Goal: Task Accomplishment & Management: Use online tool/utility

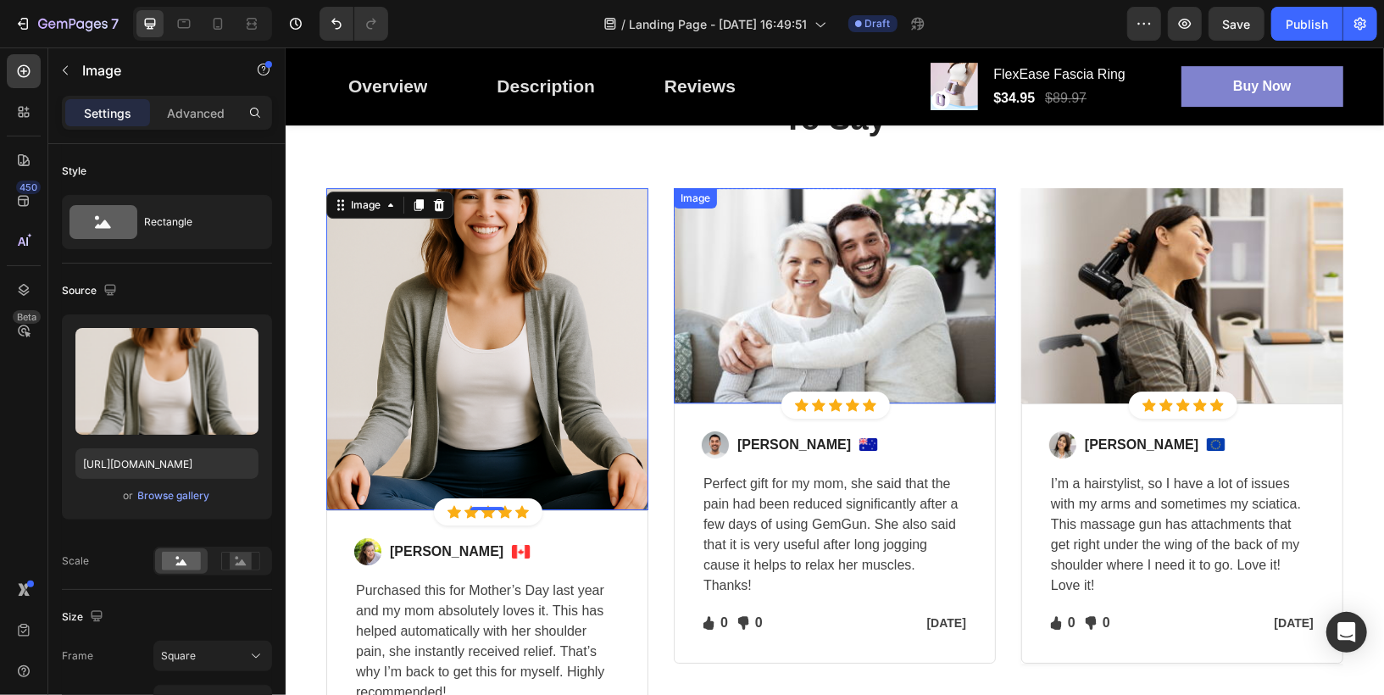
scroll to position [339, 0]
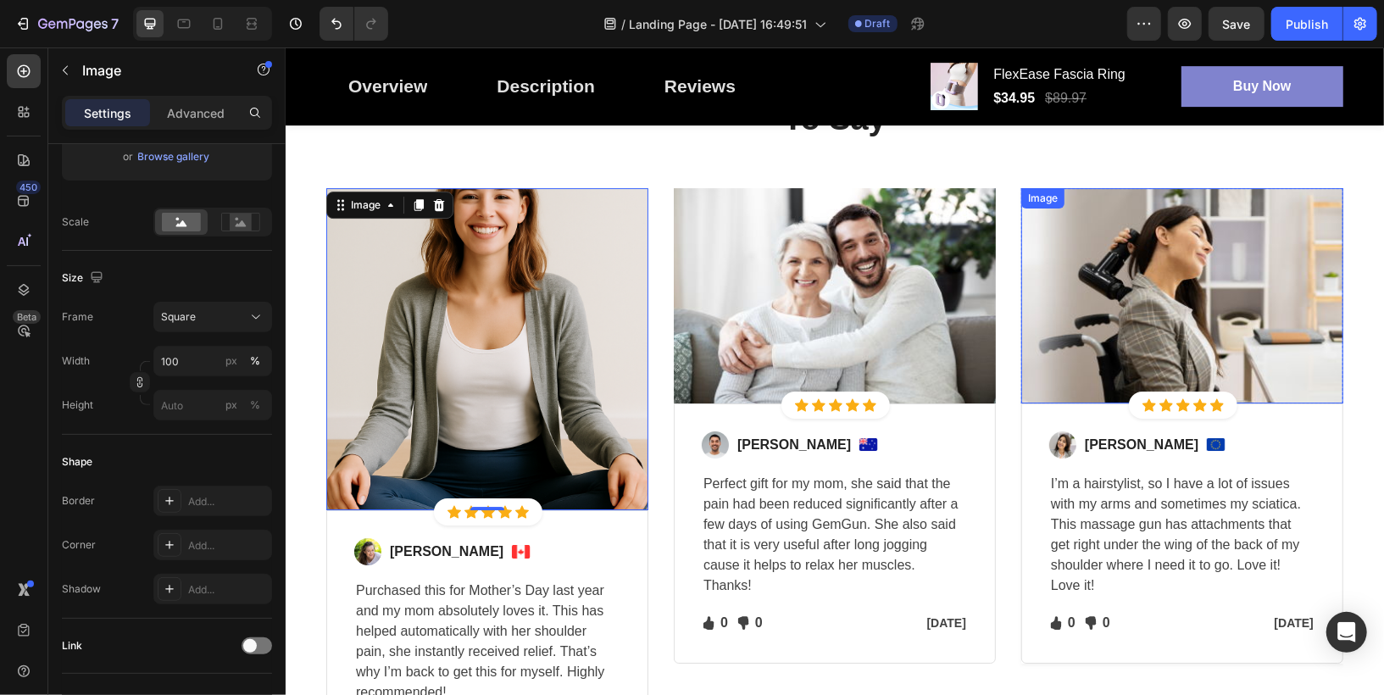
click at [1162, 294] on img at bounding box center [1182, 294] width 322 height 215
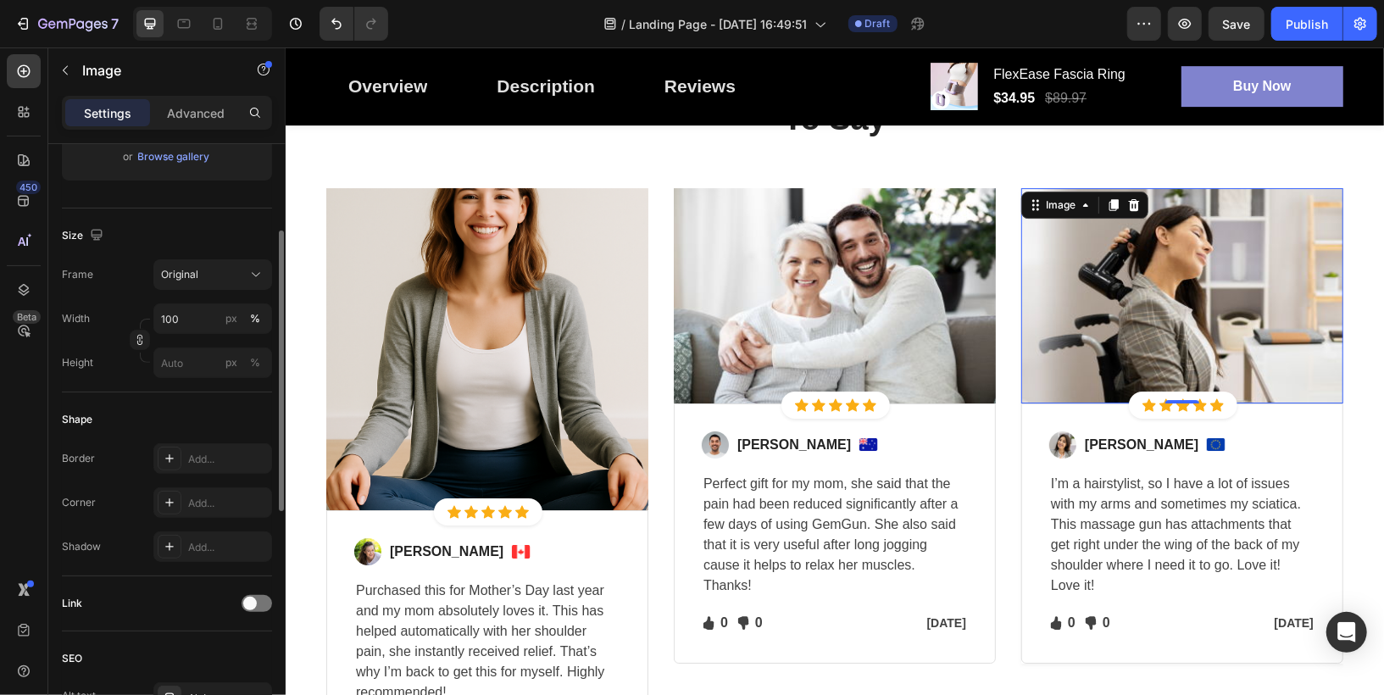
scroll to position [0, 0]
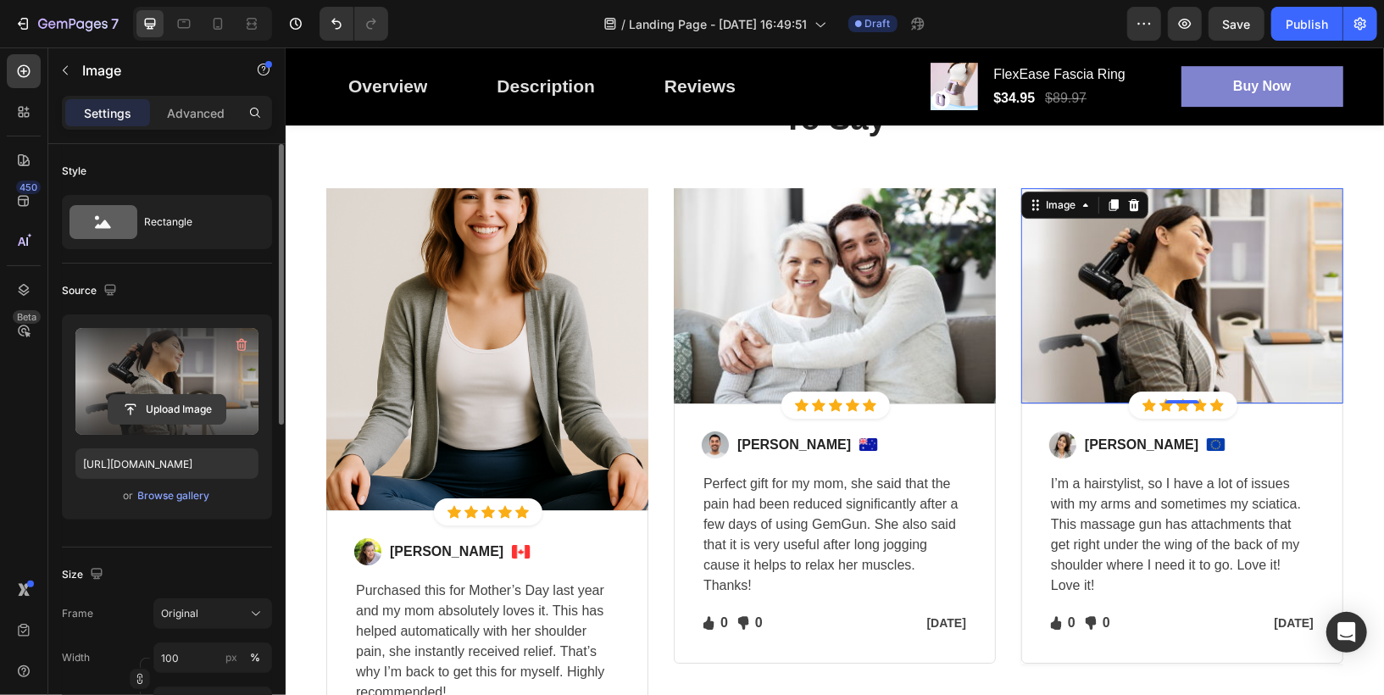
click at [171, 403] on input "file" at bounding box center [167, 409] width 117 height 29
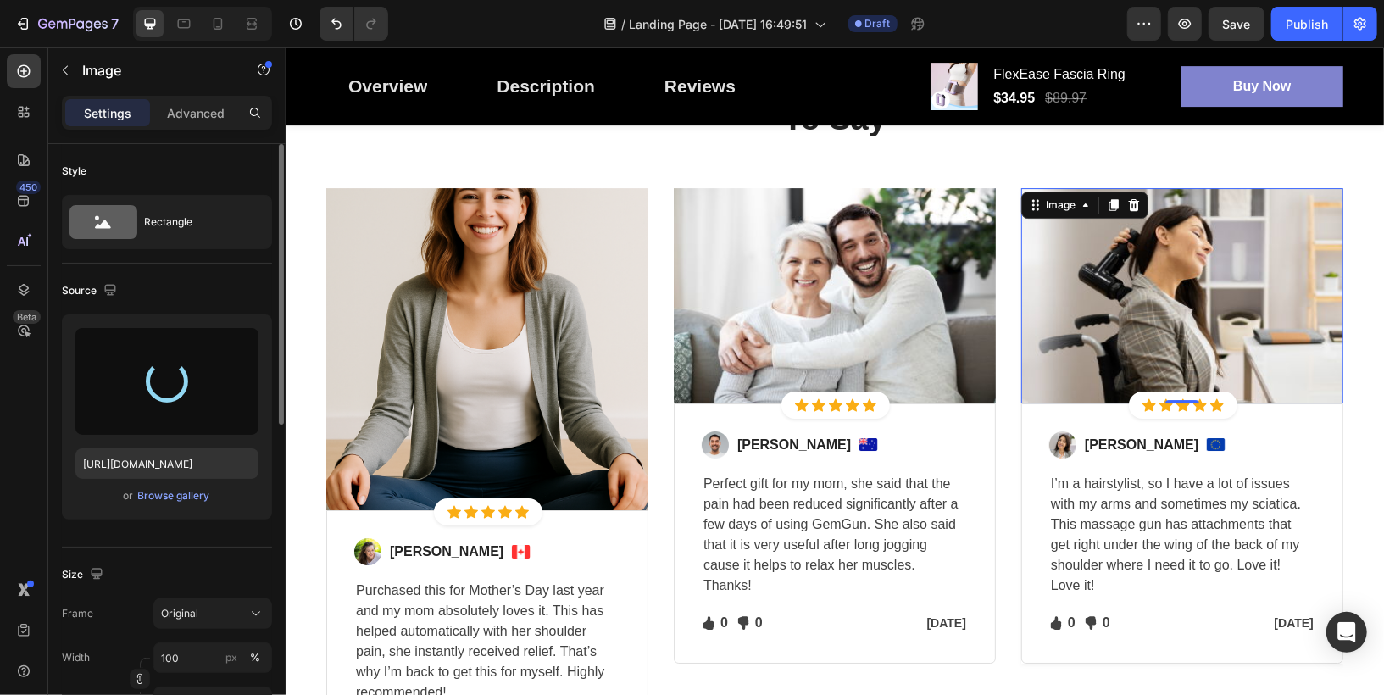
type input "[URL][DOMAIN_NAME]"
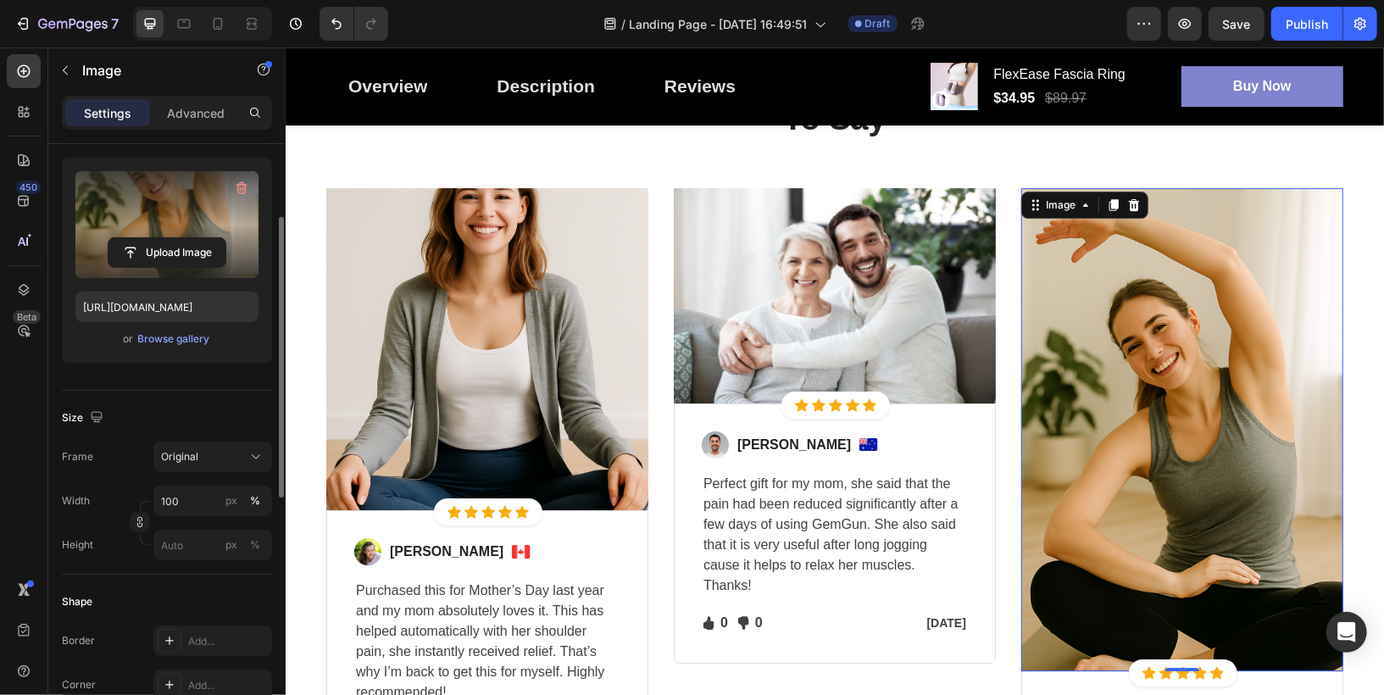
scroll to position [158, 0]
click at [209, 458] on div "Original" at bounding box center [202, 455] width 83 height 15
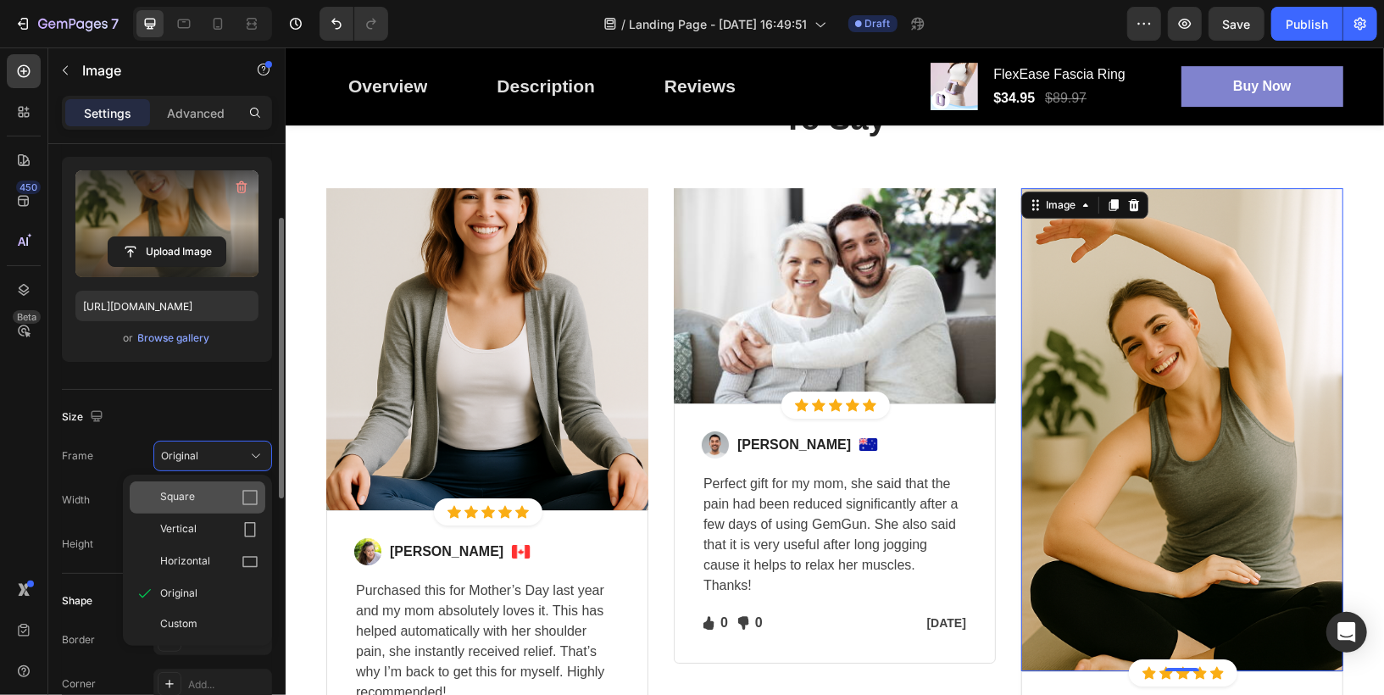
click at [197, 501] on div "Square" at bounding box center [209, 497] width 98 height 17
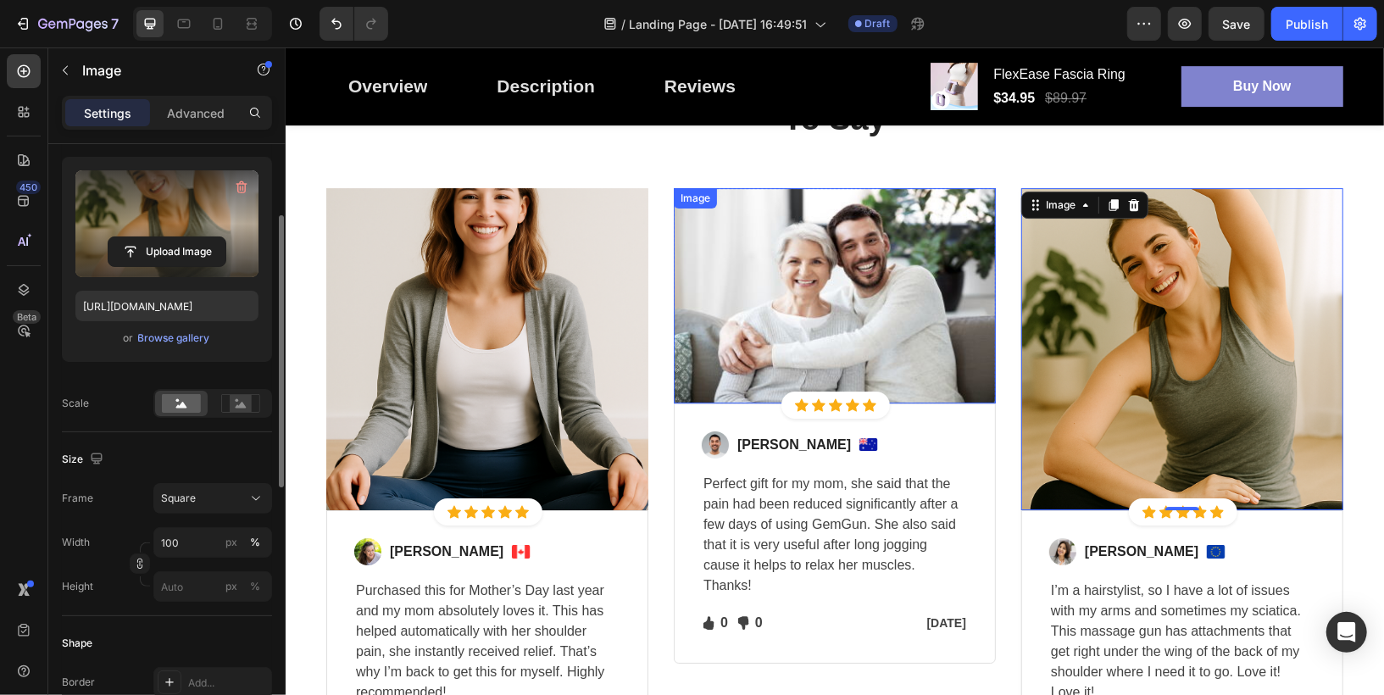
click at [831, 272] on img at bounding box center [834, 294] width 322 height 215
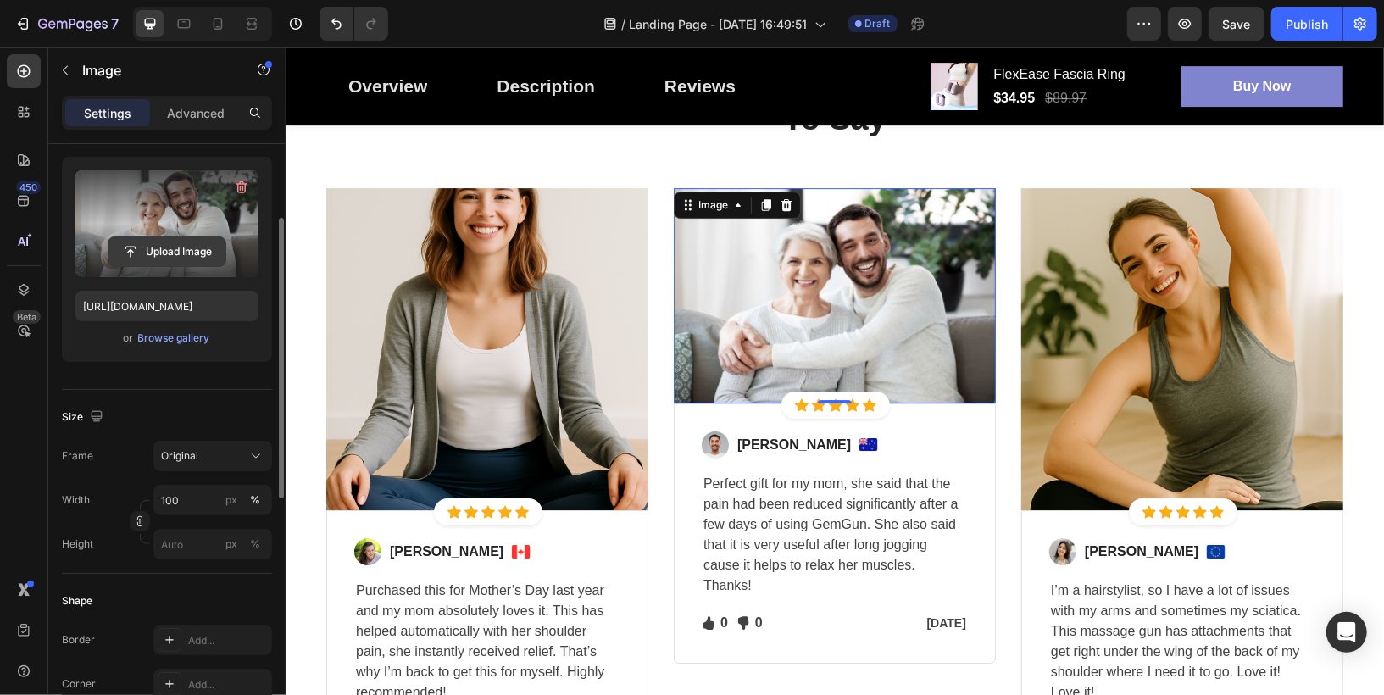
click at [149, 255] on input "file" at bounding box center [167, 251] width 117 height 29
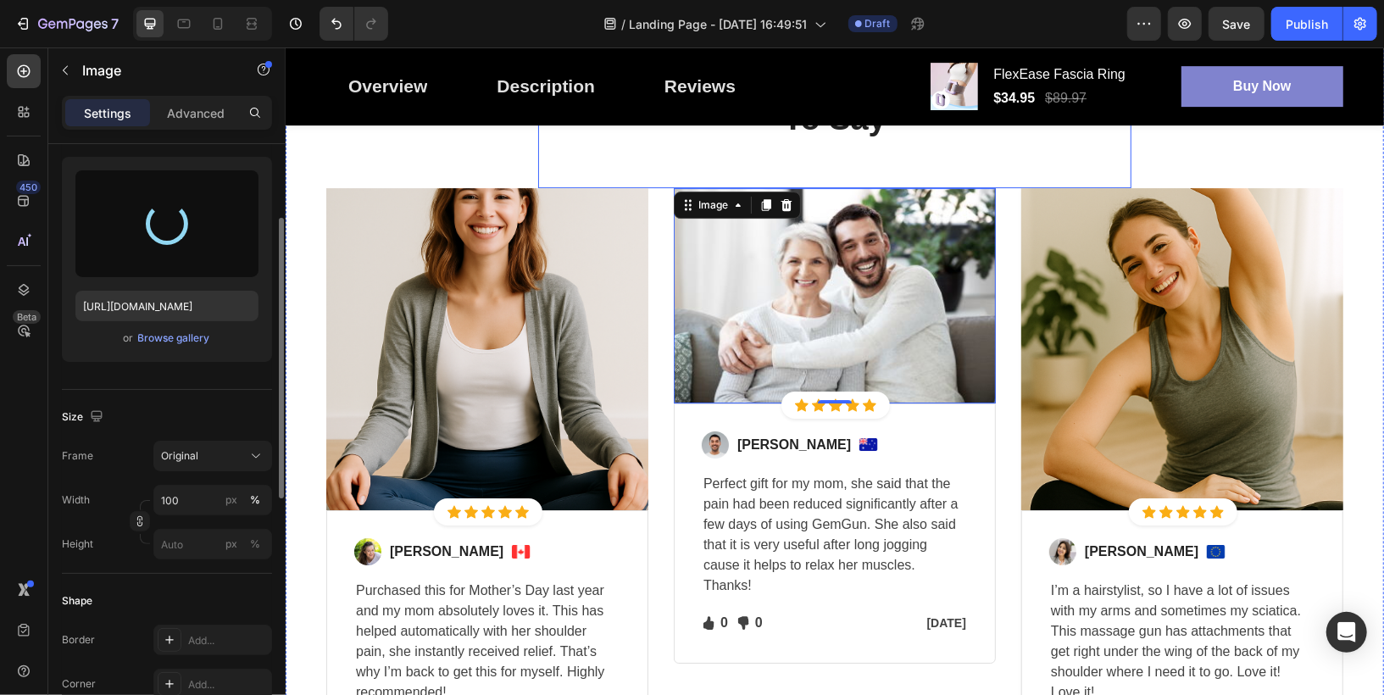
type input "[URL][DOMAIN_NAME]"
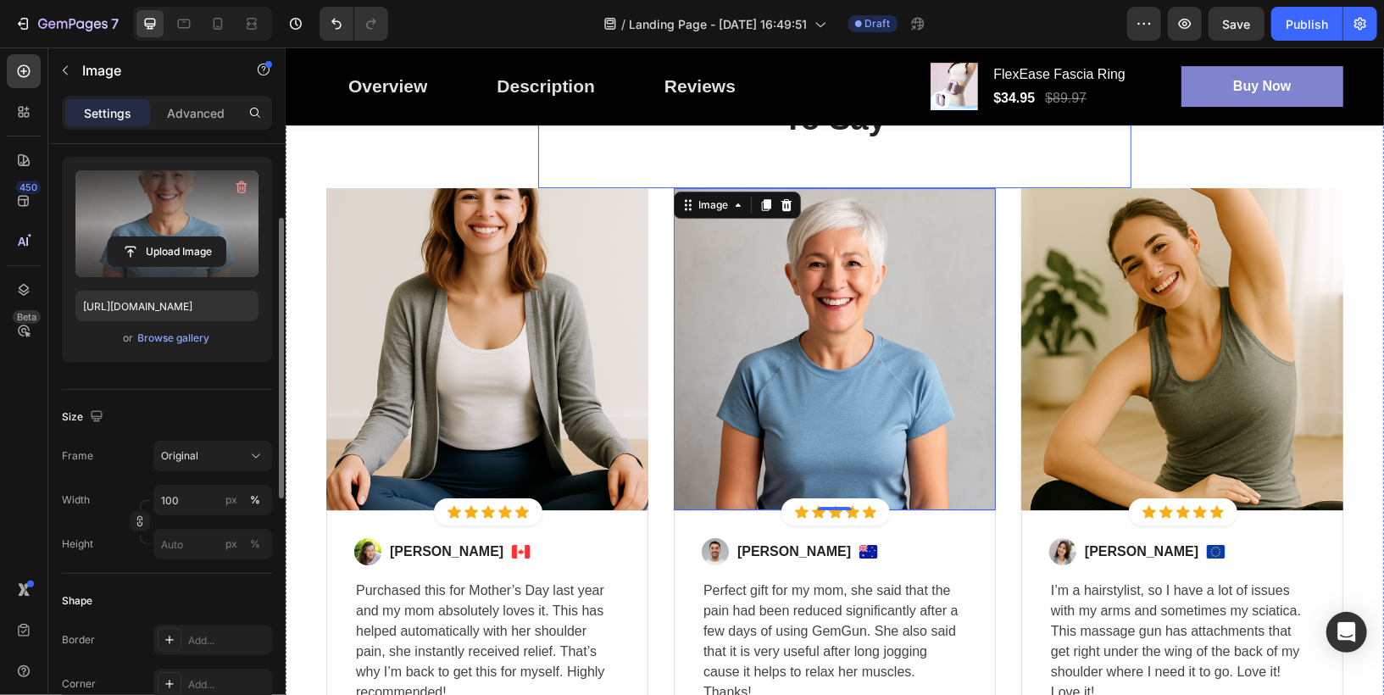
click at [651, 149] on div "Let's Hear What Our Customers Have To Say Heading" at bounding box center [833, 123] width 593 height 128
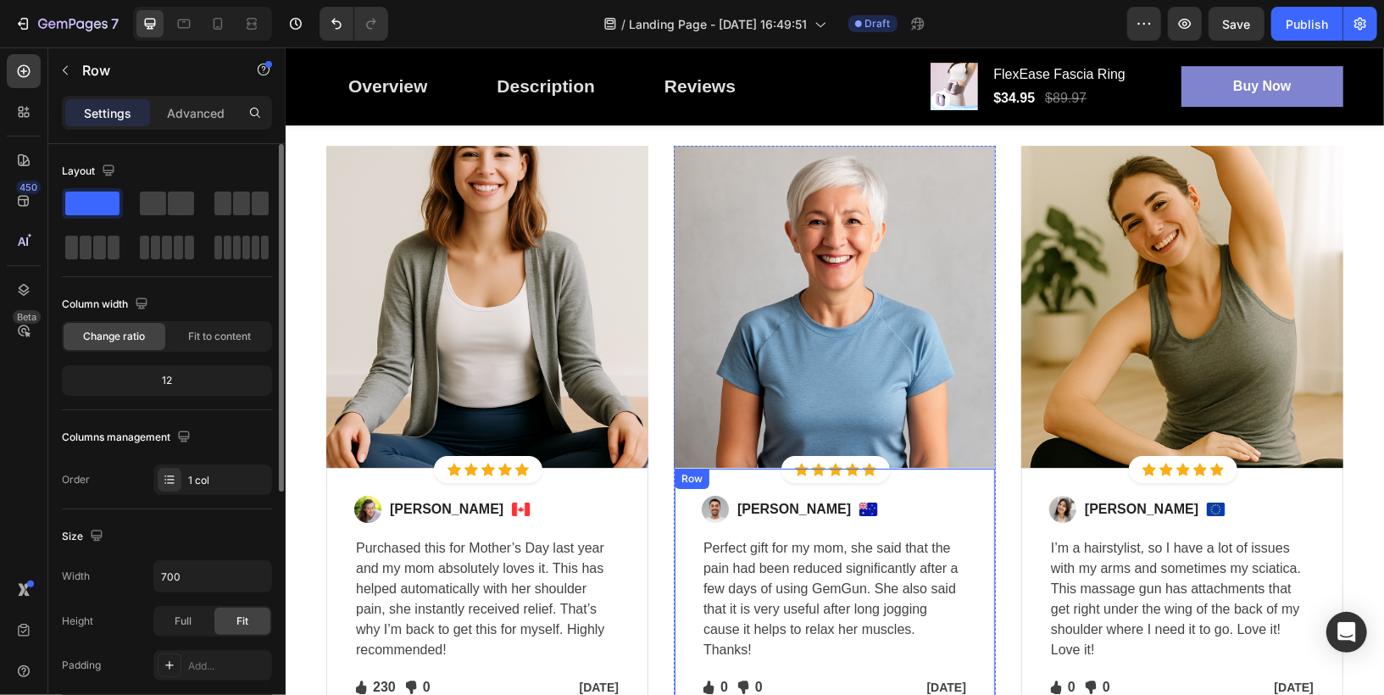
scroll to position [3742, 0]
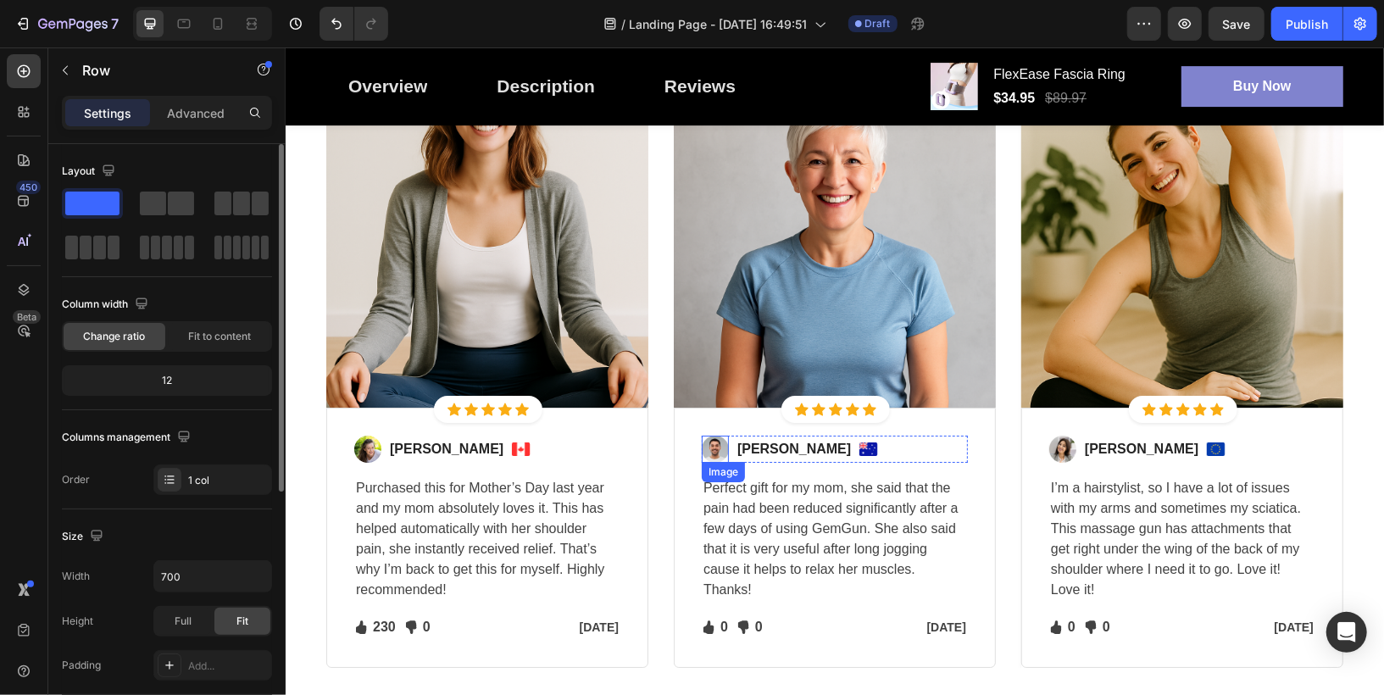
click at [721, 448] on img at bounding box center [714, 448] width 27 height 27
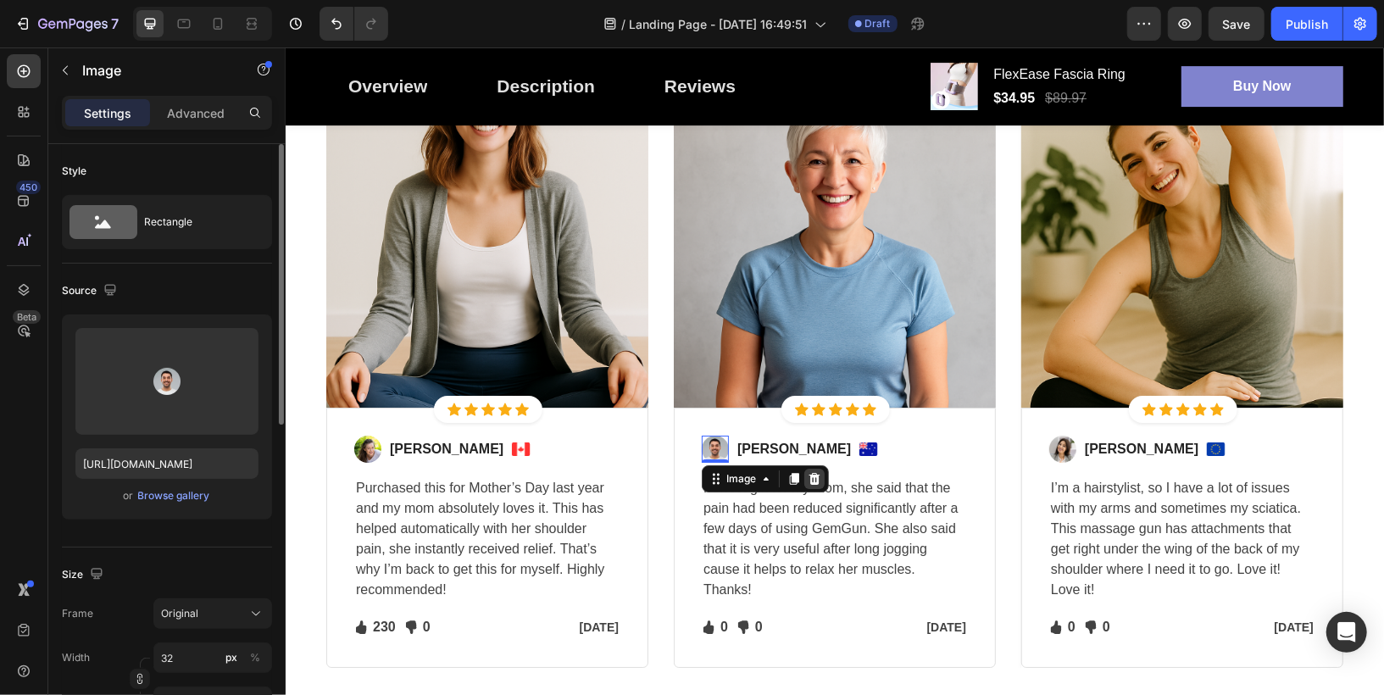
click at [818, 478] on icon at bounding box center [814, 478] width 14 height 14
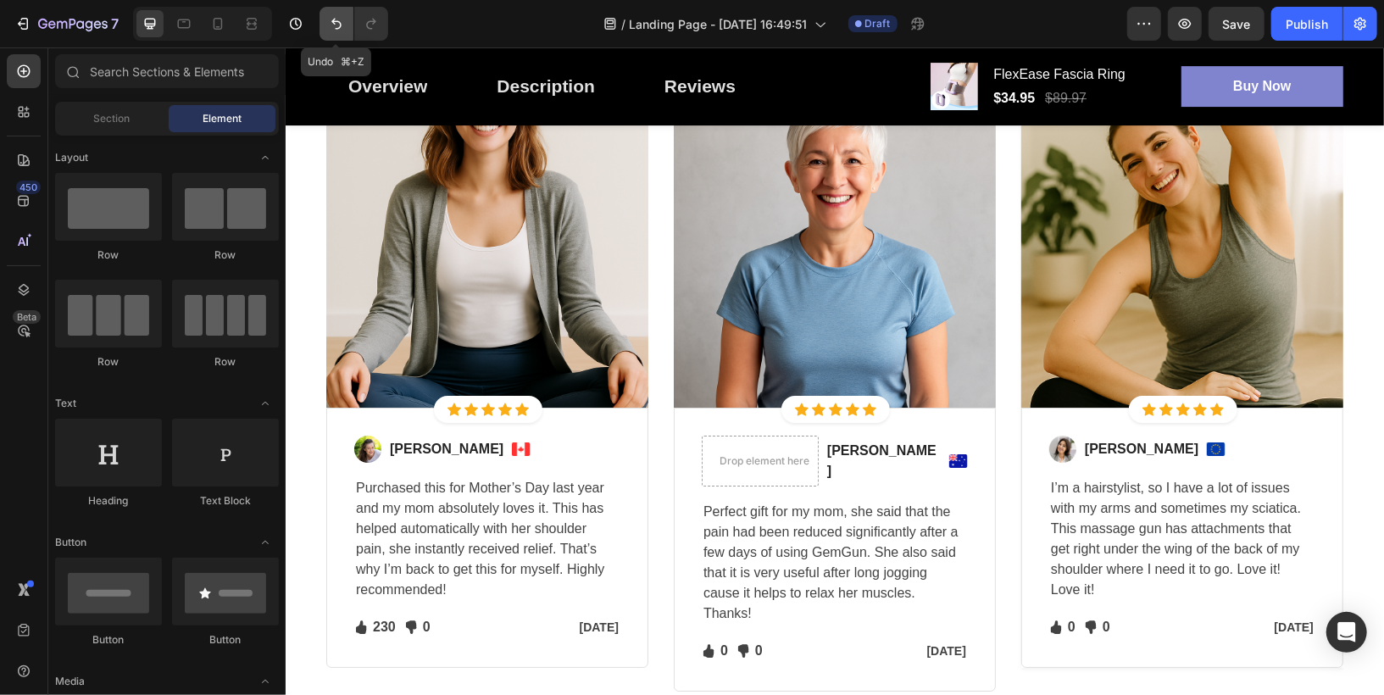
click at [335, 32] on icon "Undo/Redo" at bounding box center [336, 23] width 17 height 17
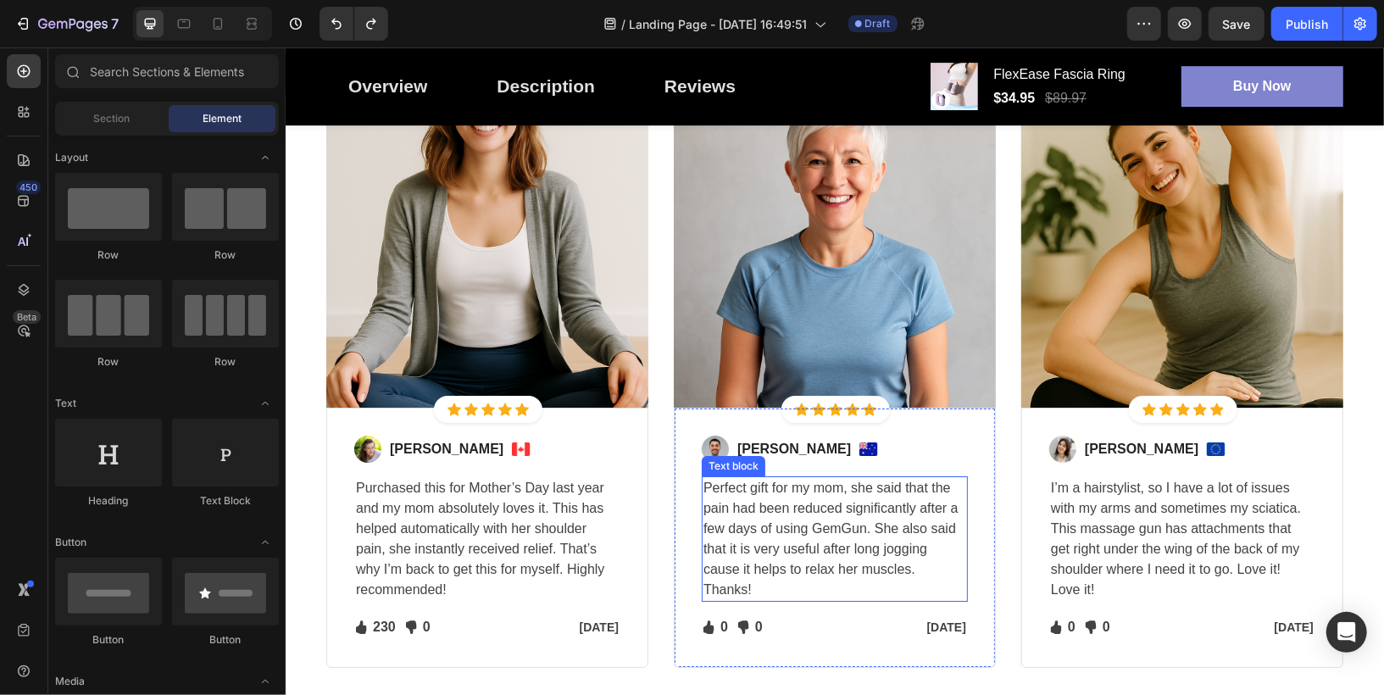
click at [796, 510] on p "Perfect gift for my mom, she said that the pain had been reduced significantly …" at bounding box center [834, 538] width 263 height 122
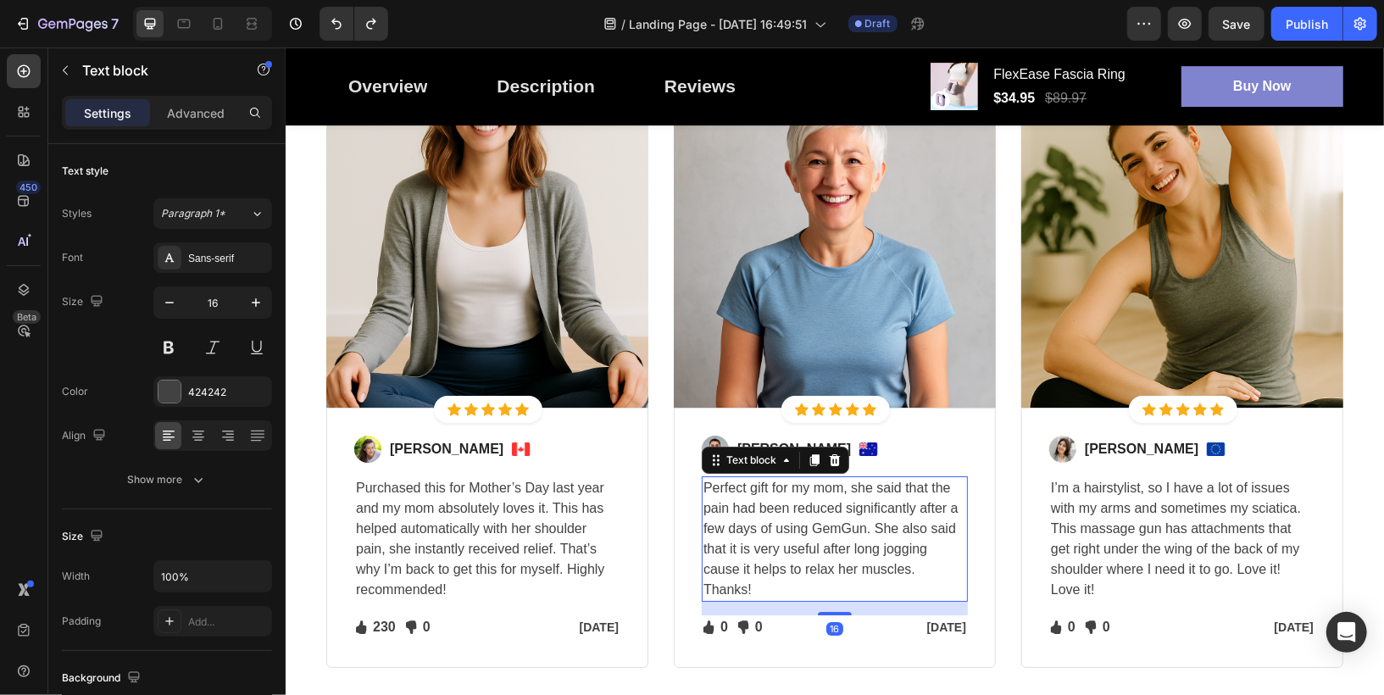
click at [796, 510] on p "Perfect gift for my mom, she said that the pain had been reduced significantly …" at bounding box center [834, 538] width 263 height 122
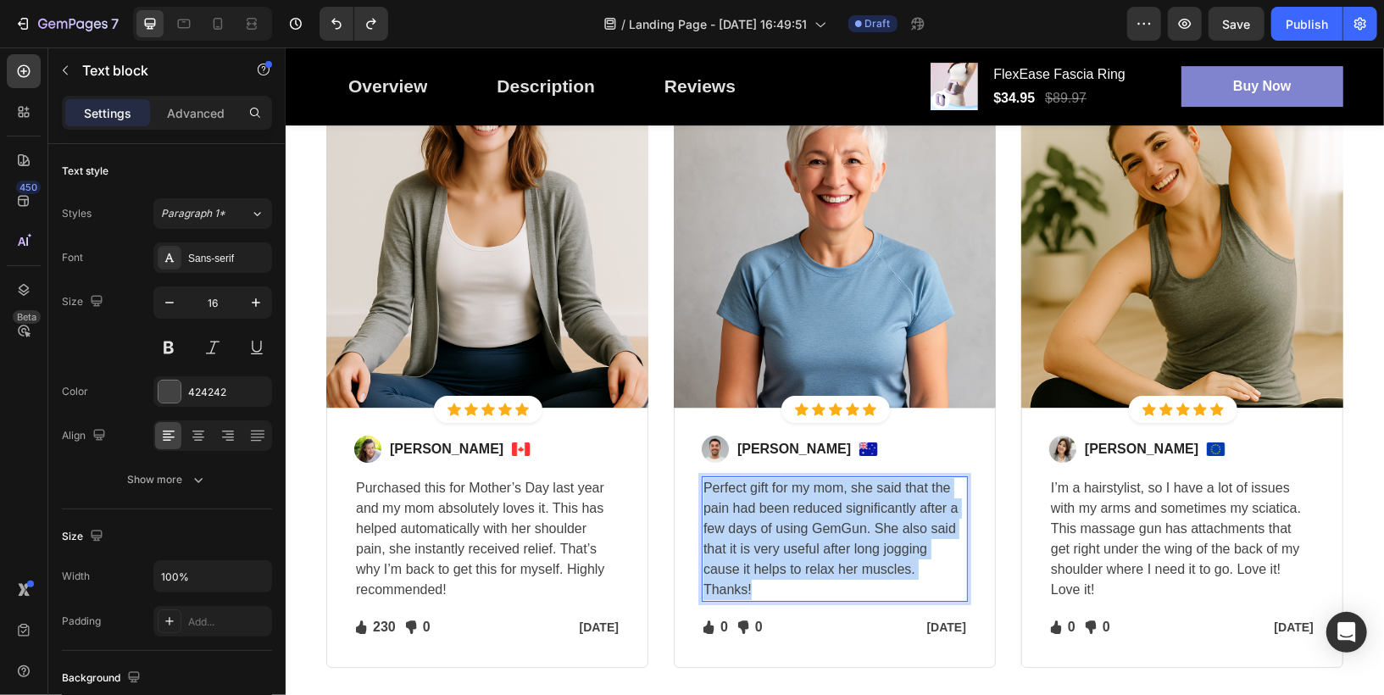
click at [796, 510] on p "Perfect gift for my mom, she said that the pain had been reduced significantly …" at bounding box center [834, 538] width 263 height 122
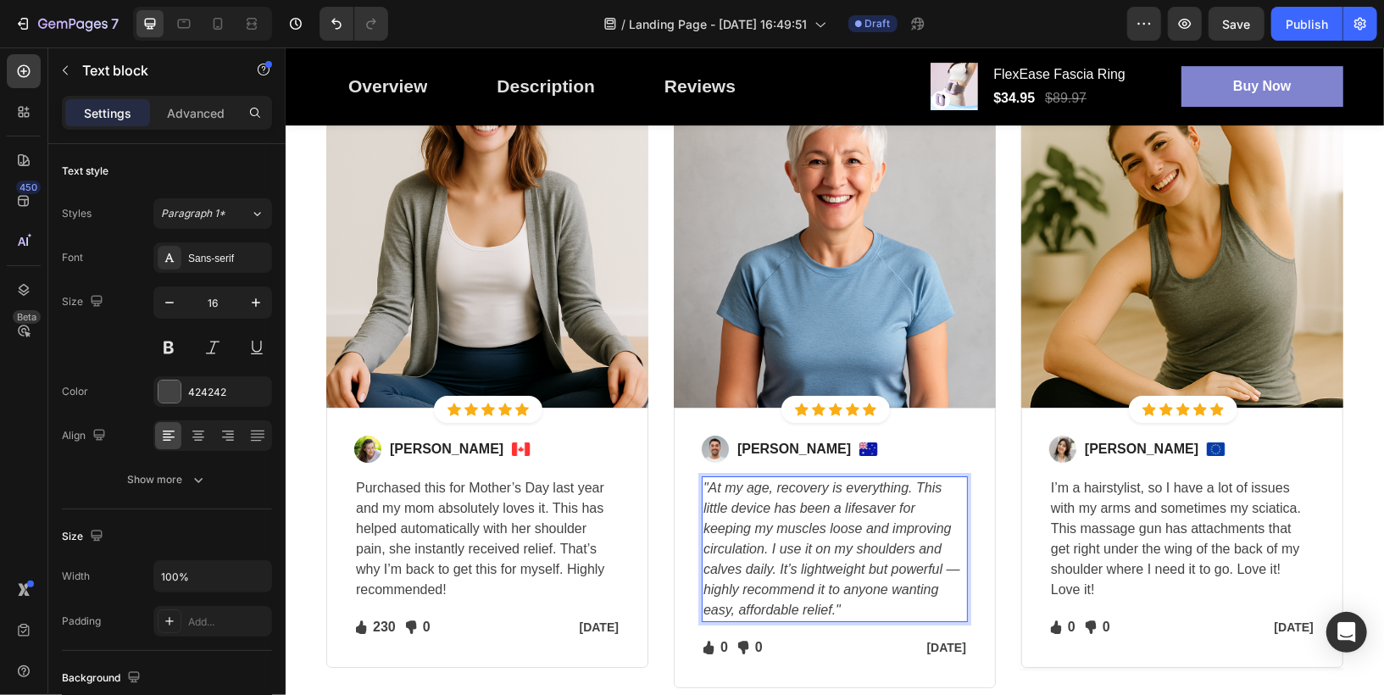
click at [706, 482] on icon ""At my age, recovery is everything. This little device has been a lifesaver for…" at bounding box center [831, 548] width 257 height 136
click at [812, 601] on p "At my age, recovery is everything. This little device has been a lifesaver for …" at bounding box center [834, 548] width 263 height 142
click at [871, 515] on p "At my age, recovery is everything. This little device has been a lifesaver for …" at bounding box center [834, 548] width 263 height 142
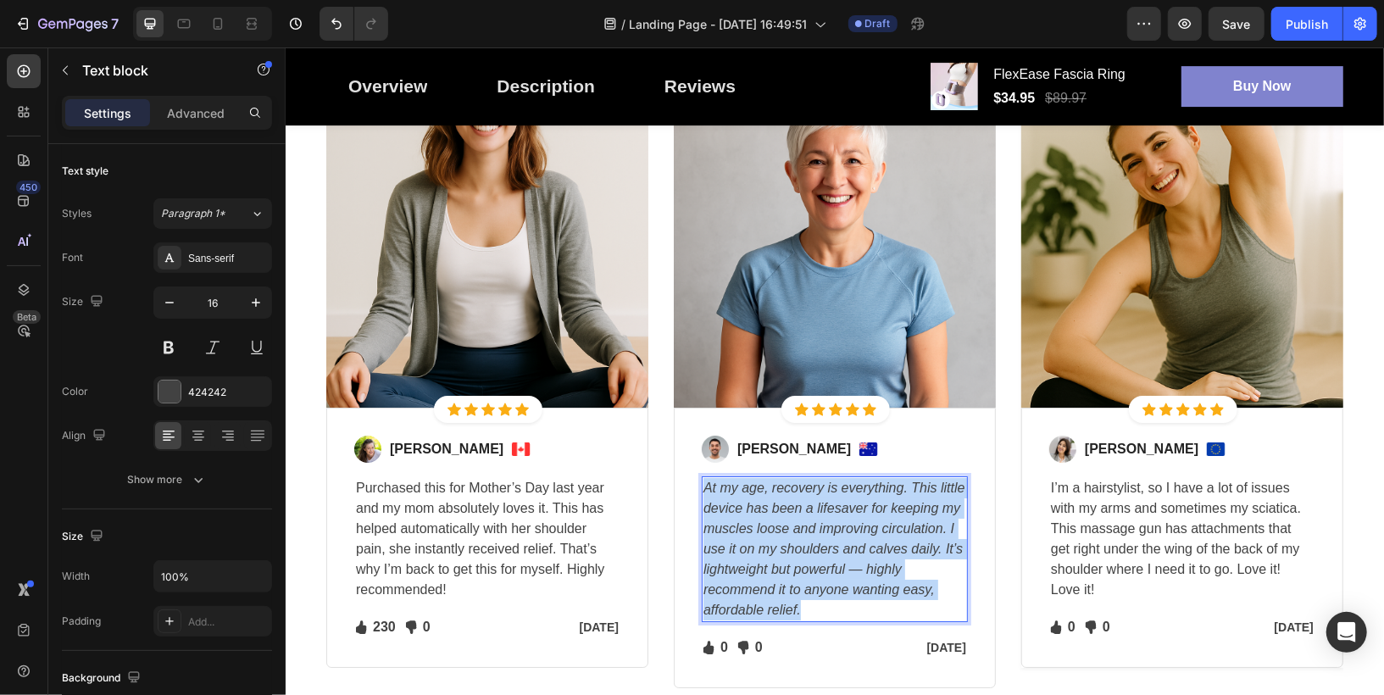
click at [871, 515] on p "At my age, recovery is everything. This little device has been a lifesaver for …" at bounding box center [834, 548] width 263 height 142
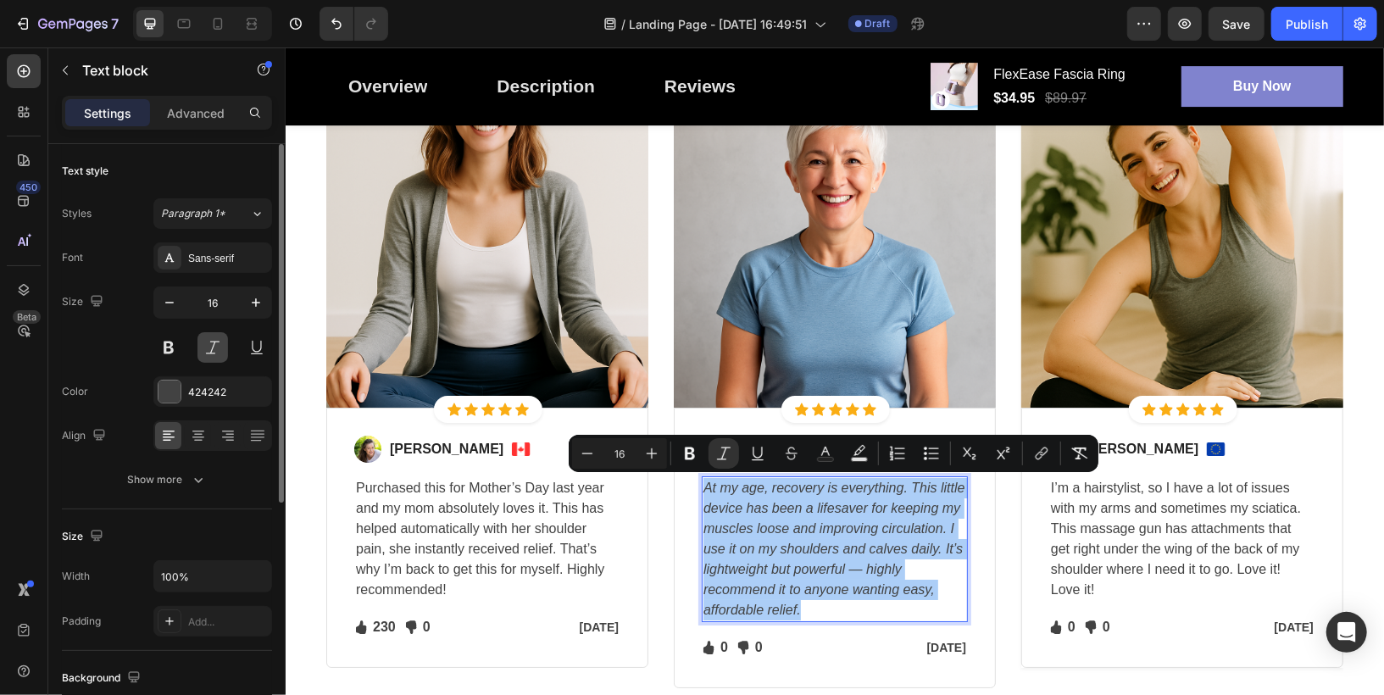
click at [214, 348] on button at bounding box center [213, 347] width 31 height 31
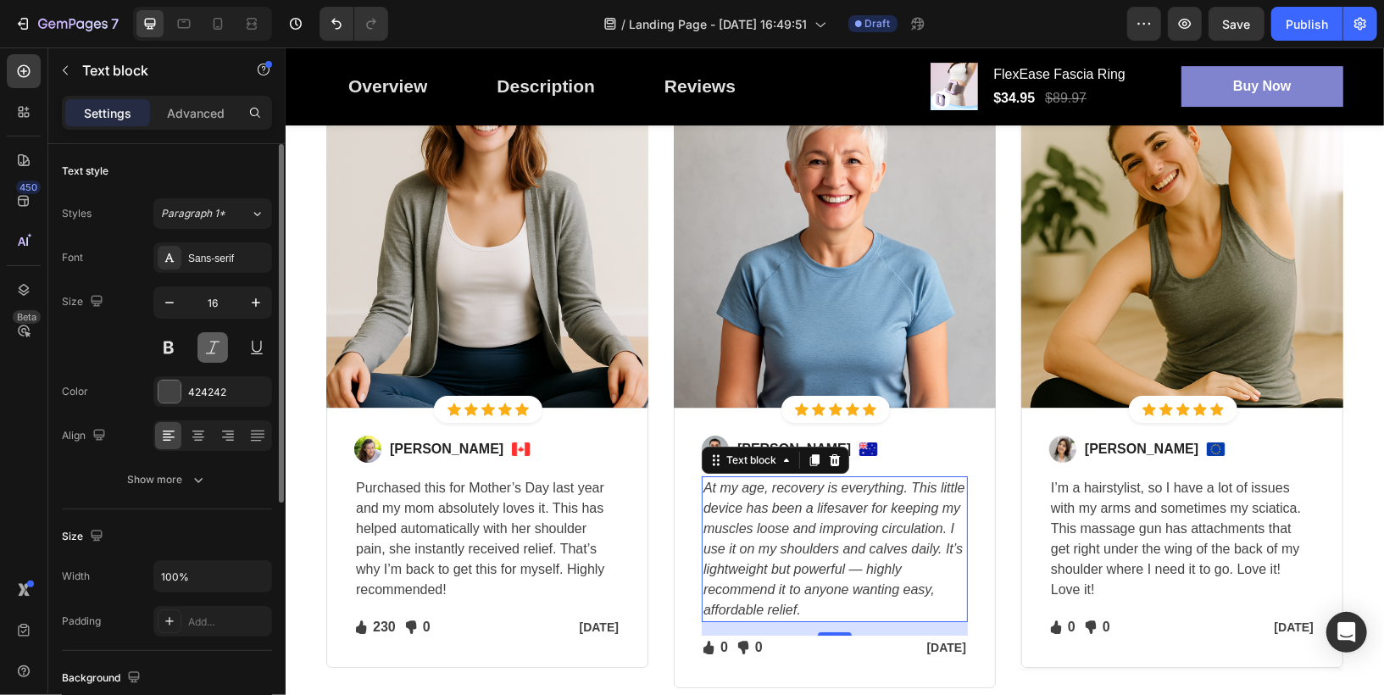
click at [213, 348] on button at bounding box center [213, 347] width 31 height 31
click at [772, 527] on icon "At my age, recovery is everything. This little device has been a lifesaver for …" at bounding box center [834, 548] width 262 height 136
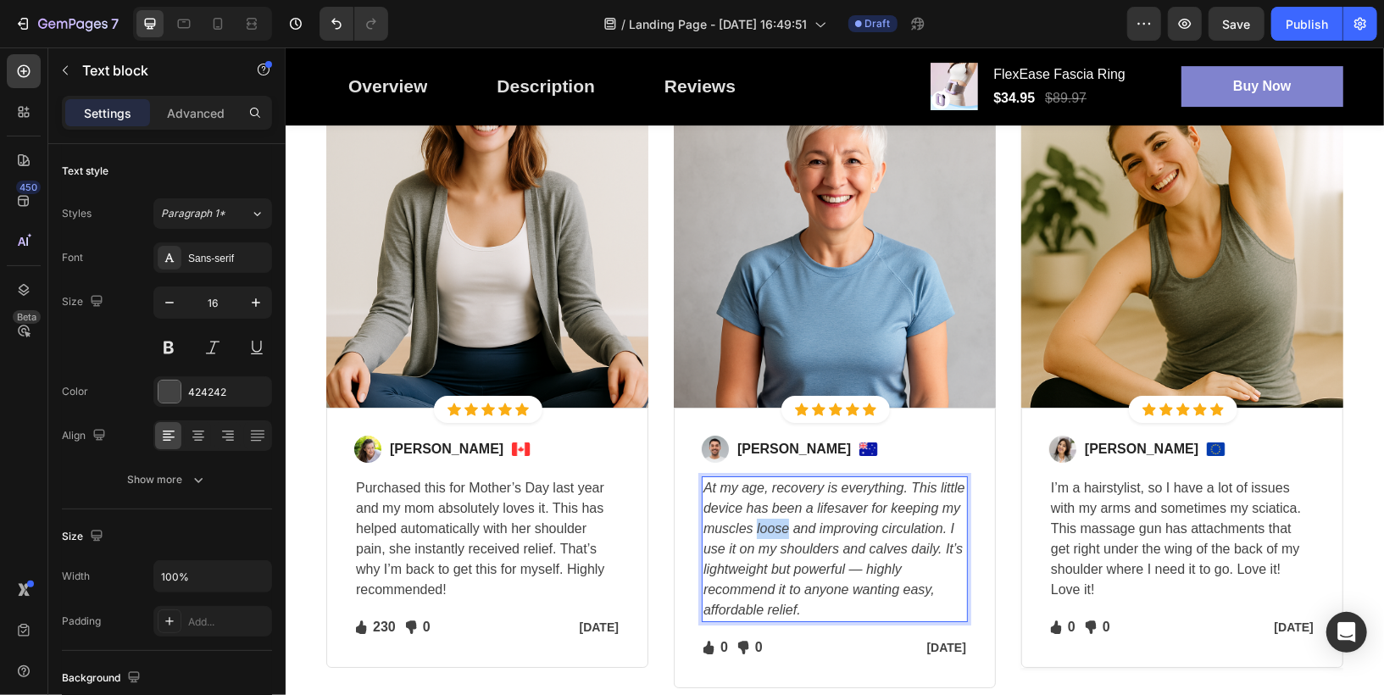
click at [772, 527] on icon "At my age, recovery is everything. This little device has been a lifesaver for …" at bounding box center [834, 548] width 262 height 136
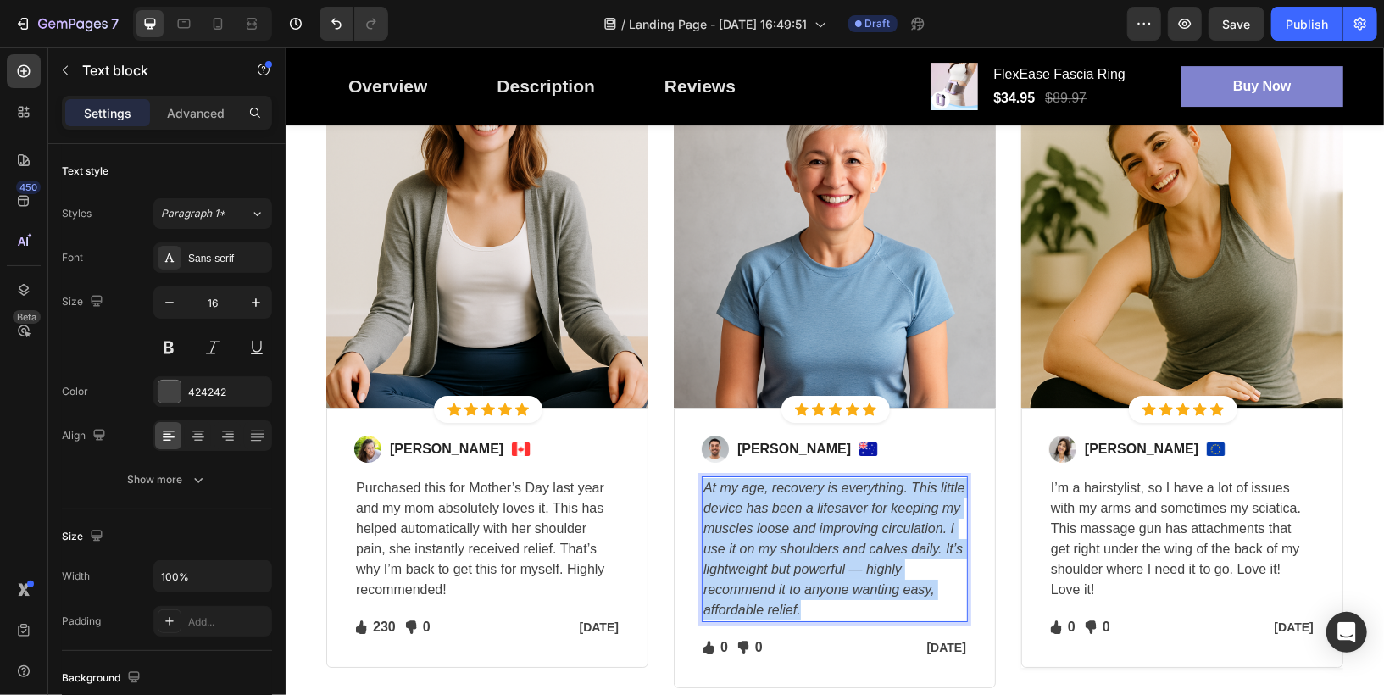
click at [772, 527] on icon "At my age, recovery is everything. This little device has been a lifesaver for …" at bounding box center [834, 548] width 262 height 136
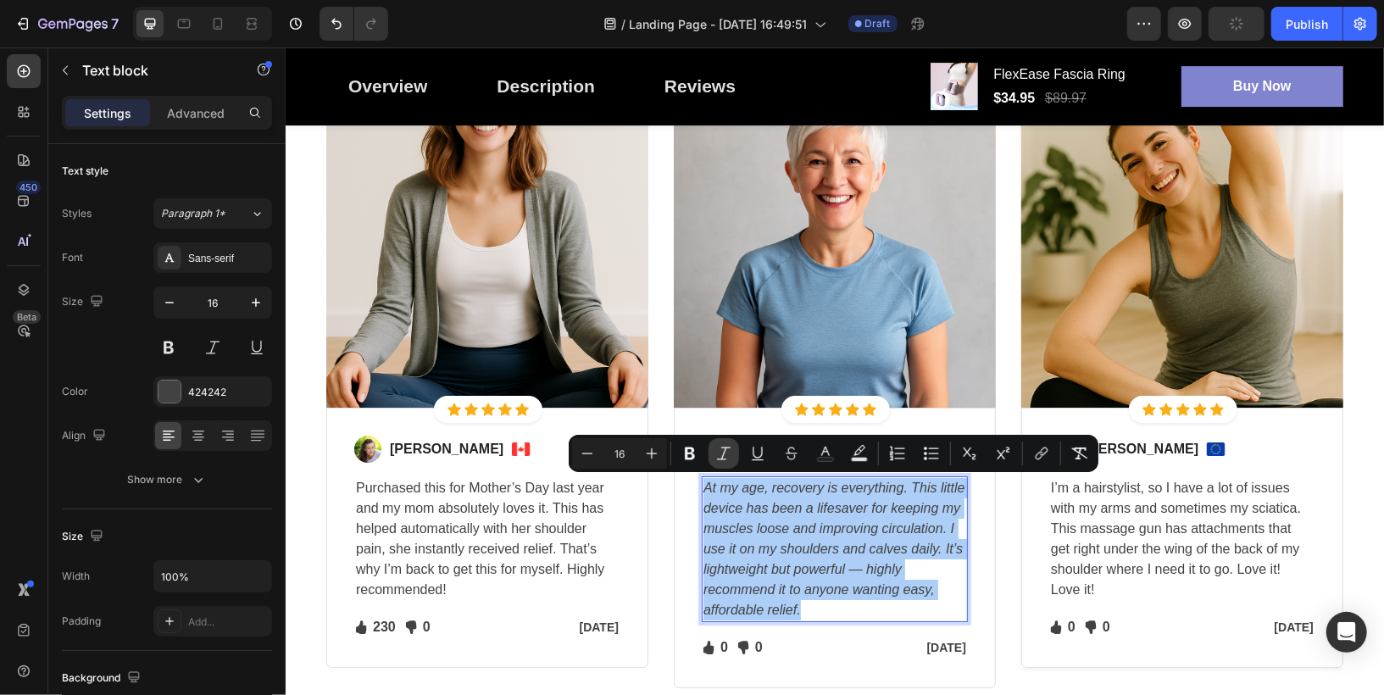
click at [727, 455] on icon "Editor contextual toolbar" at bounding box center [723, 453] width 17 height 17
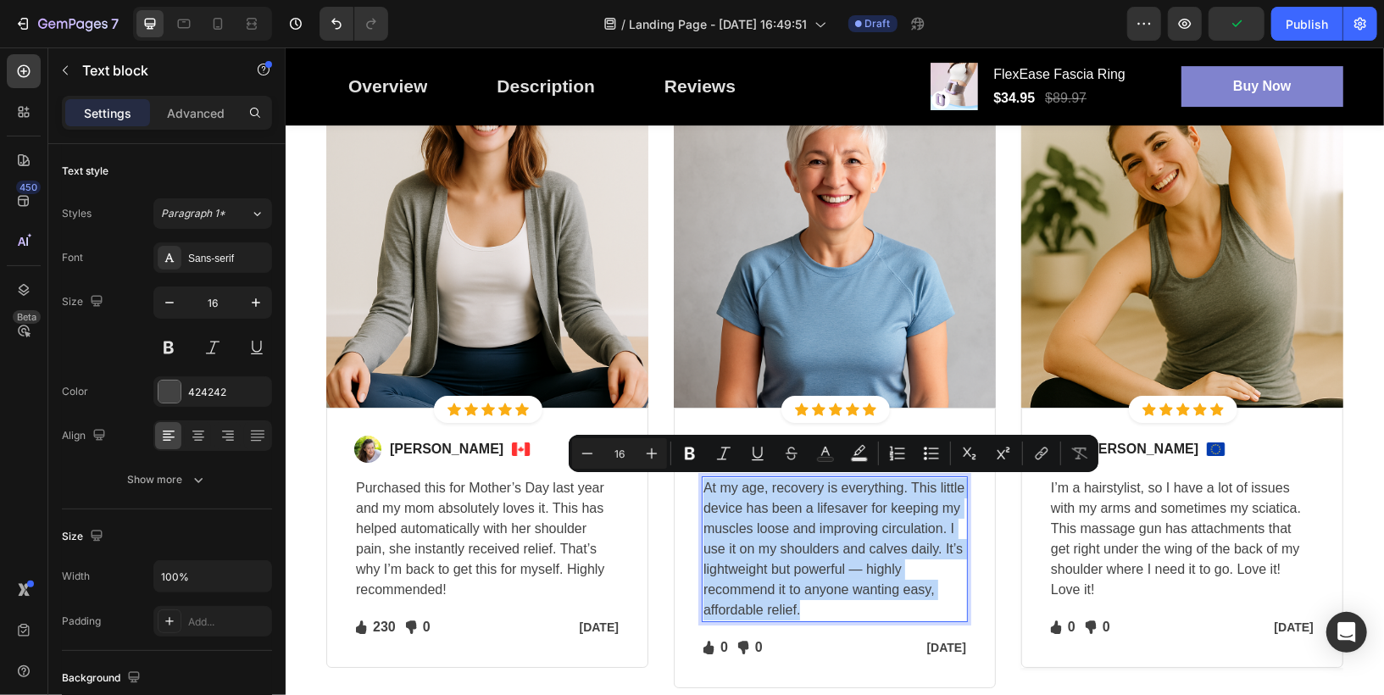
click at [827, 542] on p "At my age, recovery is everything. This little device has been a lifesaver for …" at bounding box center [834, 548] width 263 height 142
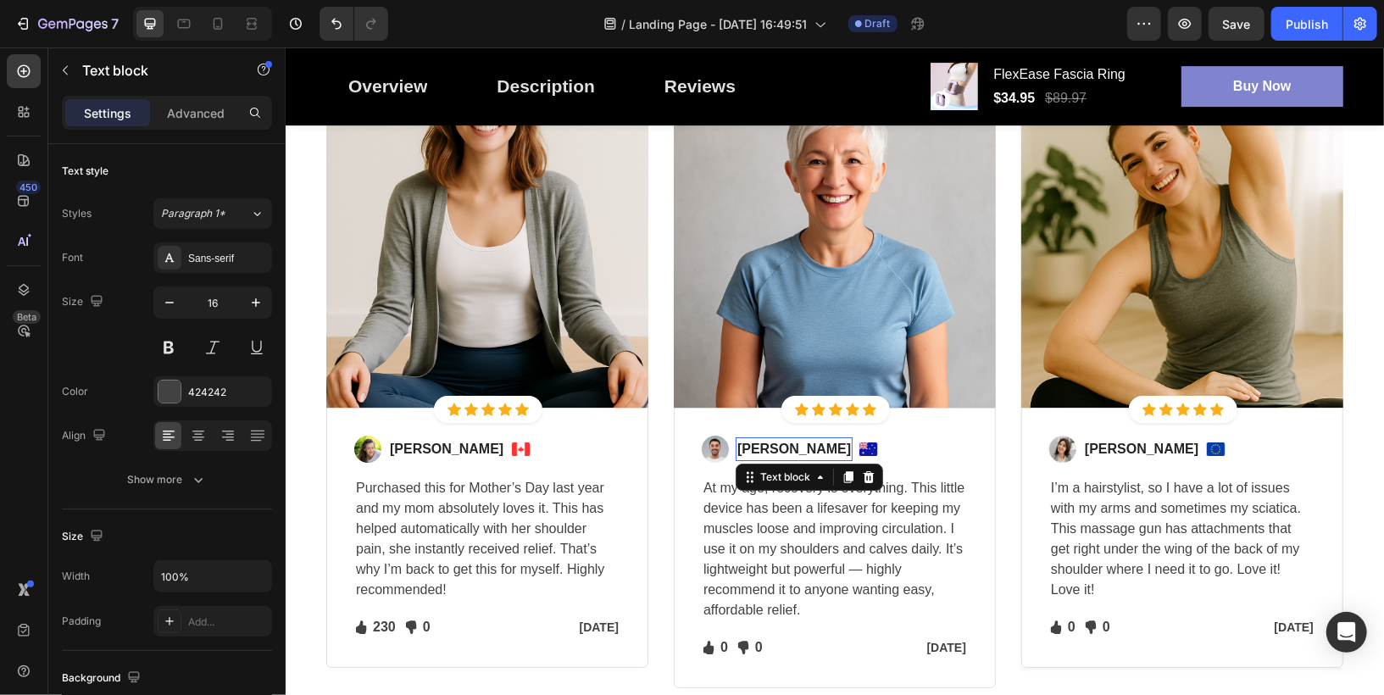
click at [770, 443] on p "[PERSON_NAME]" at bounding box center [794, 448] width 114 height 20
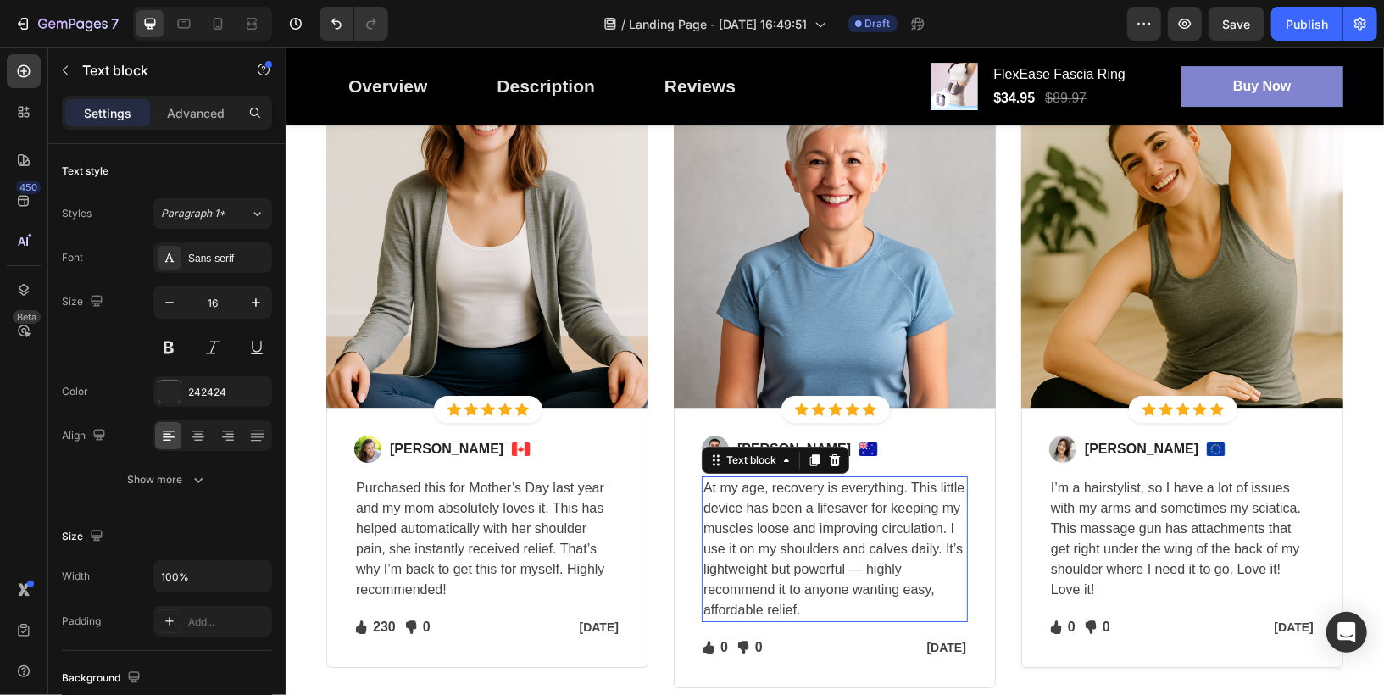
click at [800, 515] on p "At my age, recovery is everything. This little device has been a lifesaver for …" at bounding box center [834, 548] width 263 height 142
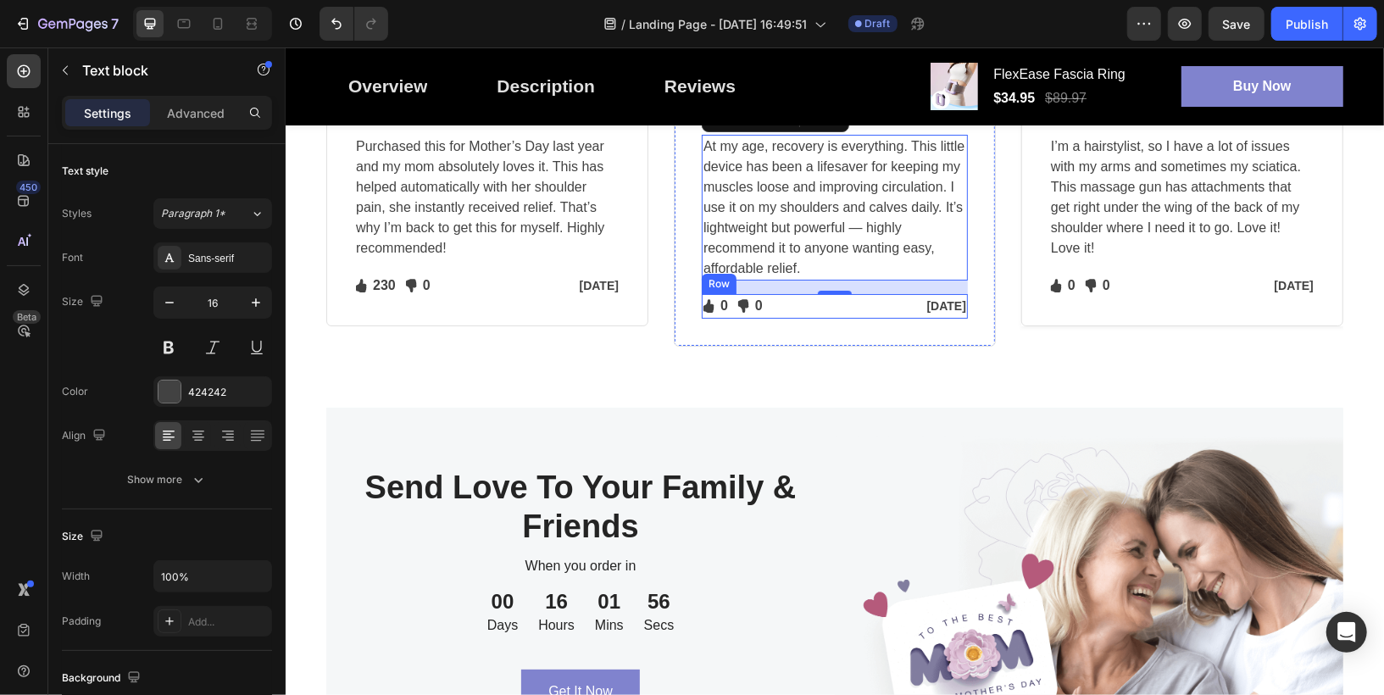
scroll to position [4249, 0]
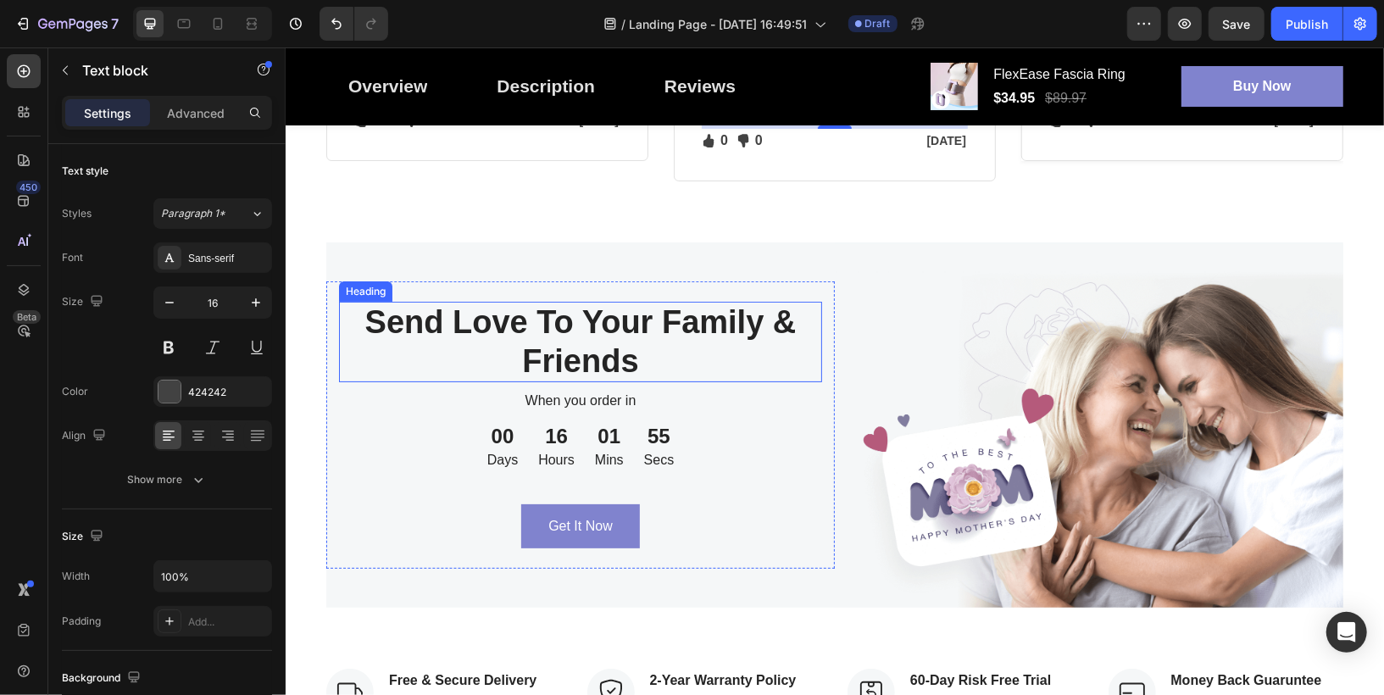
click at [688, 325] on h2 "Send Love To Your Family & Friends" at bounding box center [579, 341] width 483 height 81
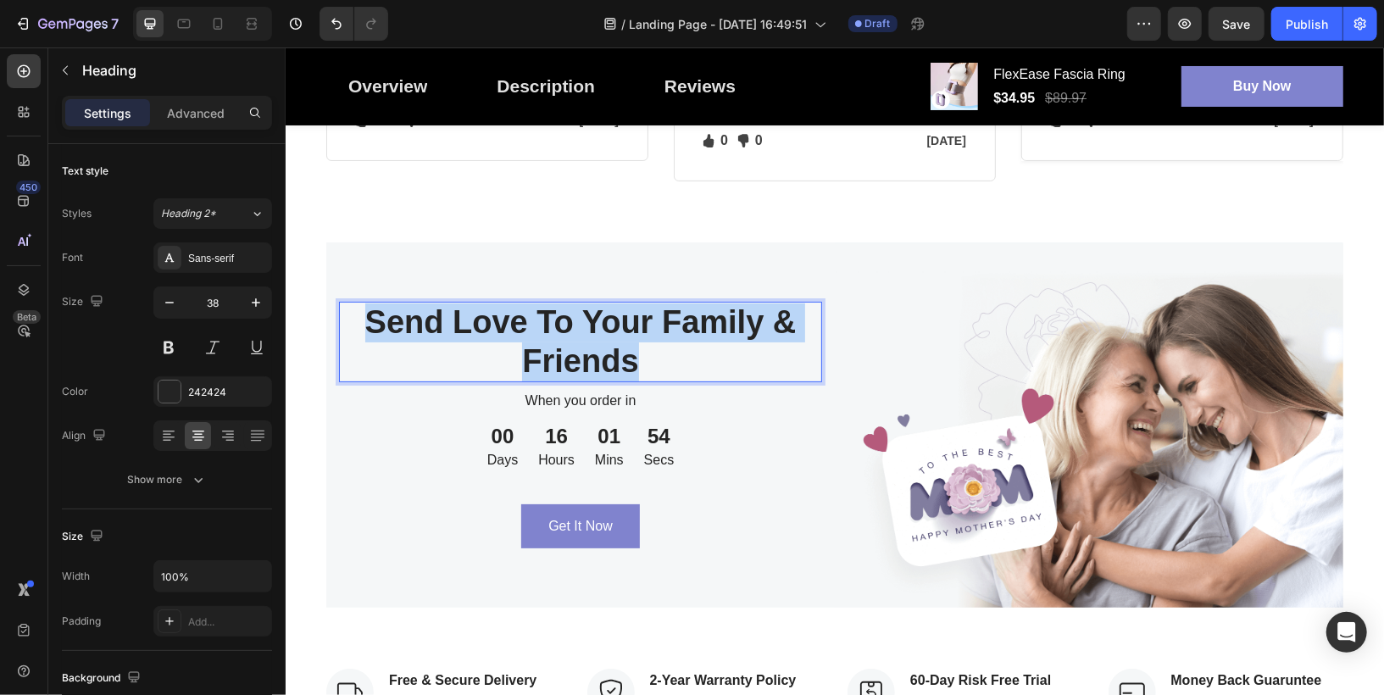
click at [688, 325] on p "Send Love To Your Family & Friends" at bounding box center [580, 341] width 480 height 77
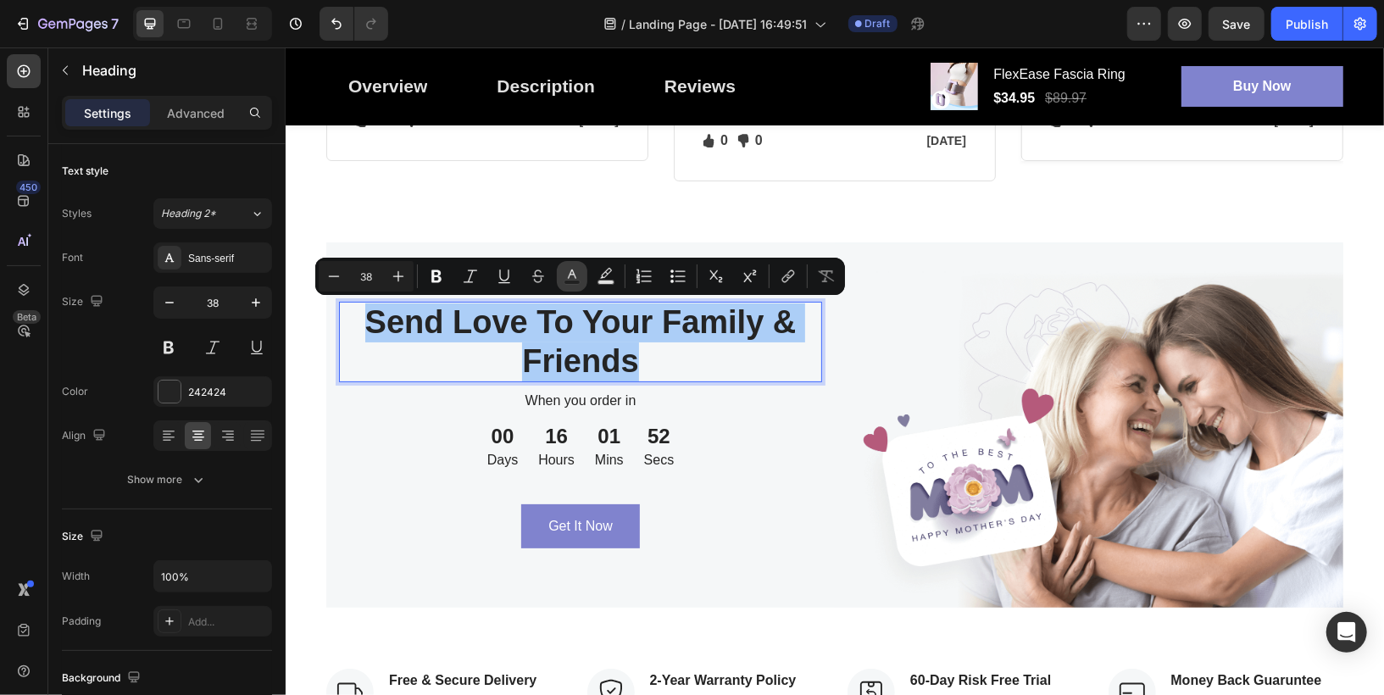
click at [565, 281] on rect "Editor contextual toolbar" at bounding box center [573, 283] width 16 height 4
type input "242424"
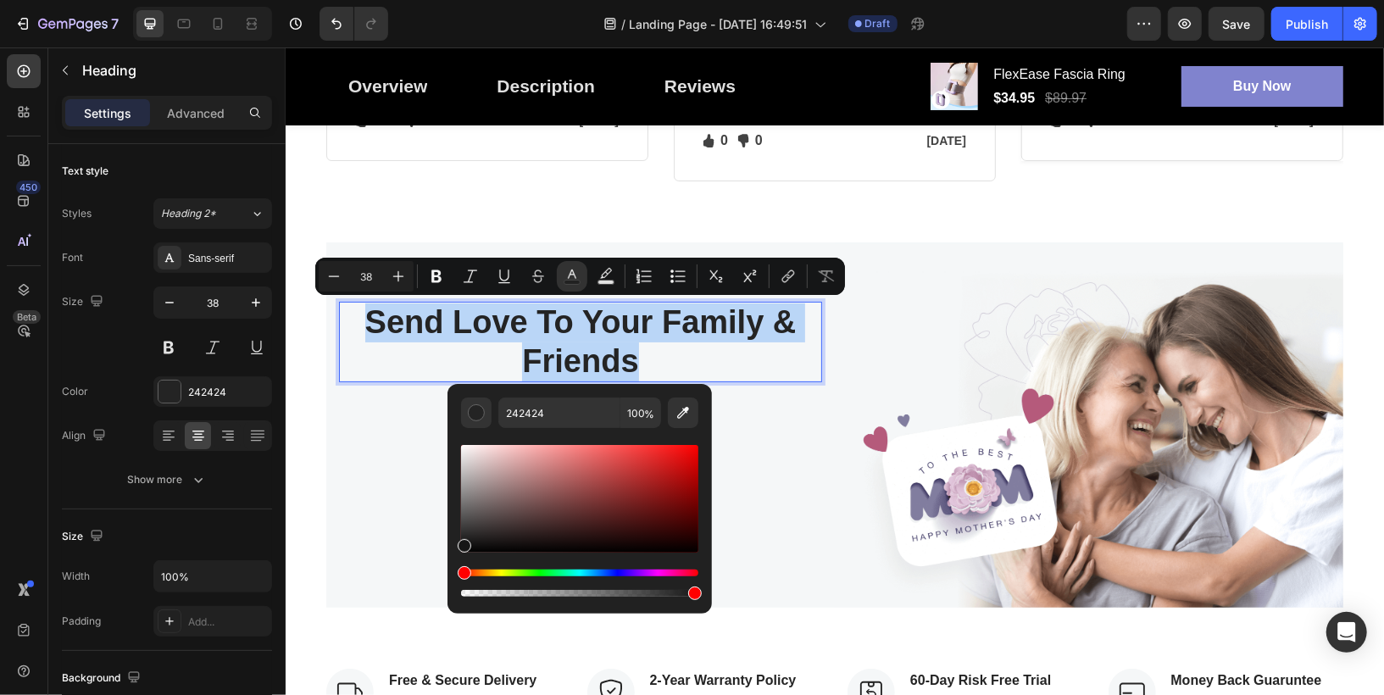
type input "161616"
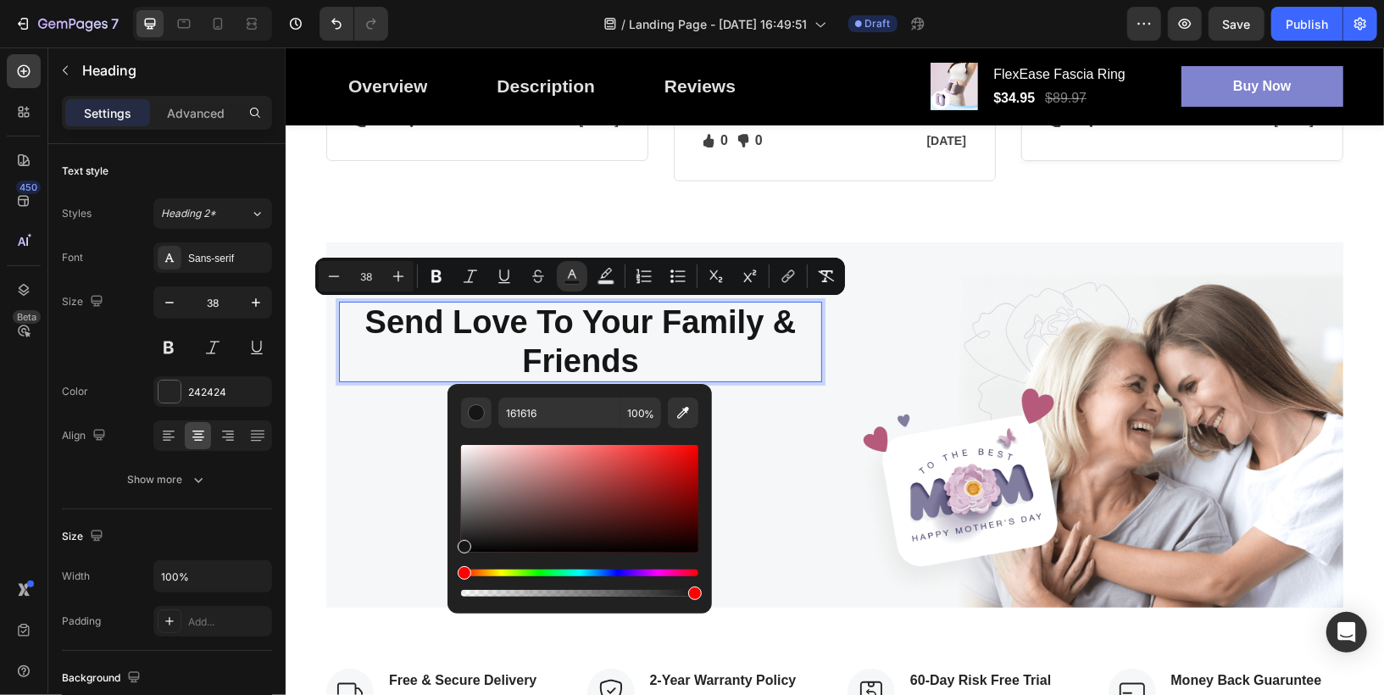
click at [462, 543] on div "Editor contextual toolbar" at bounding box center [465, 547] width 14 height 14
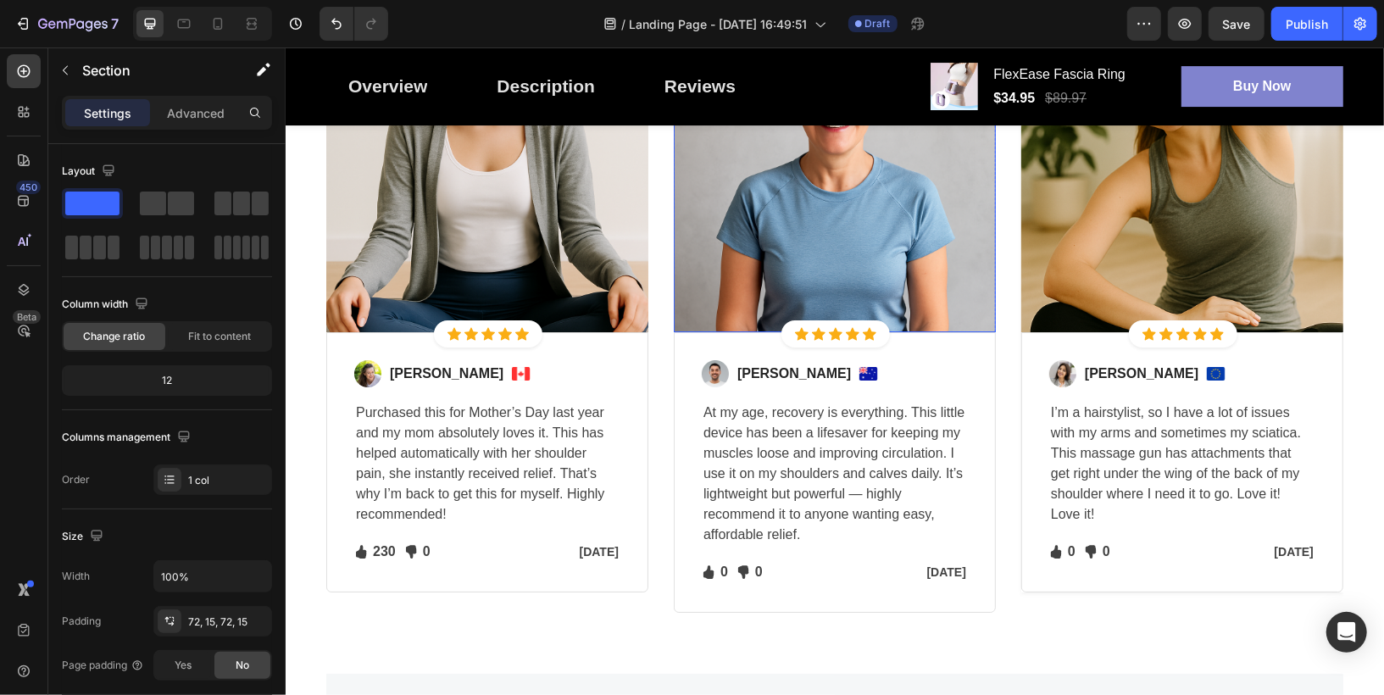
scroll to position [3829, 0]
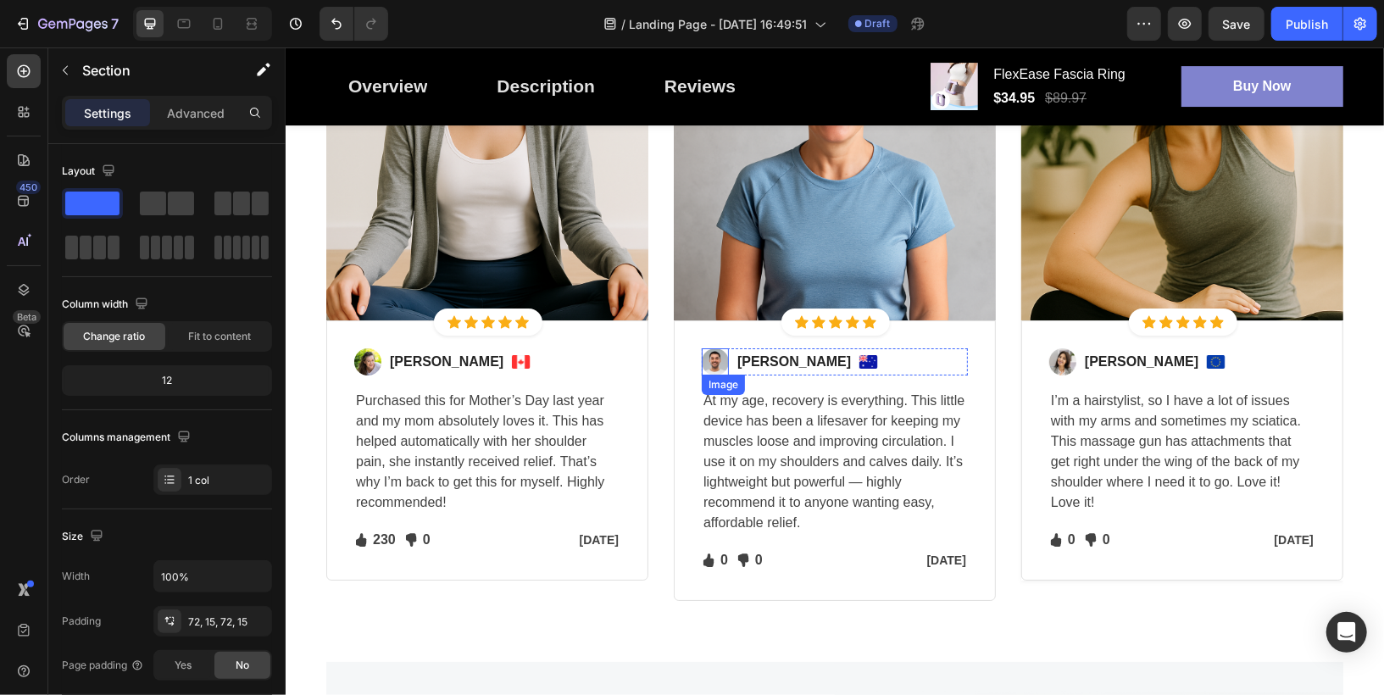
click at [710, 362] on img at bounding box center [714, 361] width 27 height 27
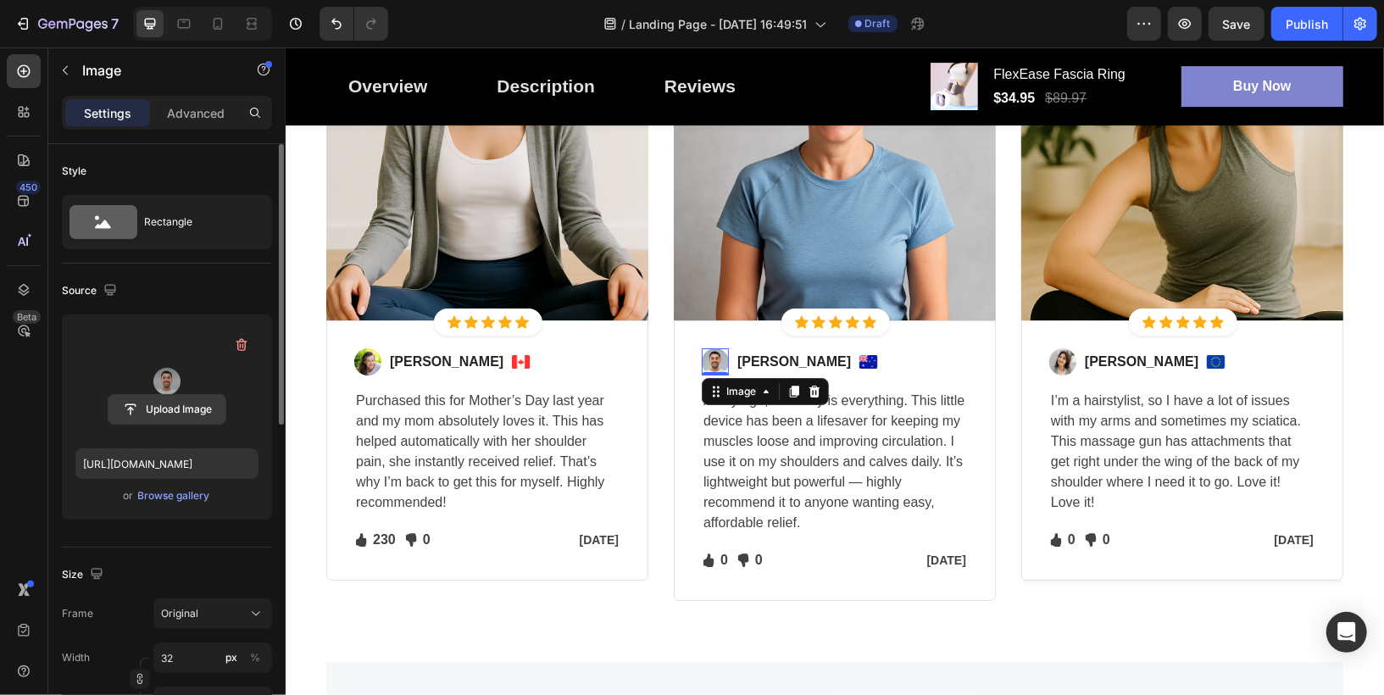
click at [162, 404] on input "file" at bounding box center [167, 409] width 117 height 29
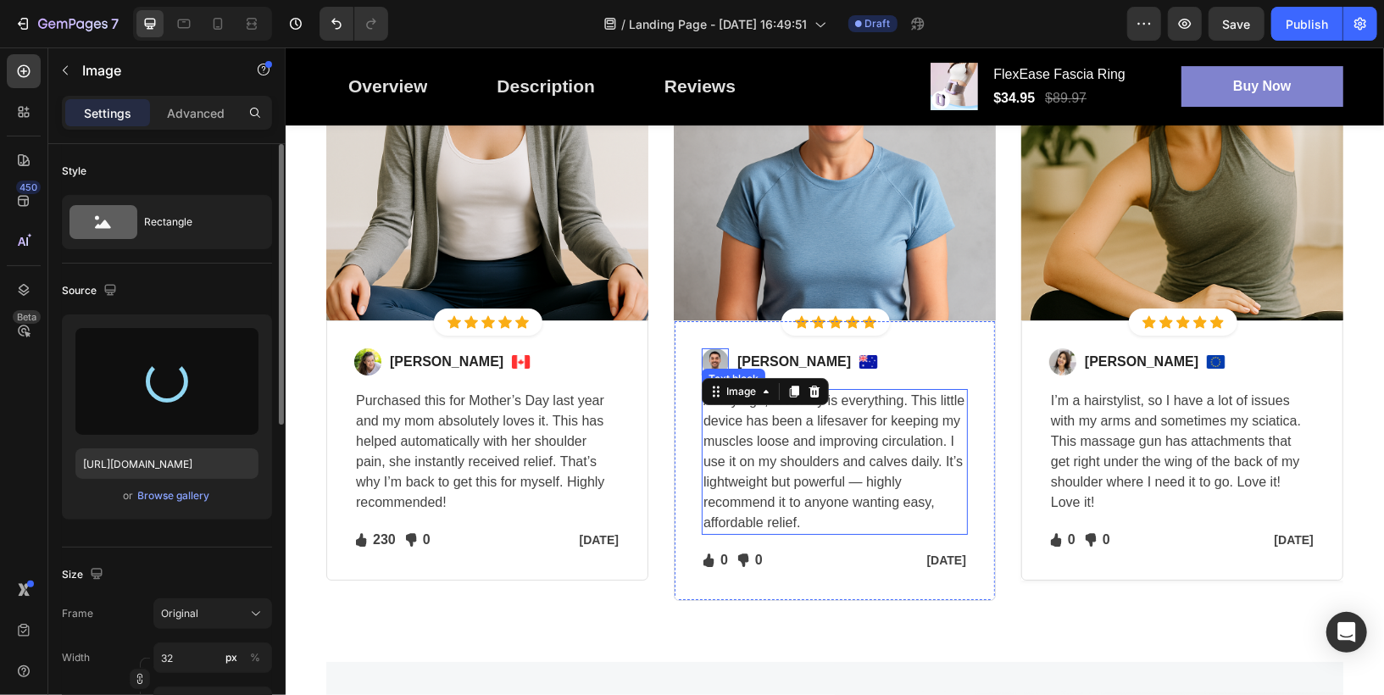
type input "[URL][DOMAIN_NAME]"
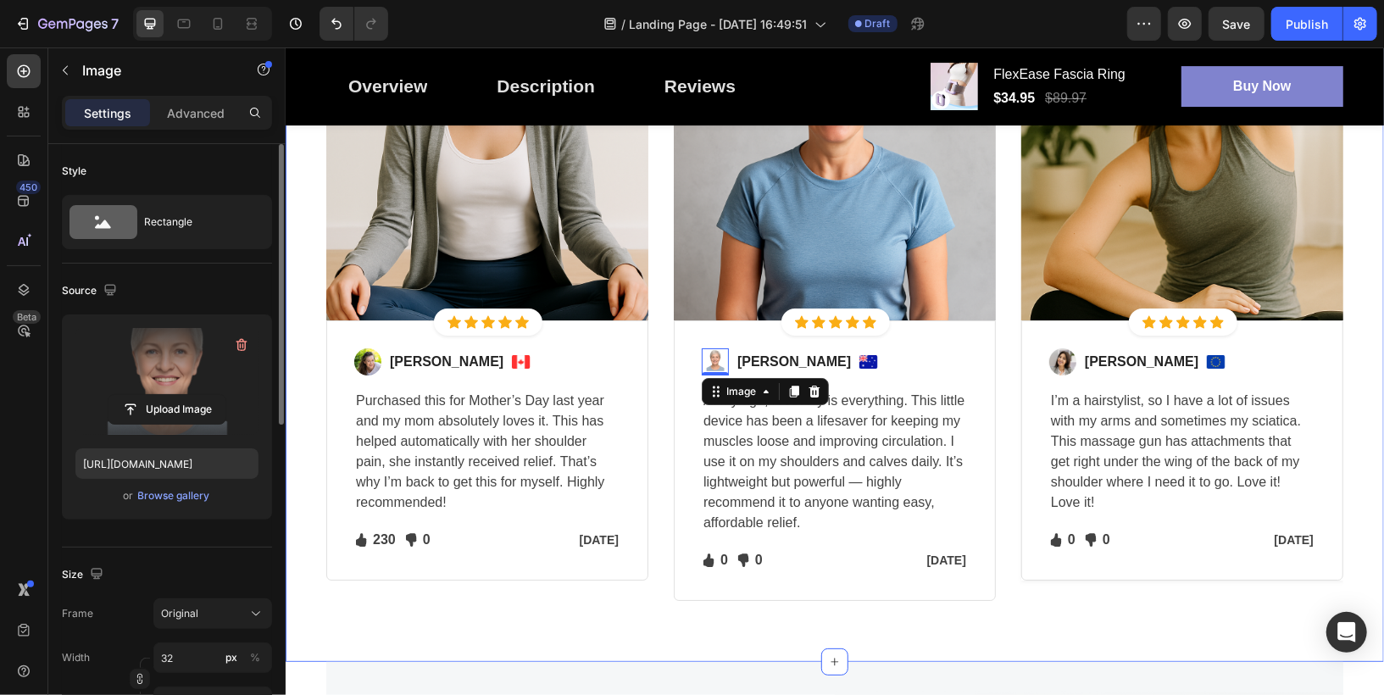
click at [855, 635] on div "Let's Hear What Our Customers Have To Say Heading Row Image Icon Icon Icon Icon…" at bounding box center [834, 234] width 1099 height 853
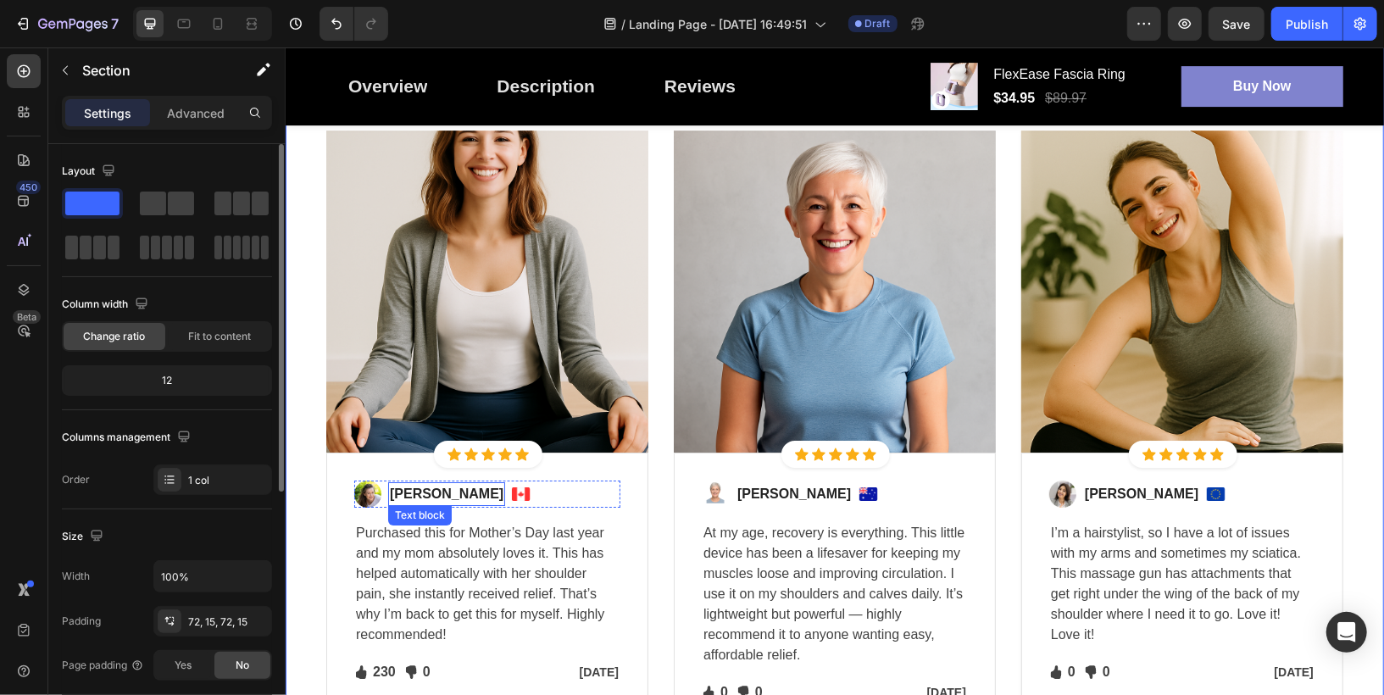
scroll to position [3676, 0]
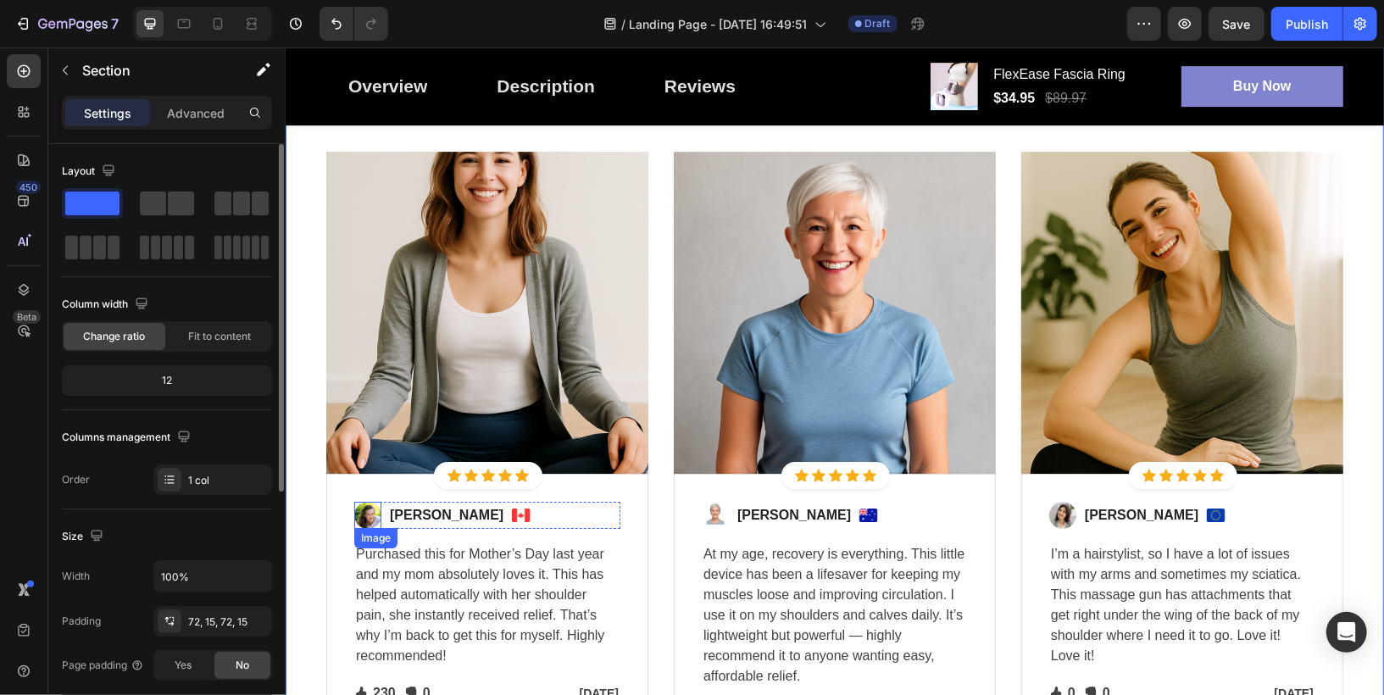
click at [359, 513] on img at bounding box center [367, 514] width 27 height 27
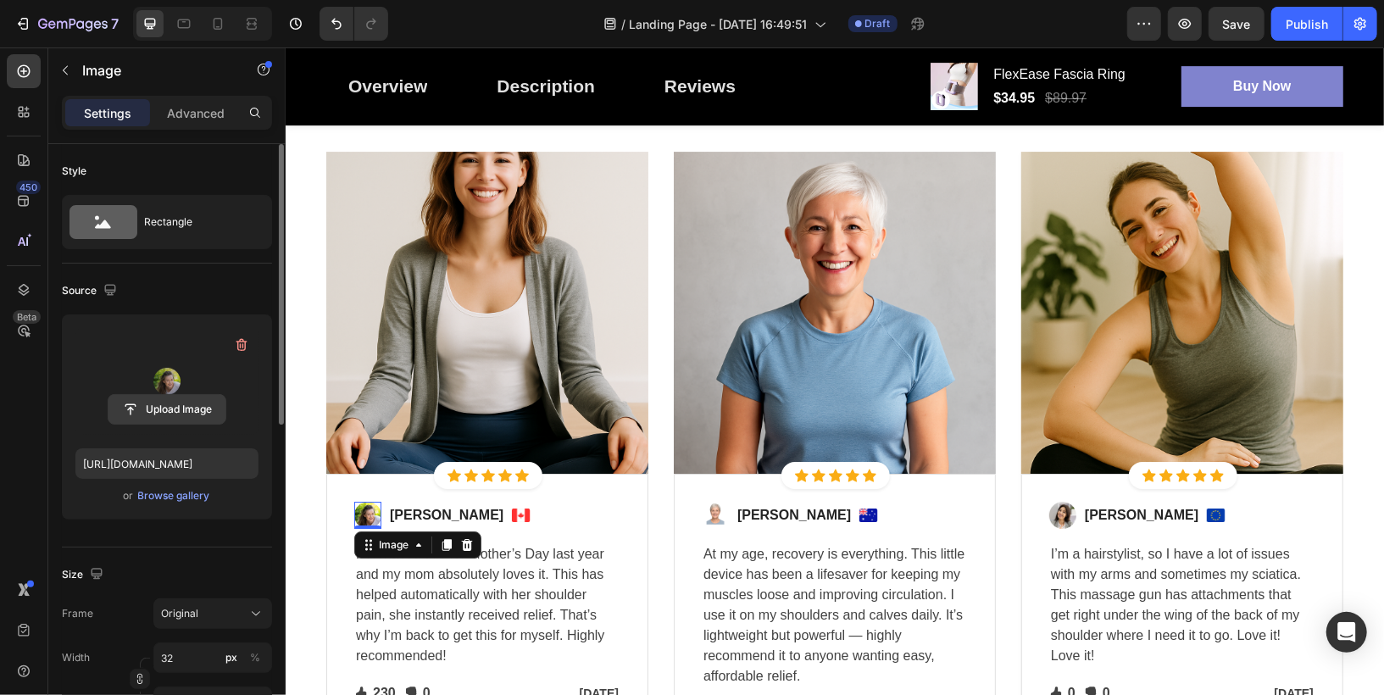
click at [176, 407] on input "file" at bounding box center [167, 409] width 117 height 29
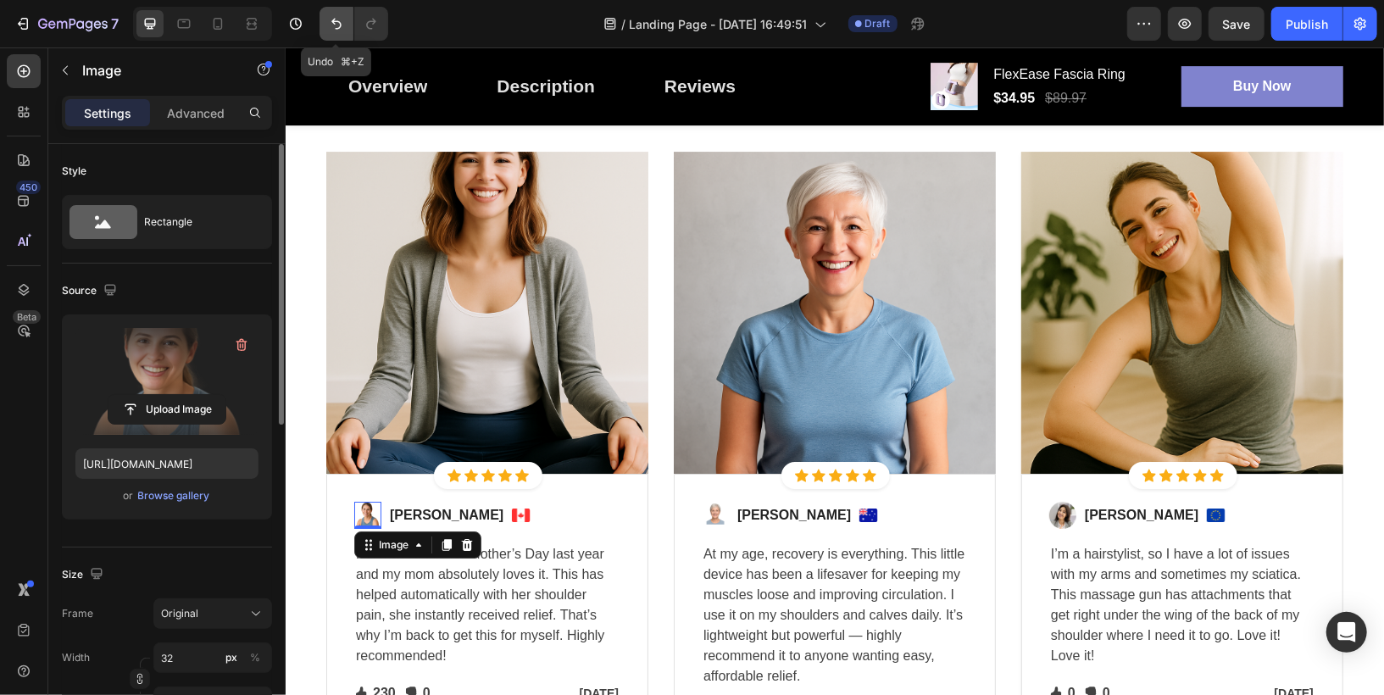
click at [330, 17] on icon "Undo/Redo" at bounding box center [336, 23] width 17 height 17
click at [329, 26] on icon "Undo/Redo" at bounding box center [336, 23] width 17 height 17
type input "[URL][DOMAIN_NAME]"
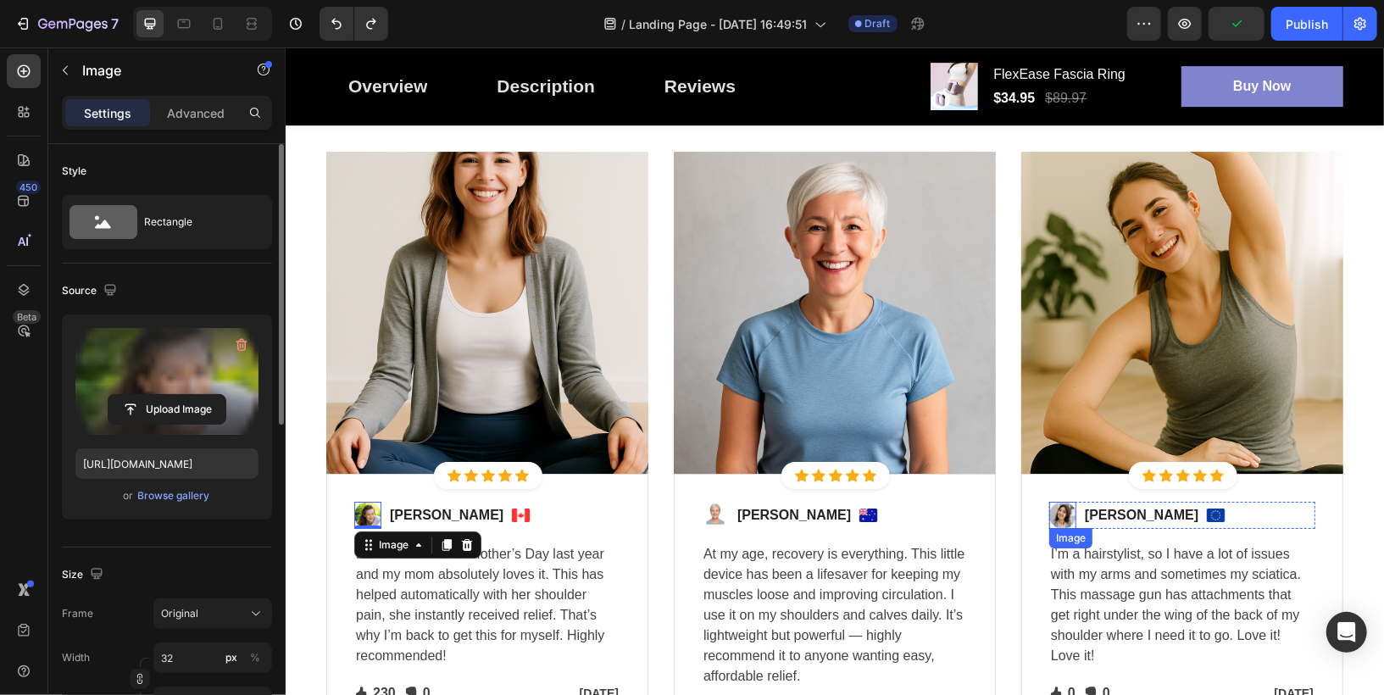
click at [1060, 515] on img at bounding box center [1062, 514] width 27 height 27
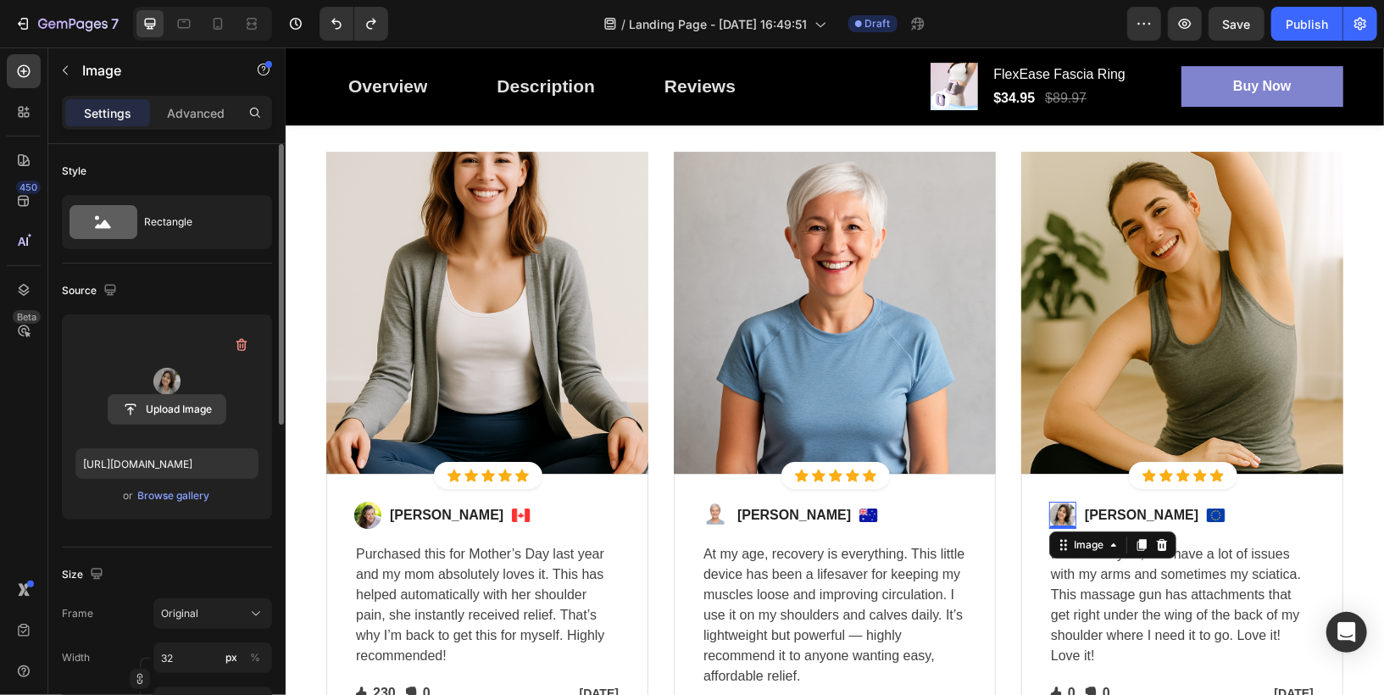
click at [188, 404] on input "file" at bounding box center [167, 409] width 117 height 29
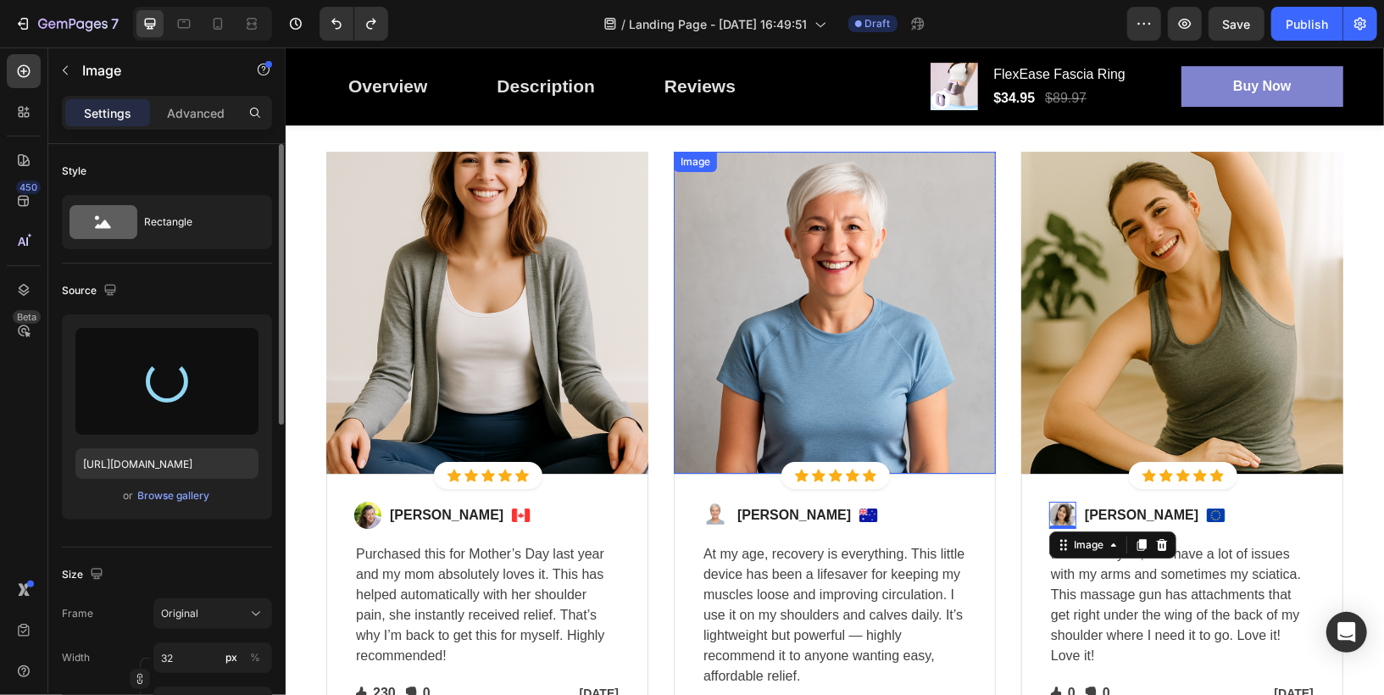
type input "[URL][DOMAIN_NAME]"
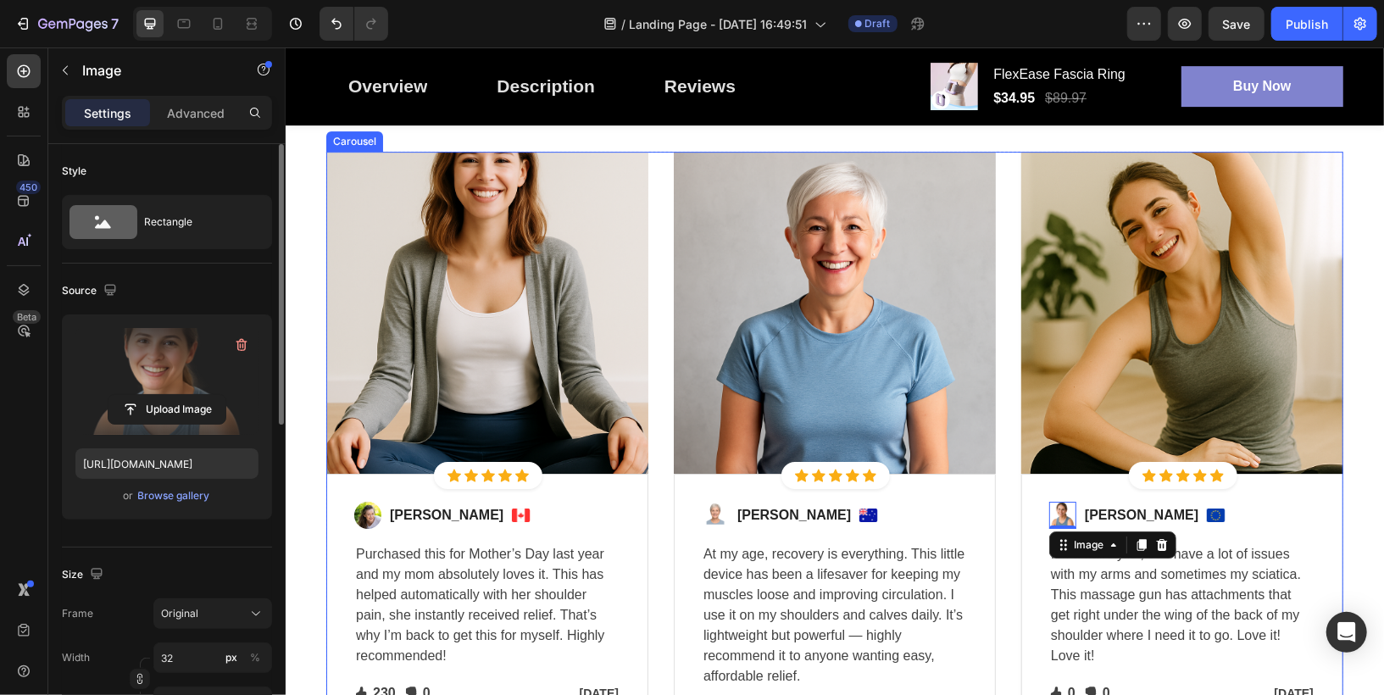
click at [1006, 593] on div "Image Icon Icon Icon Icon Icon Icon List Hoz Row Row Image [PERSON_NAME] Text b…" at bounding box center [834, 452] width 1017 height 603
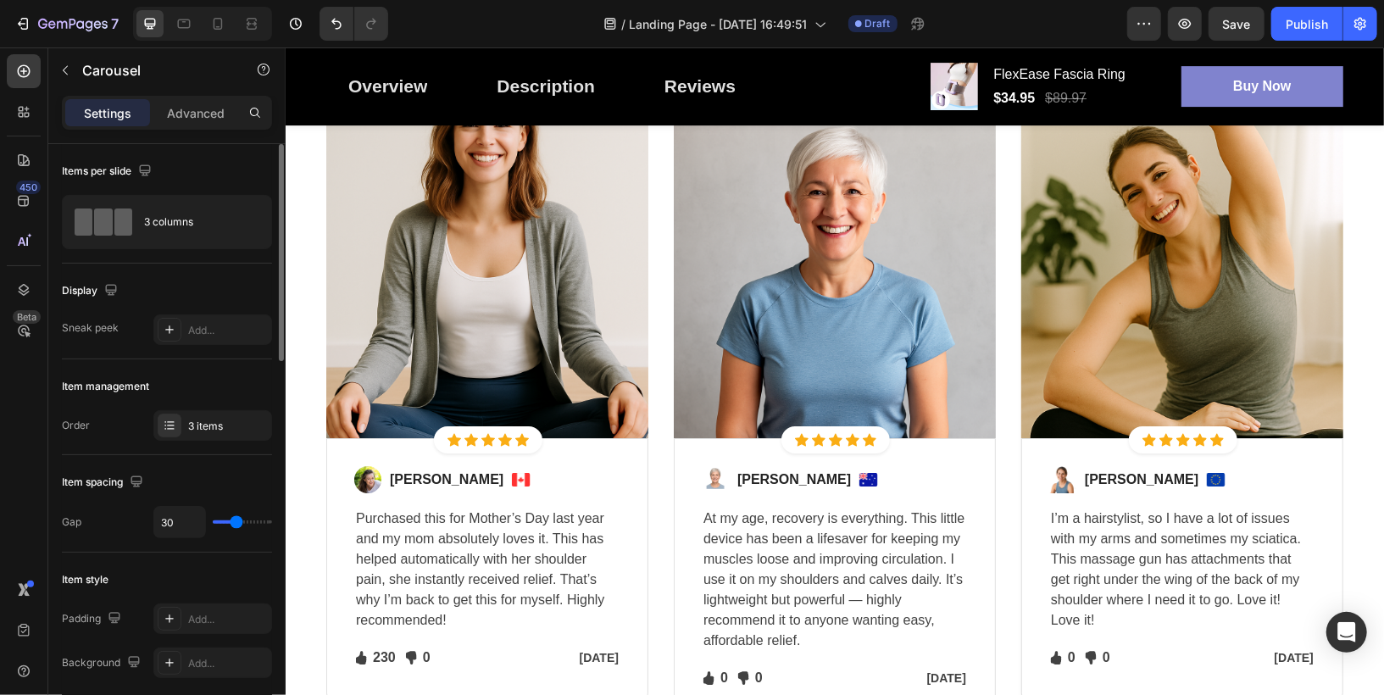
scroll to position [3710, 0]
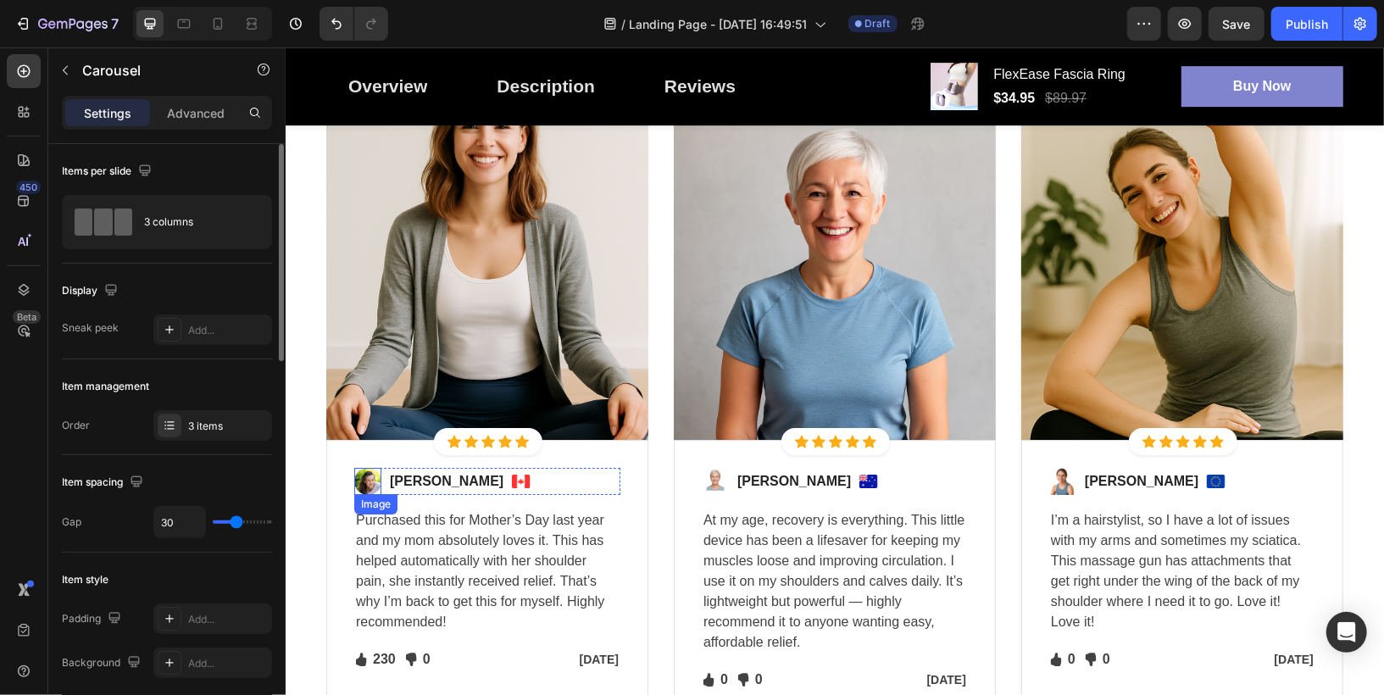
click at [367, 486] on img at bounding box center [367, 480] width 27 height 27
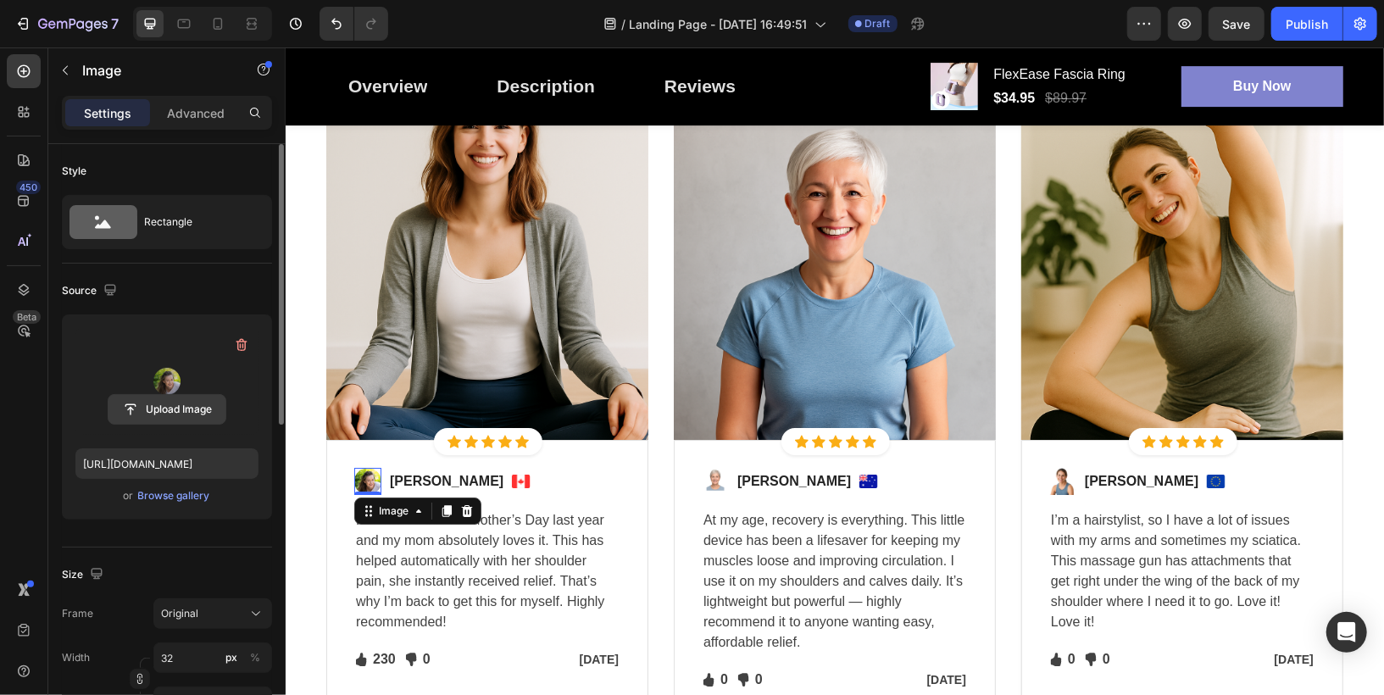
click at [164, 413] on input "file" at bounding box center [167, 409] width 117 height 29
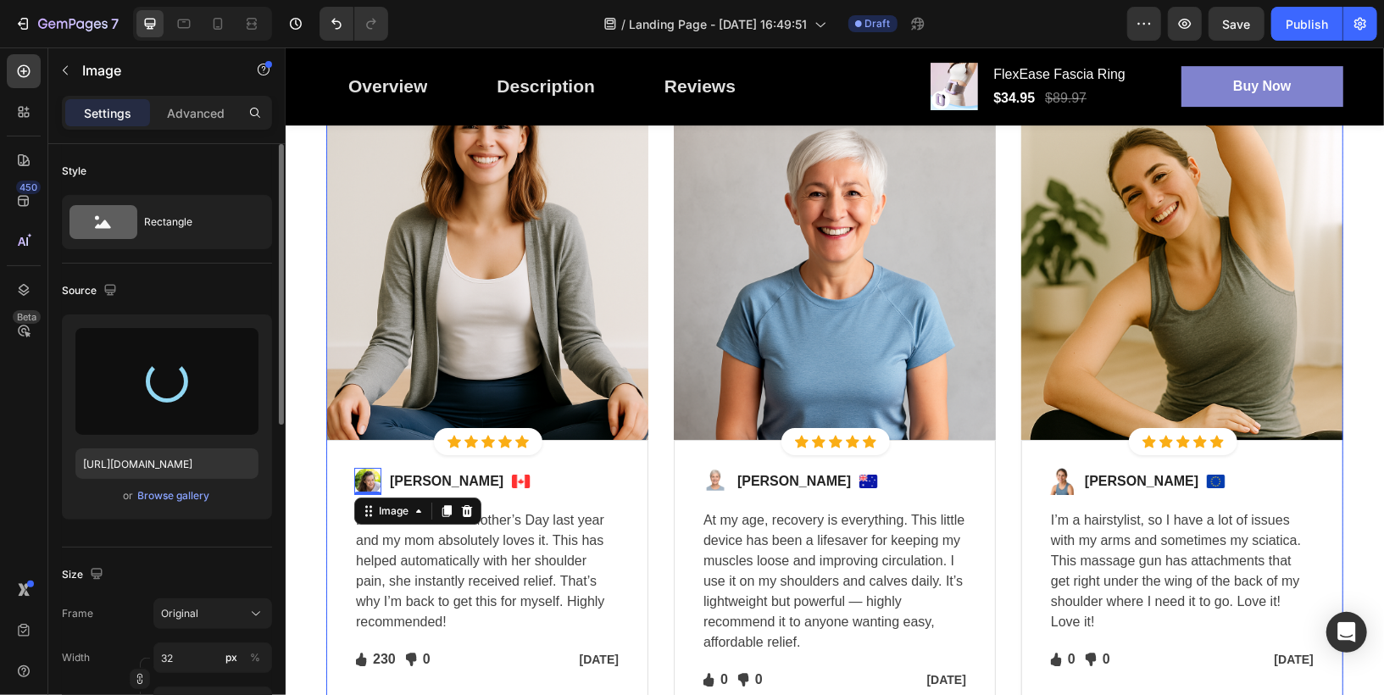
type input "[URL][DOMAIN_NAME]"
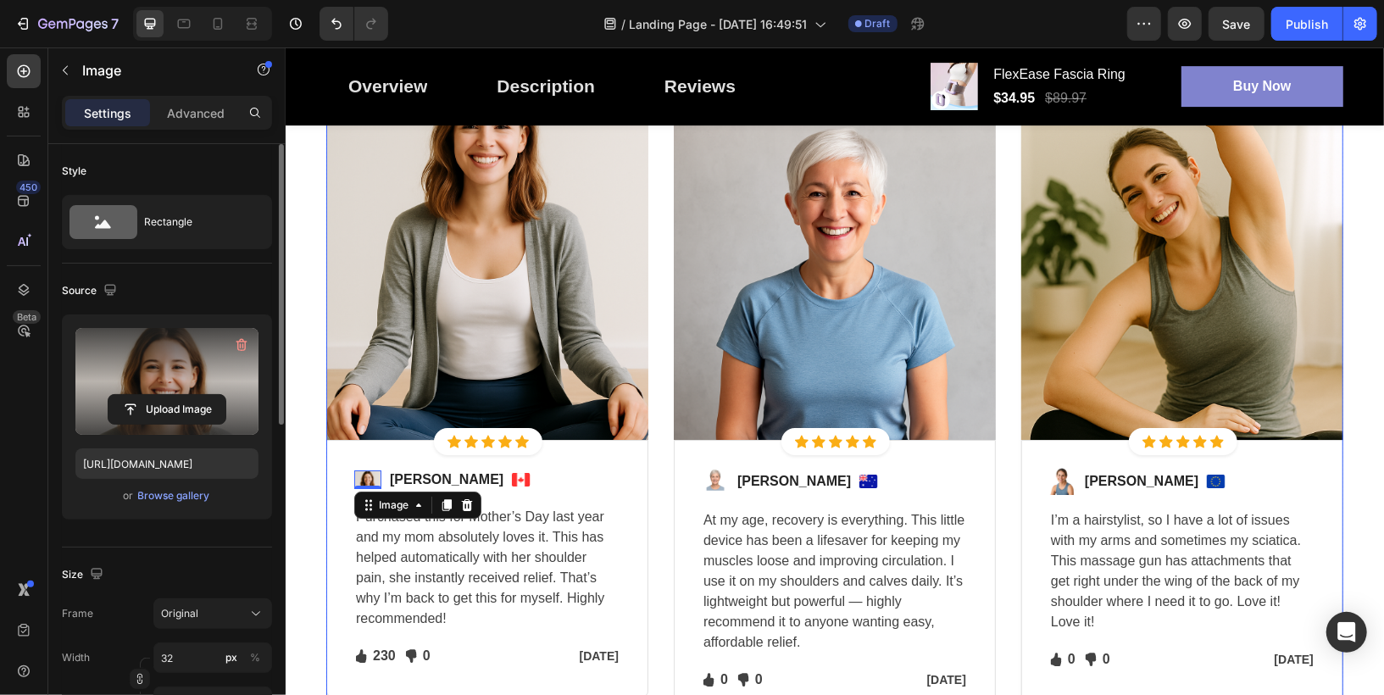
click at [672, 537] on div "Image Icon Icon Icon Icon Icon Icon List Hoz Row Row Image 0 [PERSON_NAME] Text…" at bounding box center [834, 418] width 1017 height 603
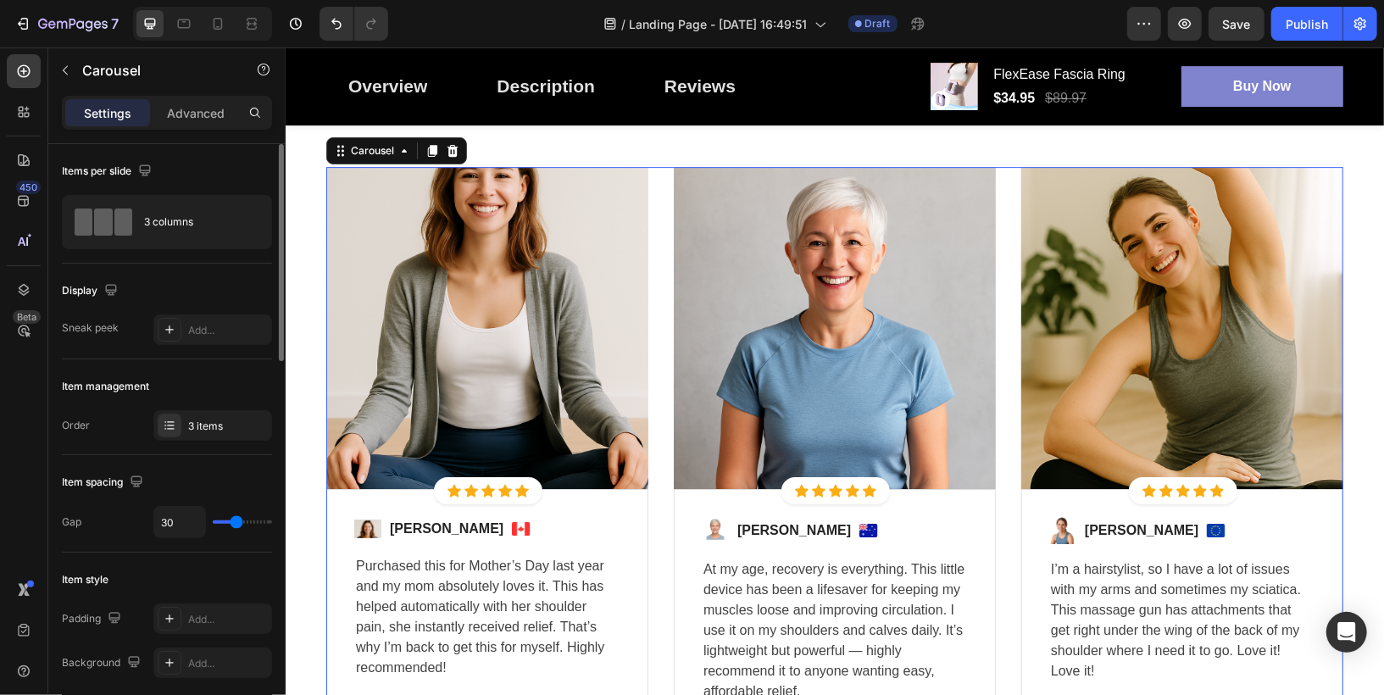
scroll to position [3798, 0]
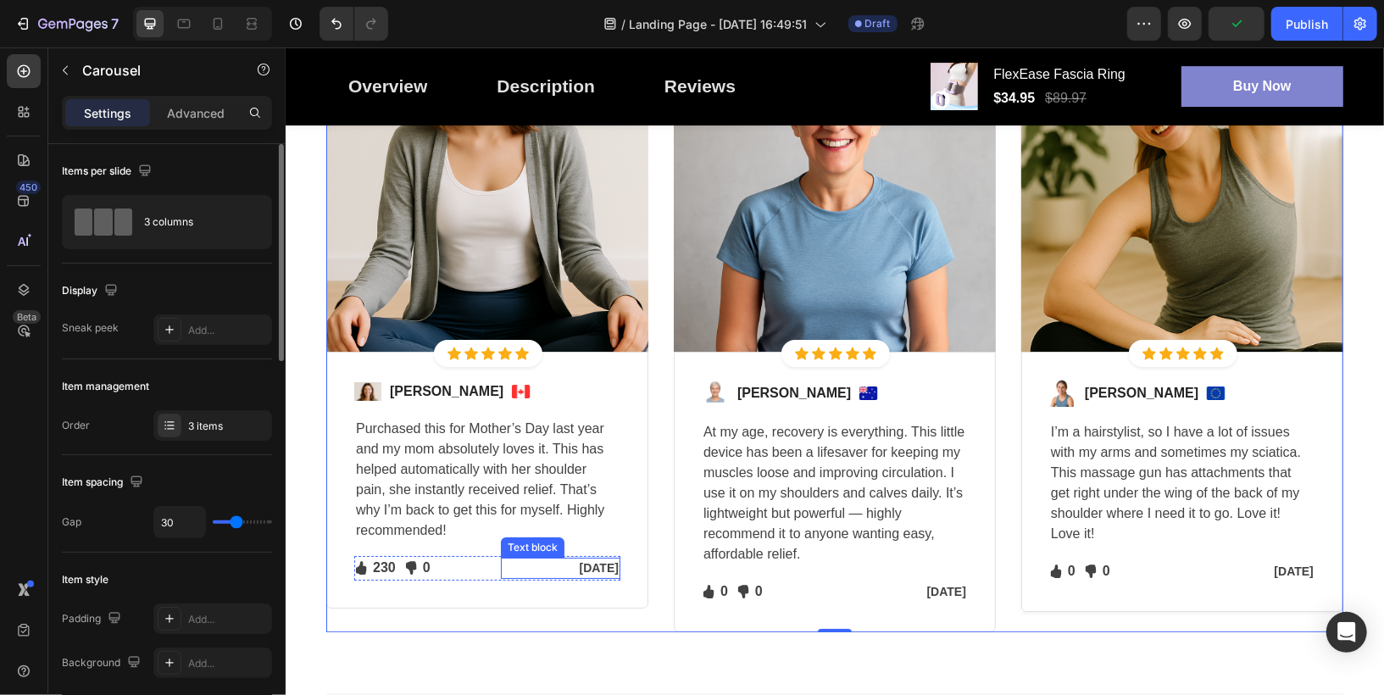
click at [598, 565] on p "[DATE]" at bounding box center [560, 568] width 116 height 18
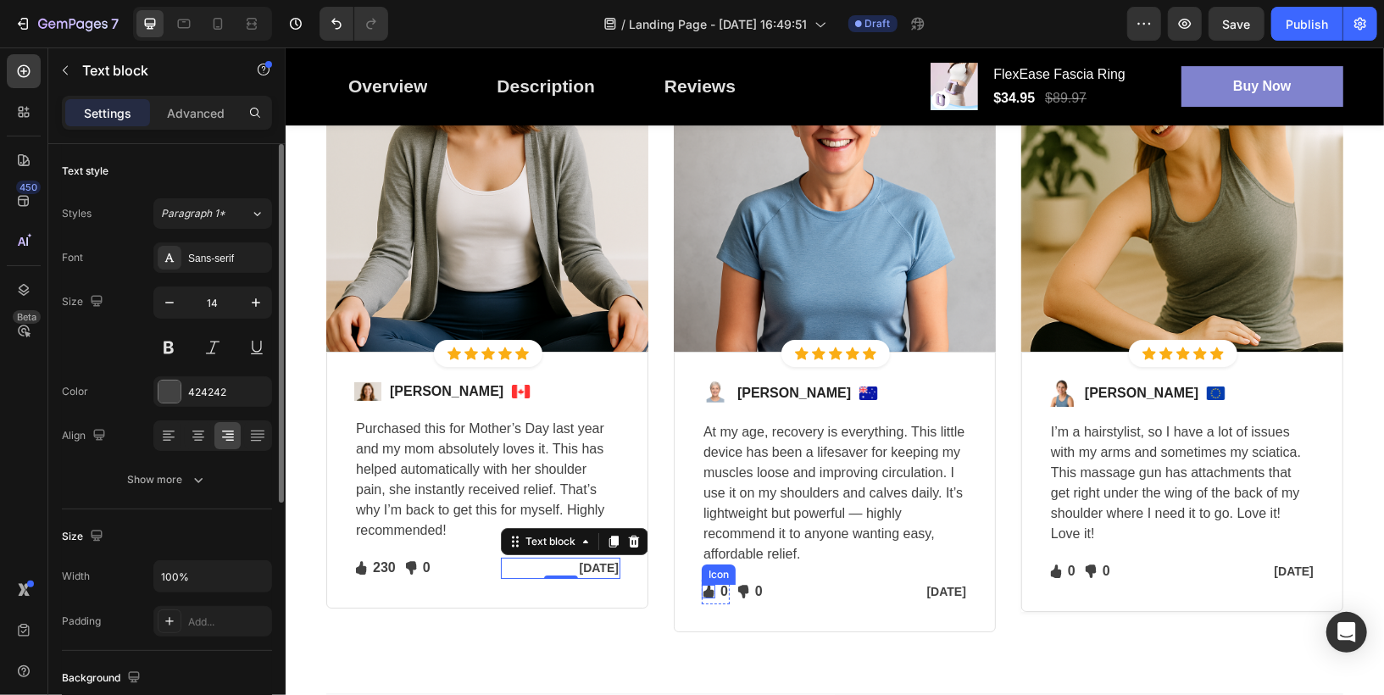
click at [710, 588] on icon at bounding box center [708, 591] width 10 height 14
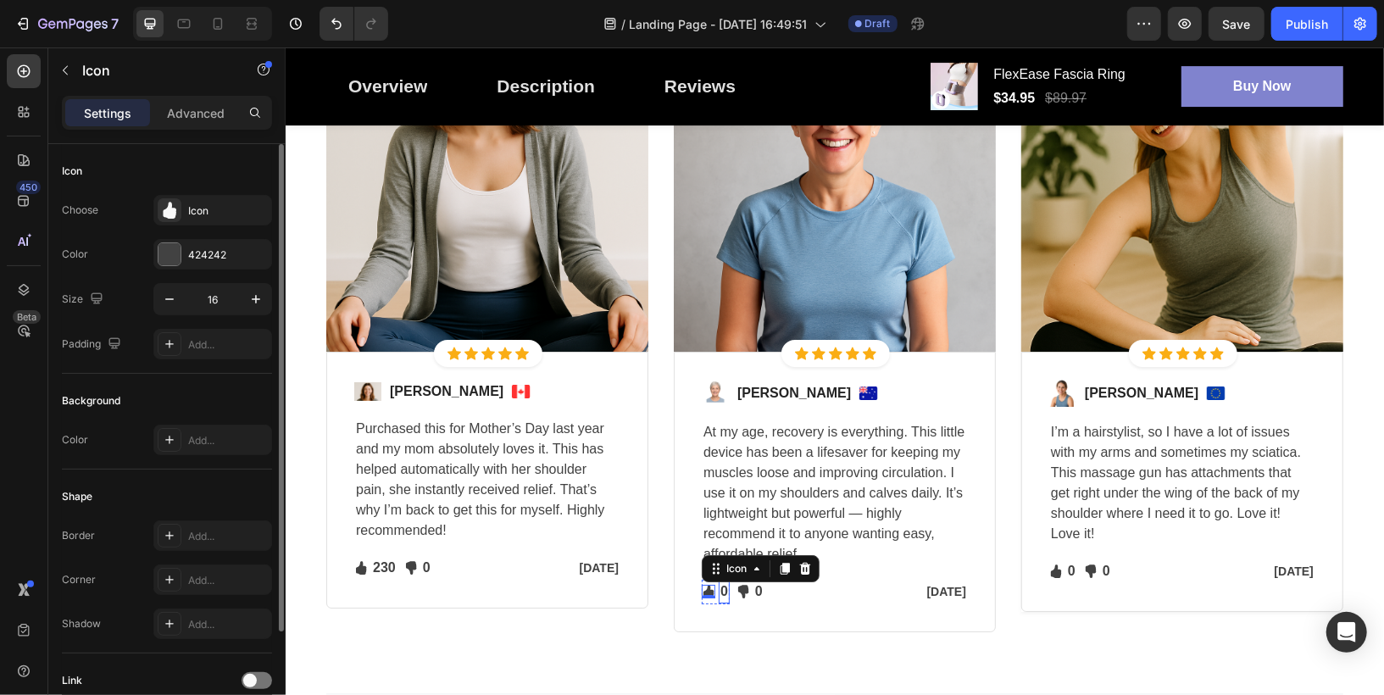
click at [721, 592] on p "0" at bounding box center [724, 591] width 8 height 20
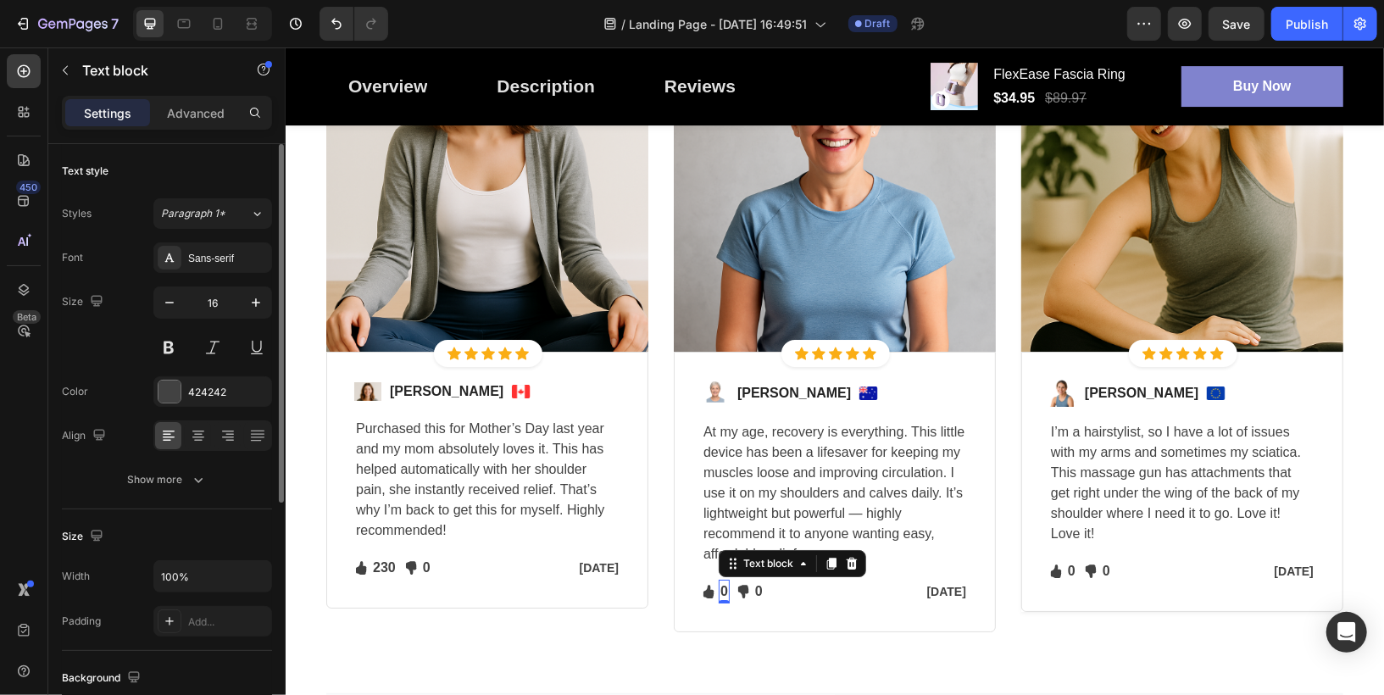
click at [721, 588] on p "0" at bounding box center [724, 591] width 8 height 20
click at [1067, 570] on p "0" at bounding box center [1071, 570] width 8 height 20
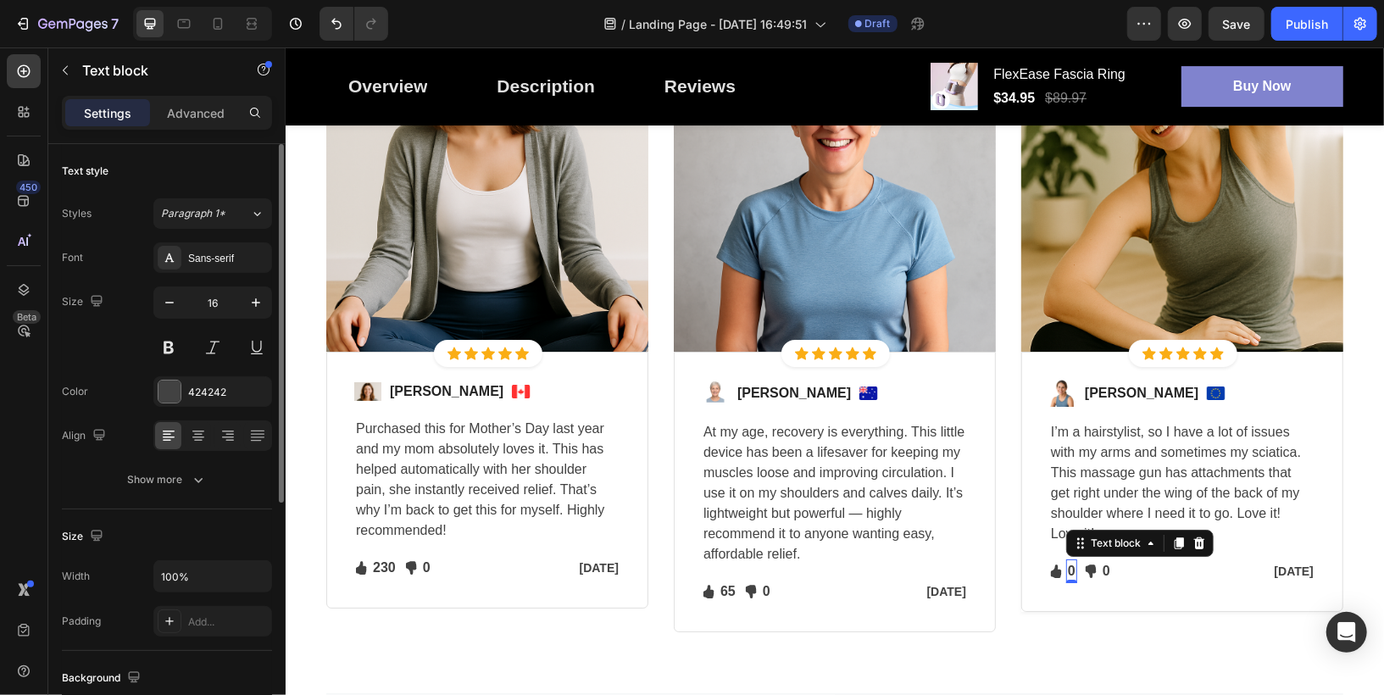
click at [1073, 570] on p "0" at bounding box center [1071, 570] width 8 height 20
click at [1071, 570] on p "0" at bounding box center [1071, 570] width 8 height 20
click at [1071, 568] on p "0" at bounding box center [1071, 570] width 8 height 20
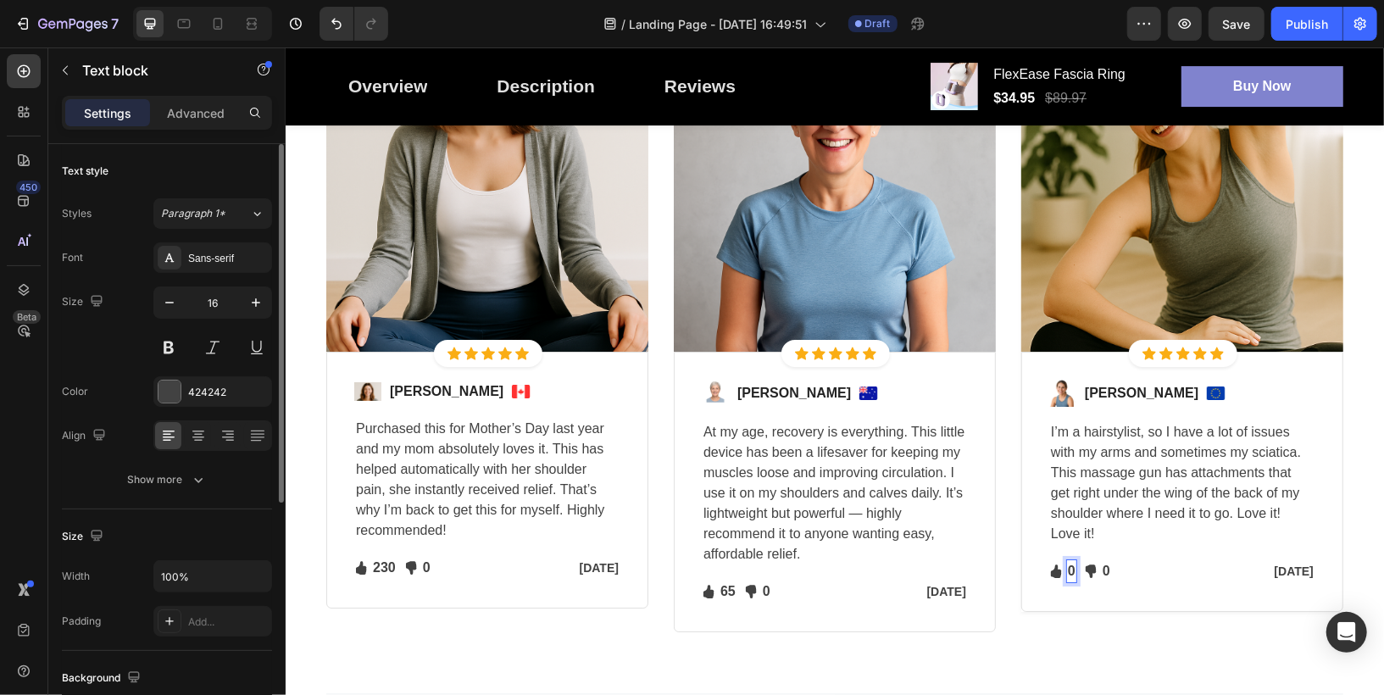
click at [1071, 568] on p "0" at bounding box center [1071, 570] width 8 height 20
click at [1067, 568] on p "0" at bounding box center [1071, 570] width 8 height 20
click at [549, 495] on p "Purchased this for Mother’s Day last year and my mom absolutely loves it. This …" at bounding box center [486, 479] width 263 height 122
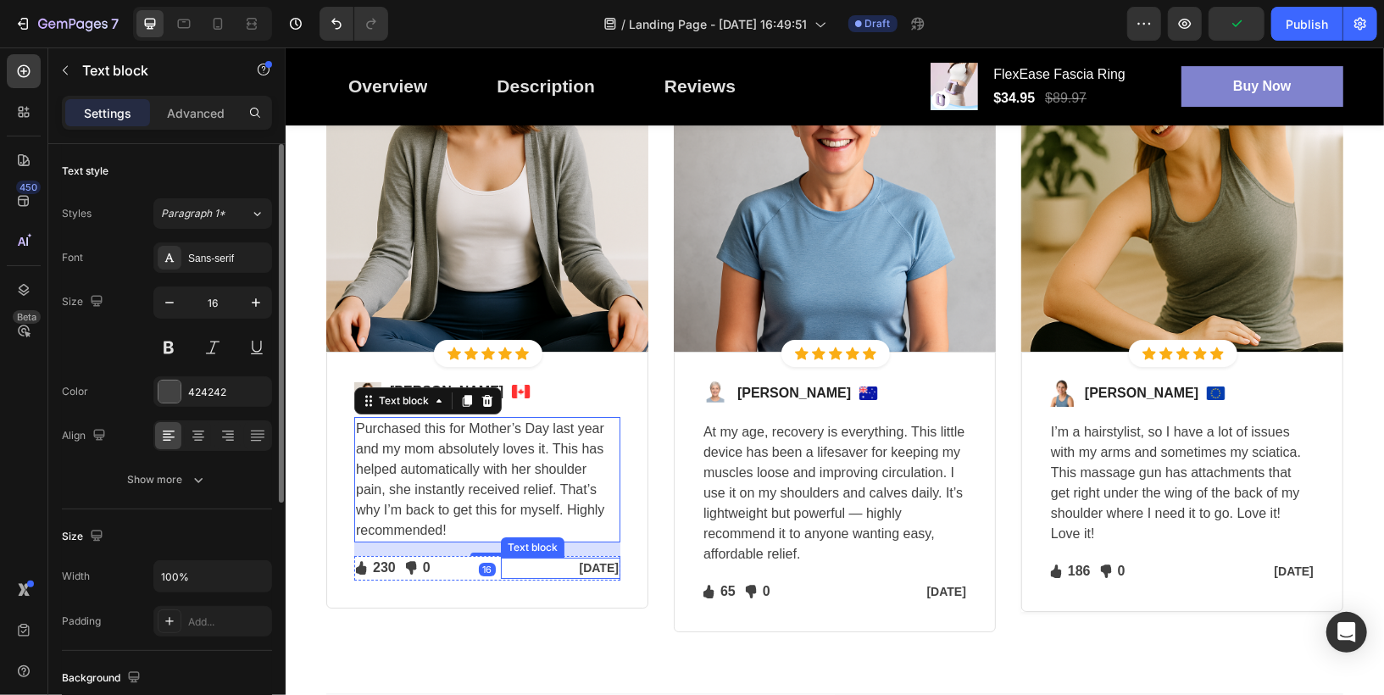
click at [610, 570] on p "[DATE]" at bounding box center [560, 568] width 116 height 18
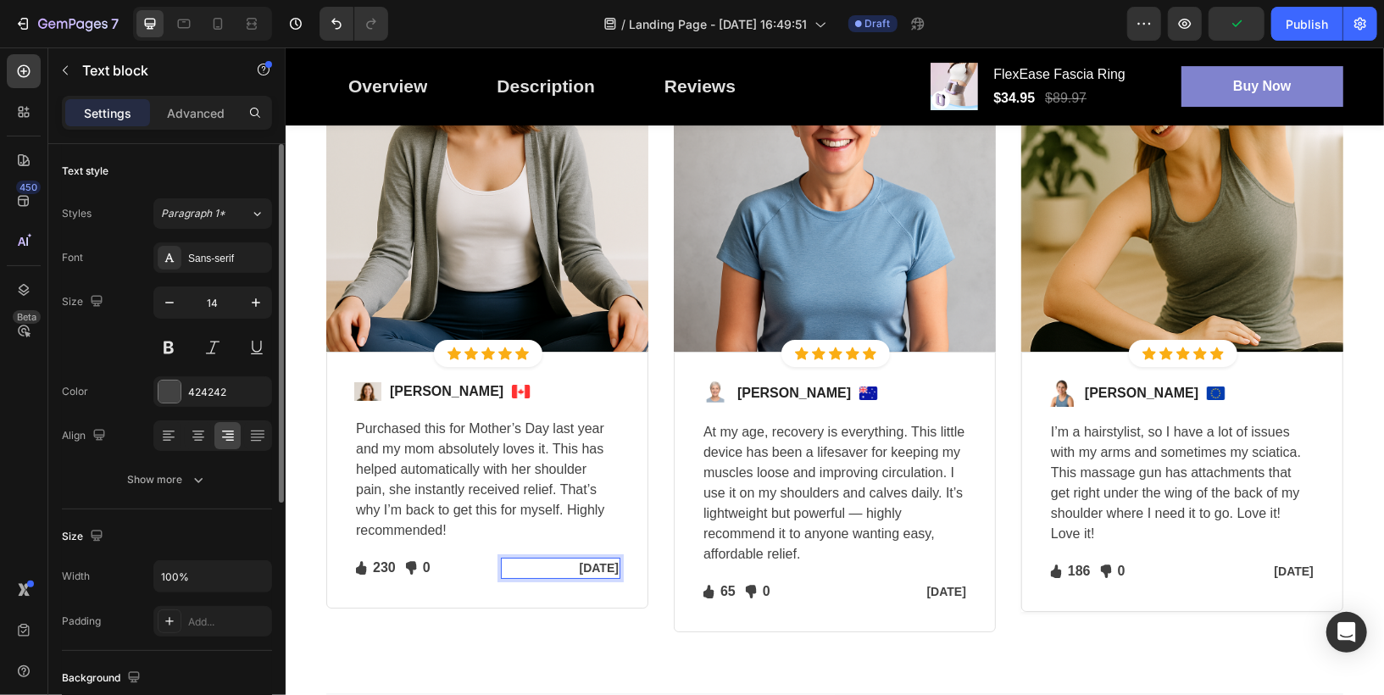
click at [610, 570] on p "[DATE]" at bounding box center [560, 568] width 116 height 18
click at [565, 564] on p "[DATE]" at bounding box center [560, 568] width 116 height 18
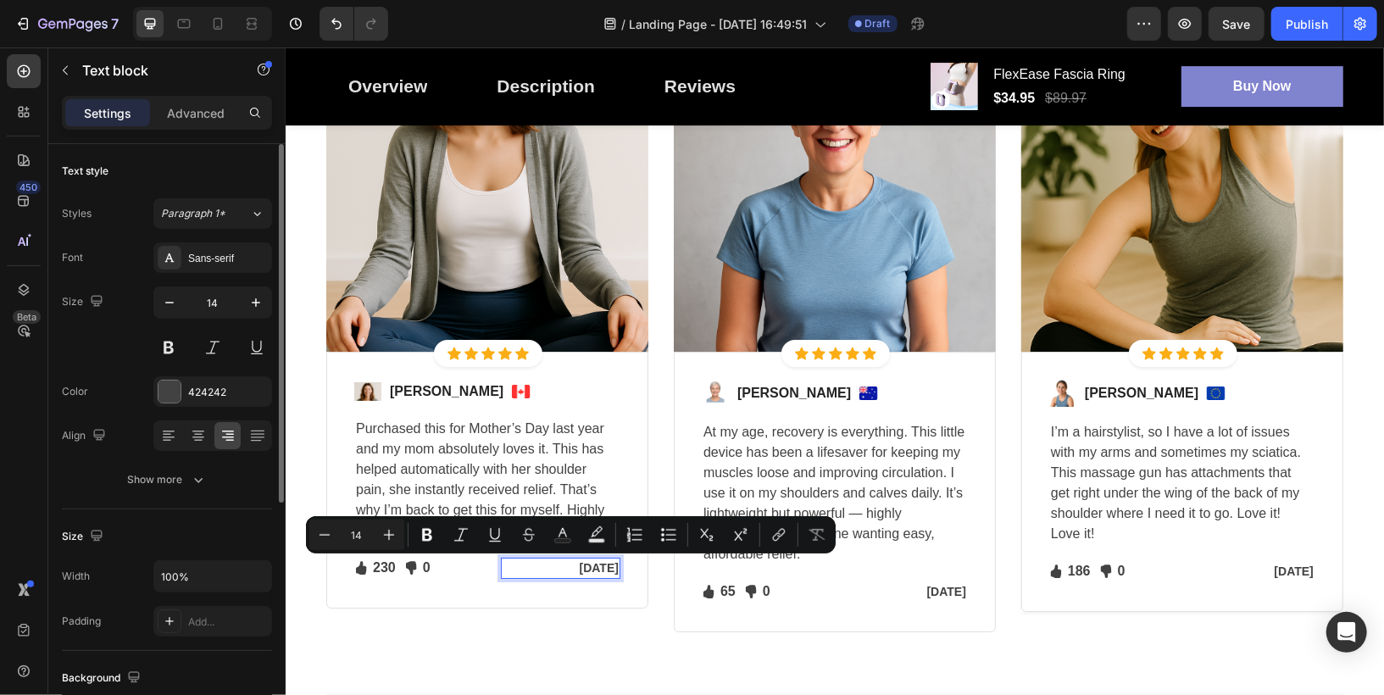
click at [559, 564] on p "[DATE]" at bounding box center [560, 568] width 116 height 18
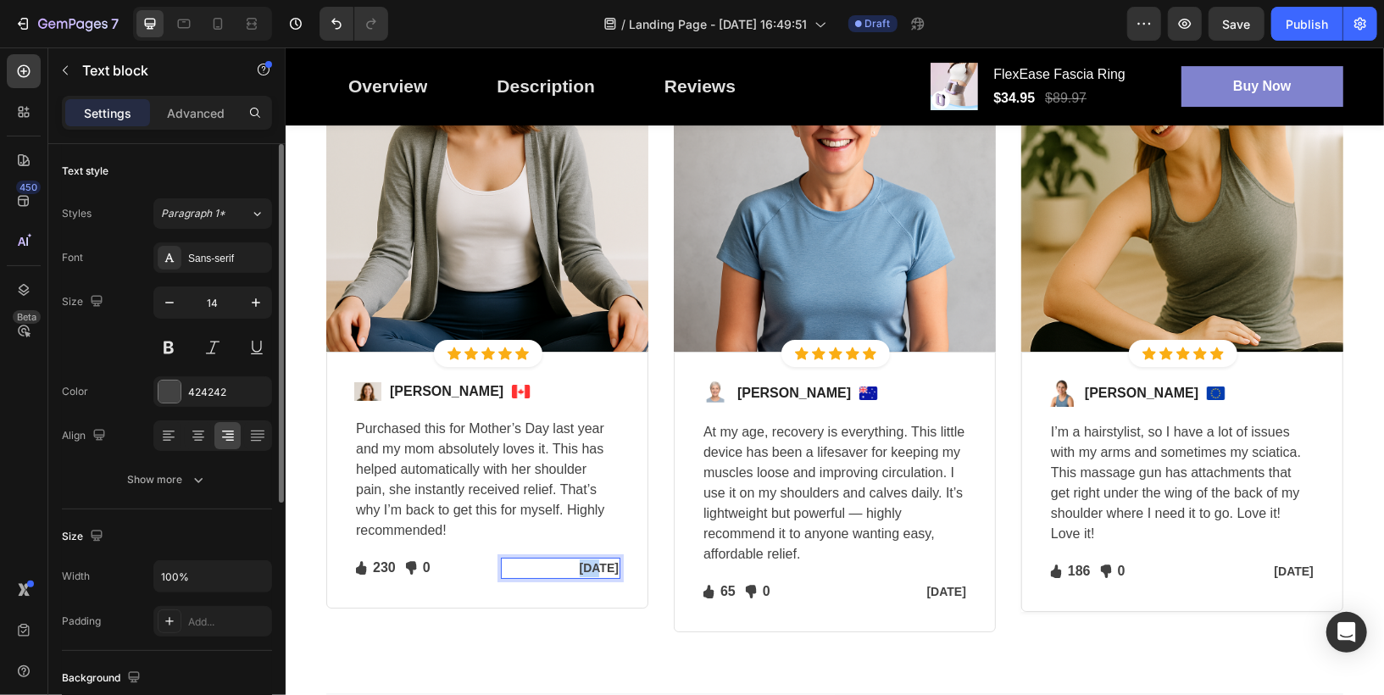
click at [559, 564] on p "[DATE]" at bounding box center [560, 568] width 116 height 18
click at [608, 566] on p "[DATE]" at bounding box center [560, 568] width 116 height 18
click at [903, 590] on p "[DATE]" at bounding box center [907, 591] width 116 height 18
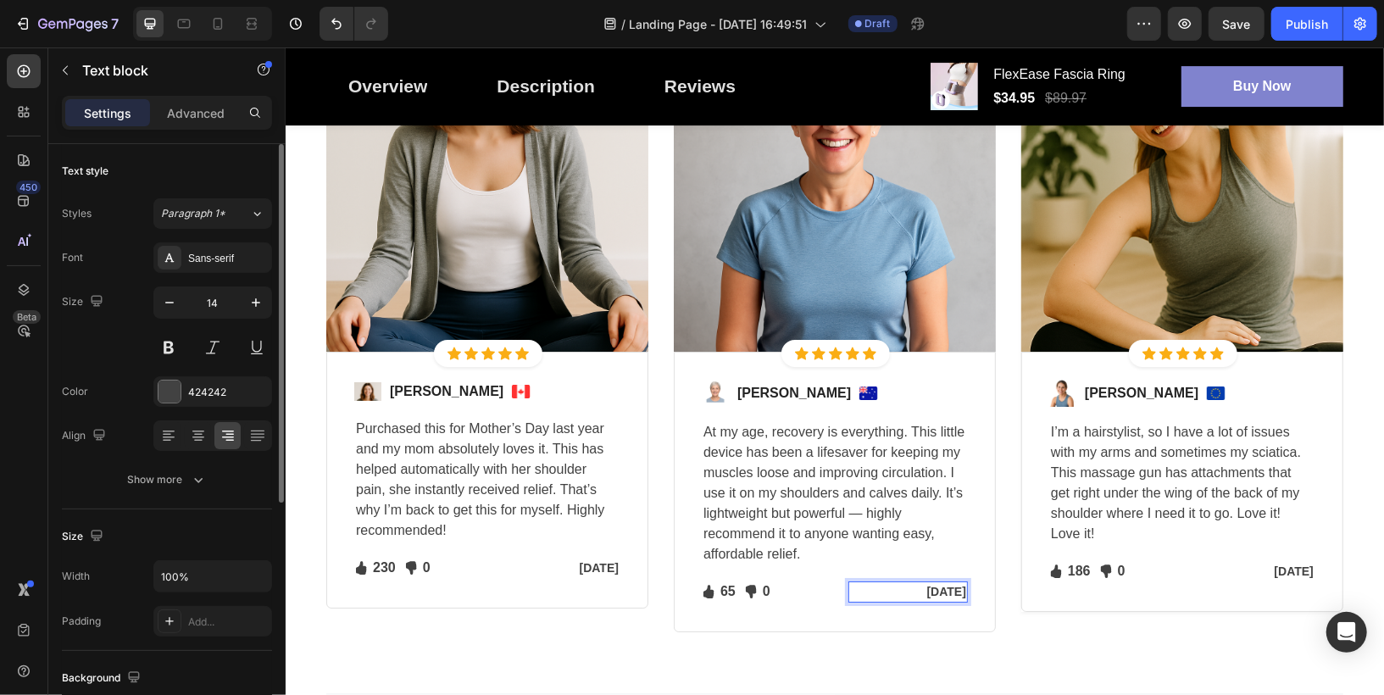
click at [957, 588] on p "[DATE]" at bounding box center [907, 591] width 116 height 18
click at [1301, 565] on p "[DATE]" at bounding box center [1255, 571] width 116 height 18
click at [1268, 571] on p "[DATE]" at bounding box center [1255, 571] width 116 height 18
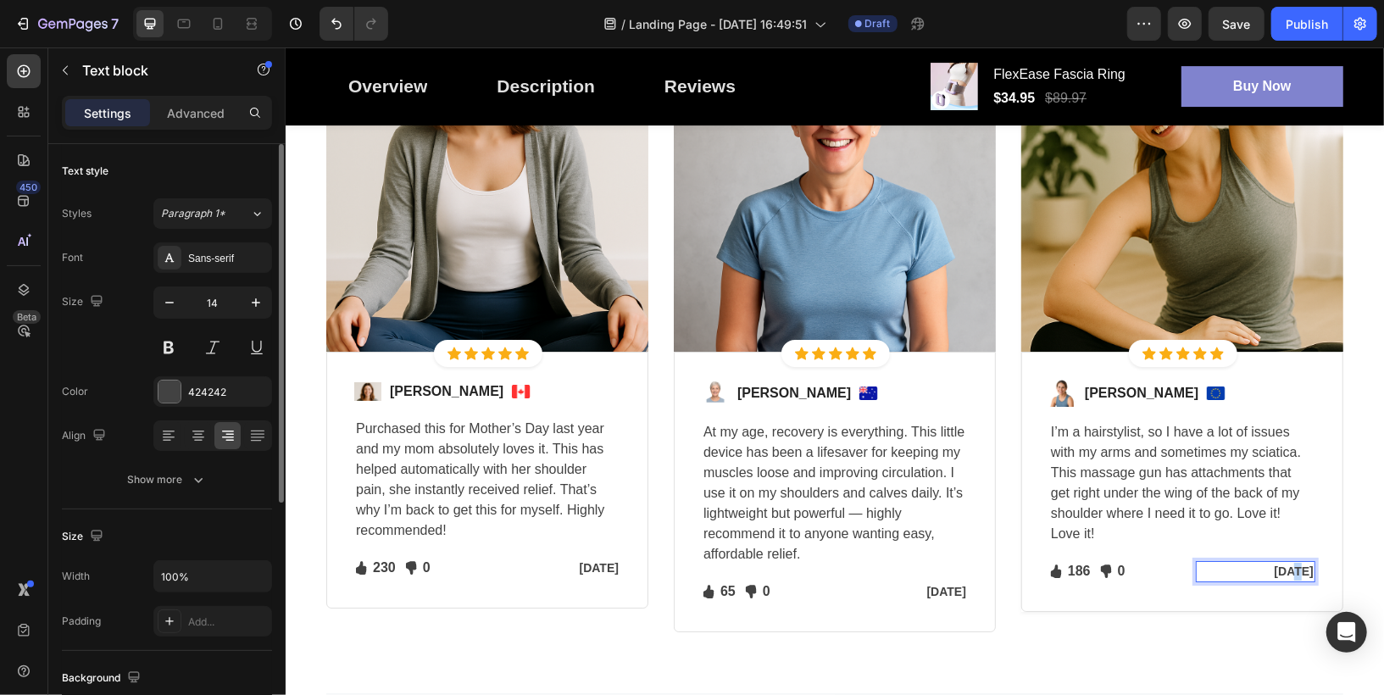
click at [1268, 571] on p "[DATE]" at bounding box center [1255, 571] width 116 height 18
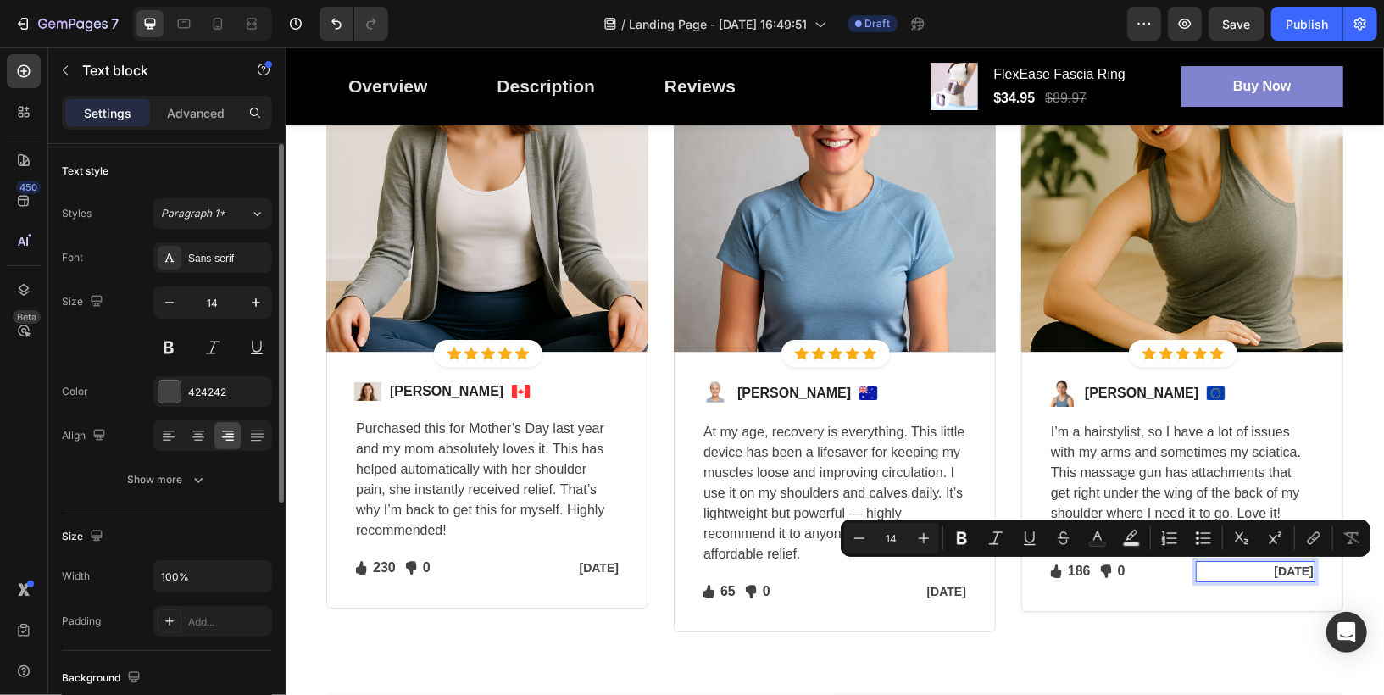
click at [1254, 572] on p "[DATE]" at bounding box center [1255, 571] width 116 height 18
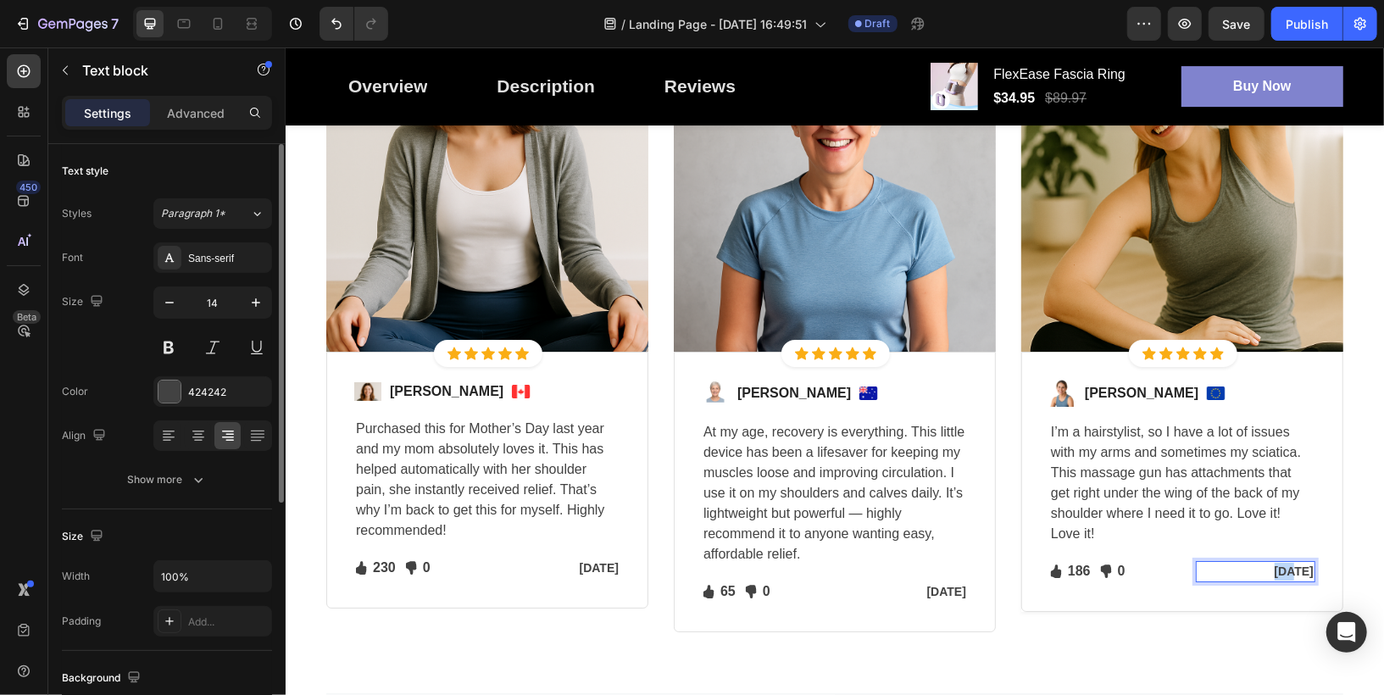
click at [1254, 572] on p "[DATE]" at bounding box center [1255, 571] width 116 height 18
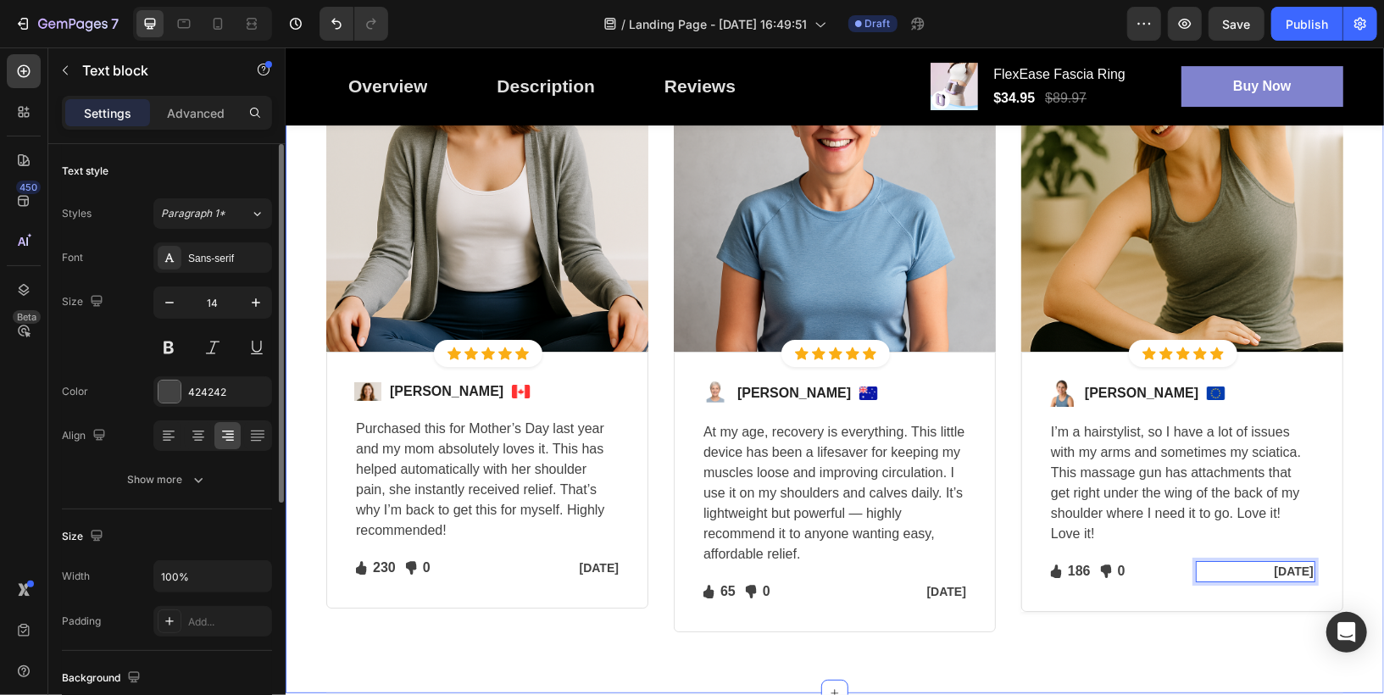
click at [1254, 646] on div "Let's Hear What Our Customers Have To Say Heading Row Image Icon Icon Icon Icon…" at bounding box center [834, 266] width 1099 height 853
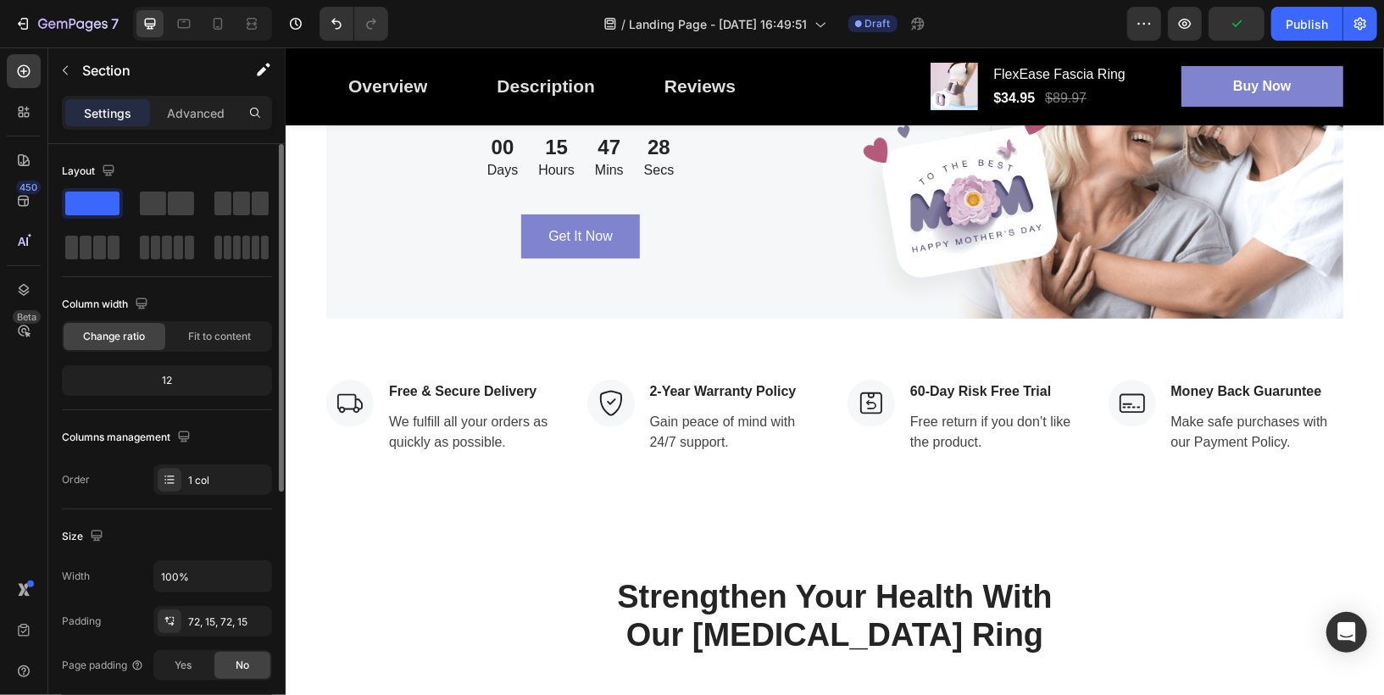
scroll to position [4324, 0]
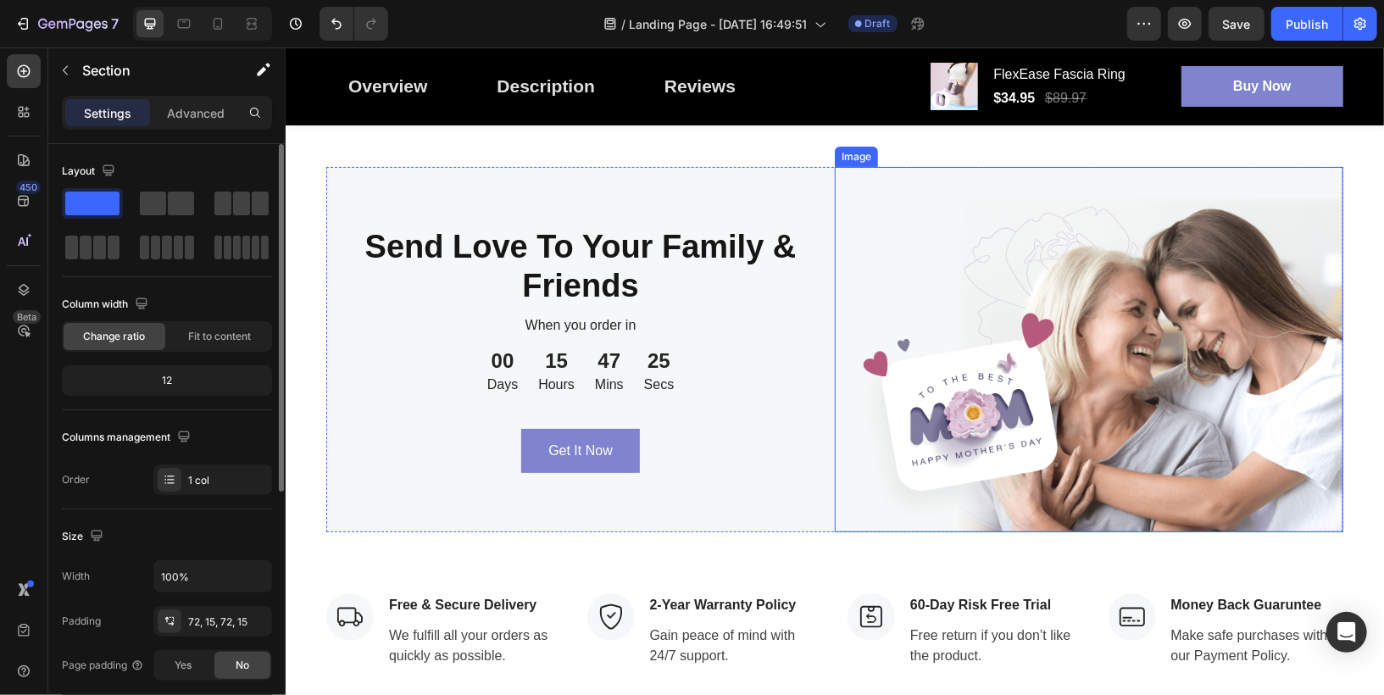
click at [969, 348] on img at bounding box center [1088, 348] width 509 height 365
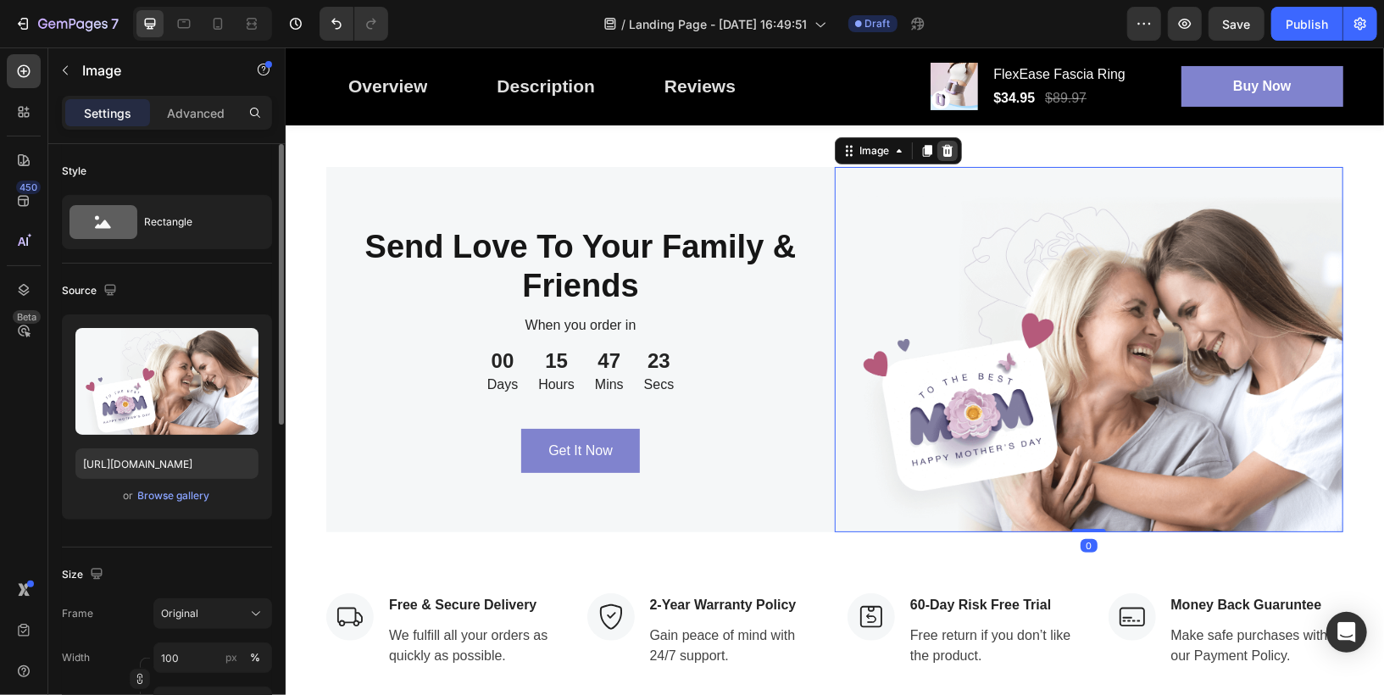
click at [946, 151] on icon at bounding box center [947, 150] width 11 height 12
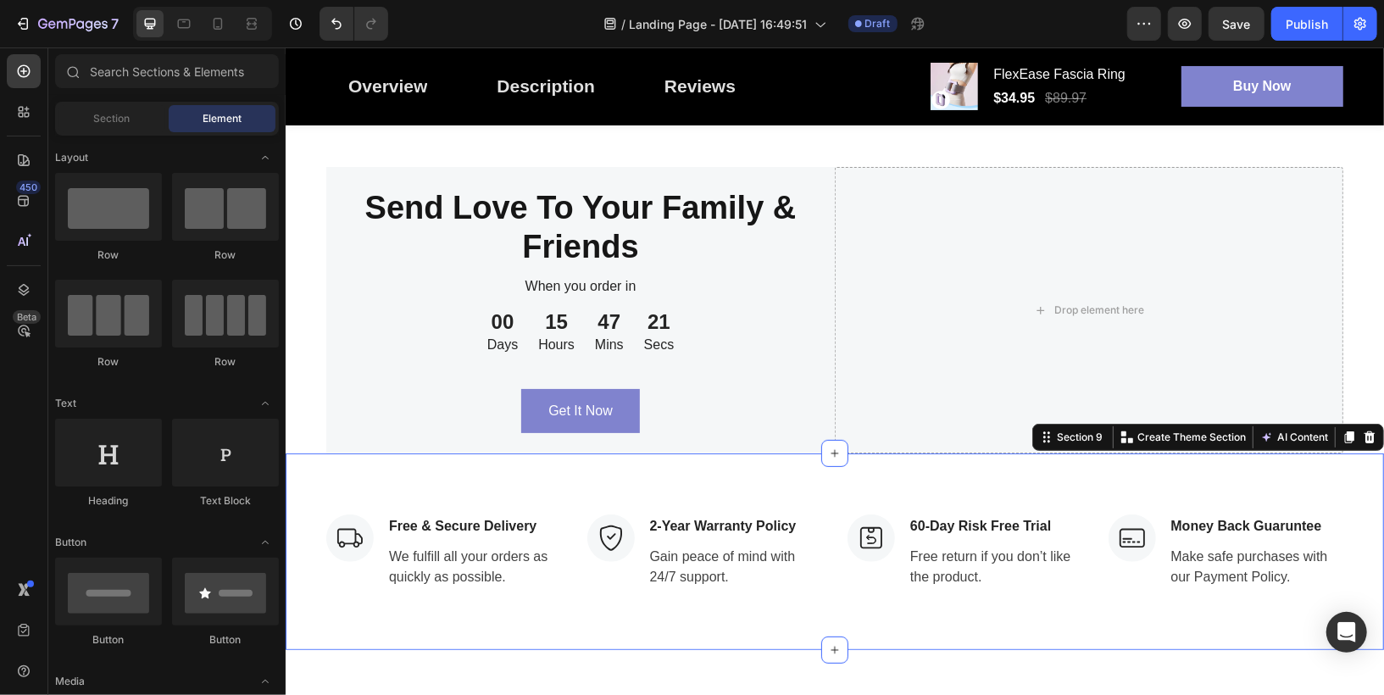
click at [865, 480] on div "Image Free & Secure Delivery Text block We fulfill all your orders as quickly a…" at bounding box center [834, 551] width 1099 height 197
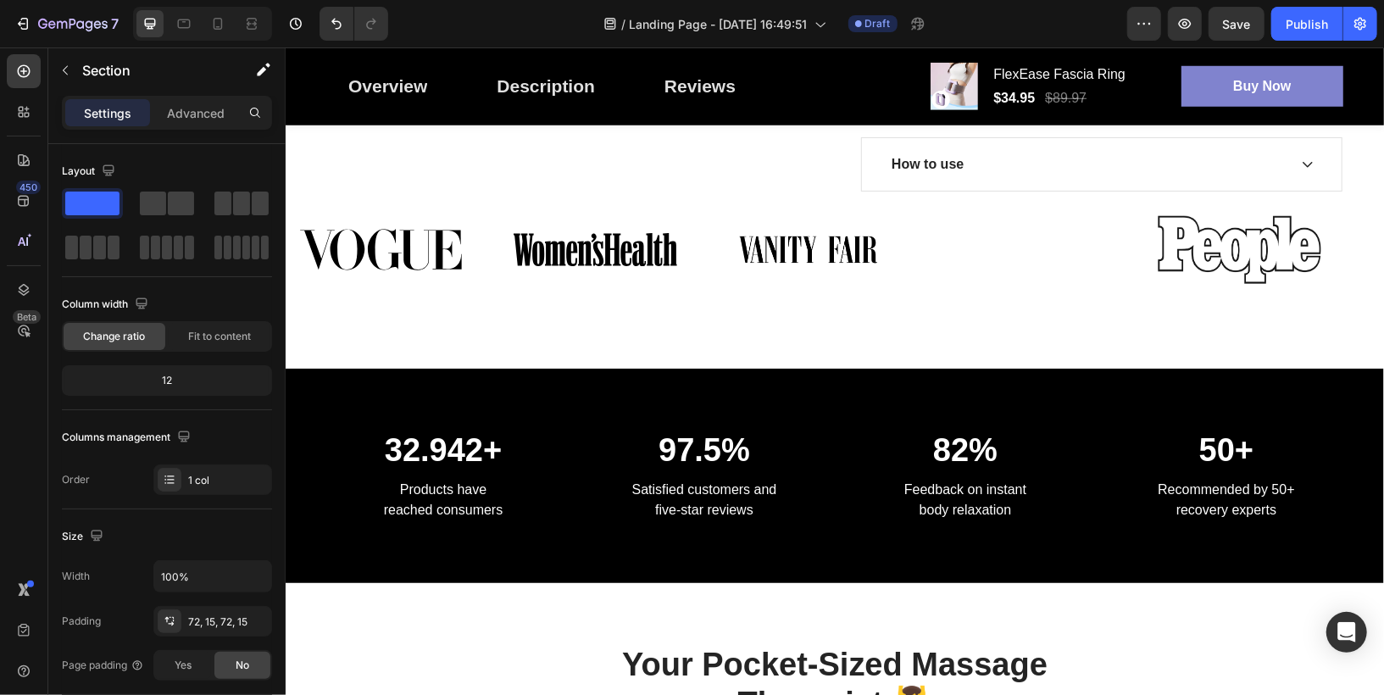
scroll to position [985, 0]
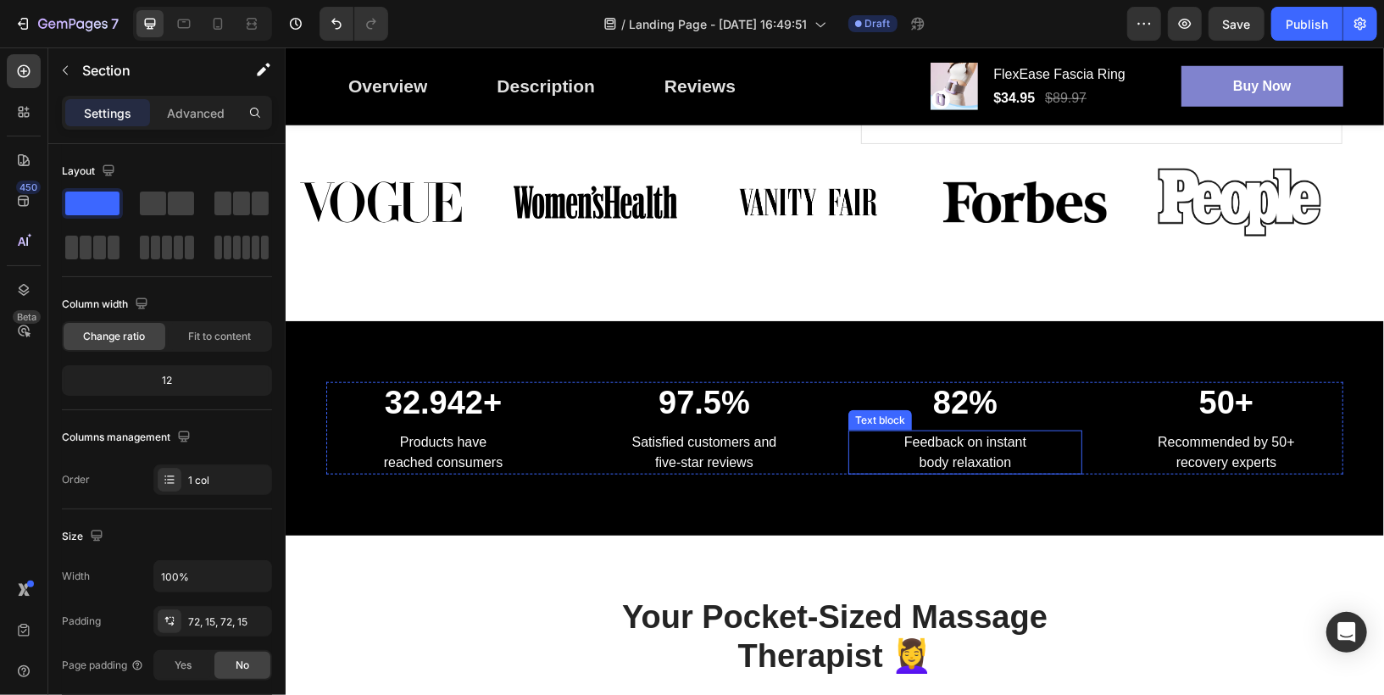
click at [981, 442] on p "Feedback on instant body relaxation" at bounding box center [964, 451] width 231 height 41
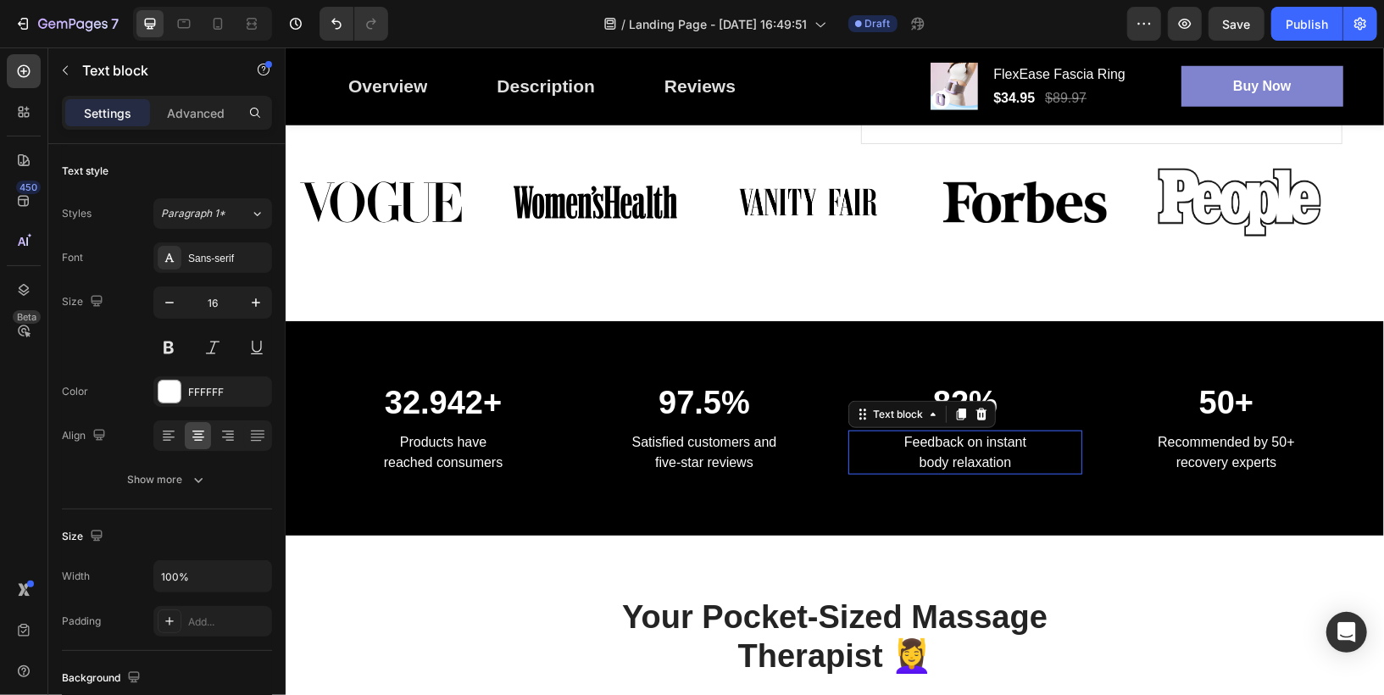
click at [981, 442] on p "Feedback on instant body relaxation" at bounding box center [964, 451] width 231 height 41
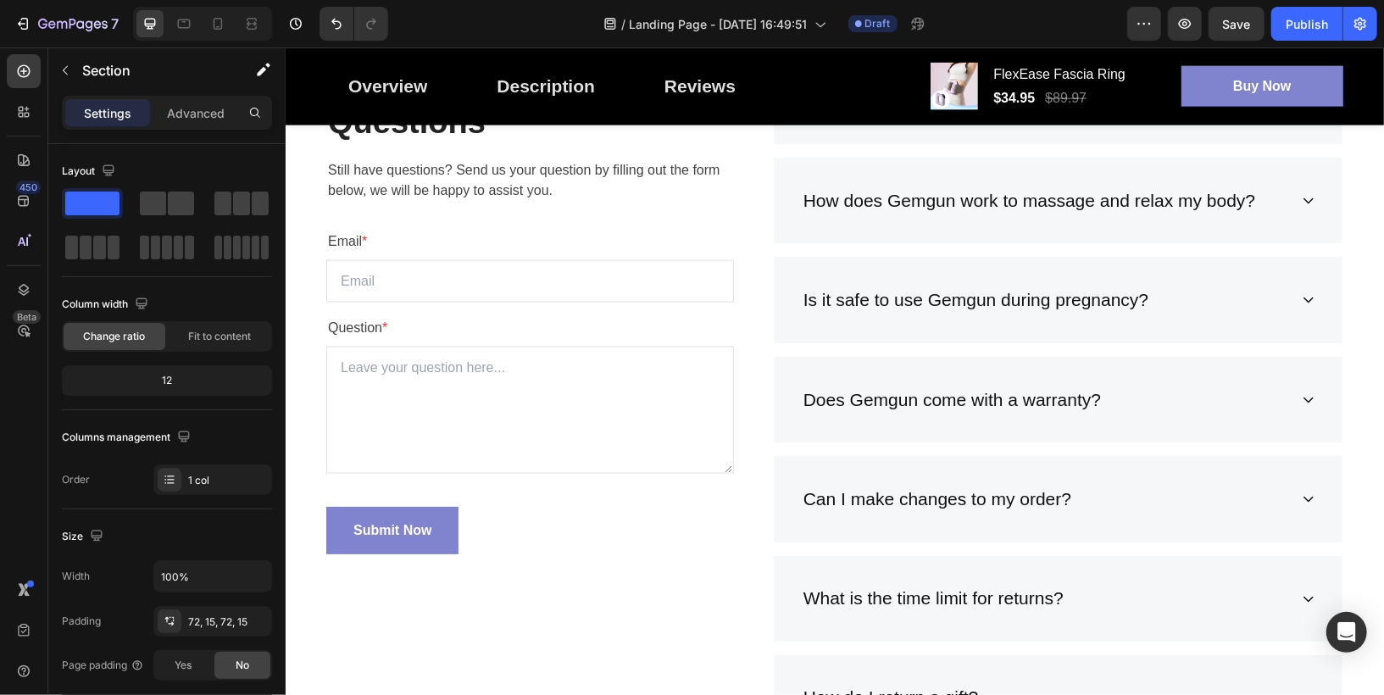
scroll to position [5511, 0]
